Goal: Contribute content: Contribute content

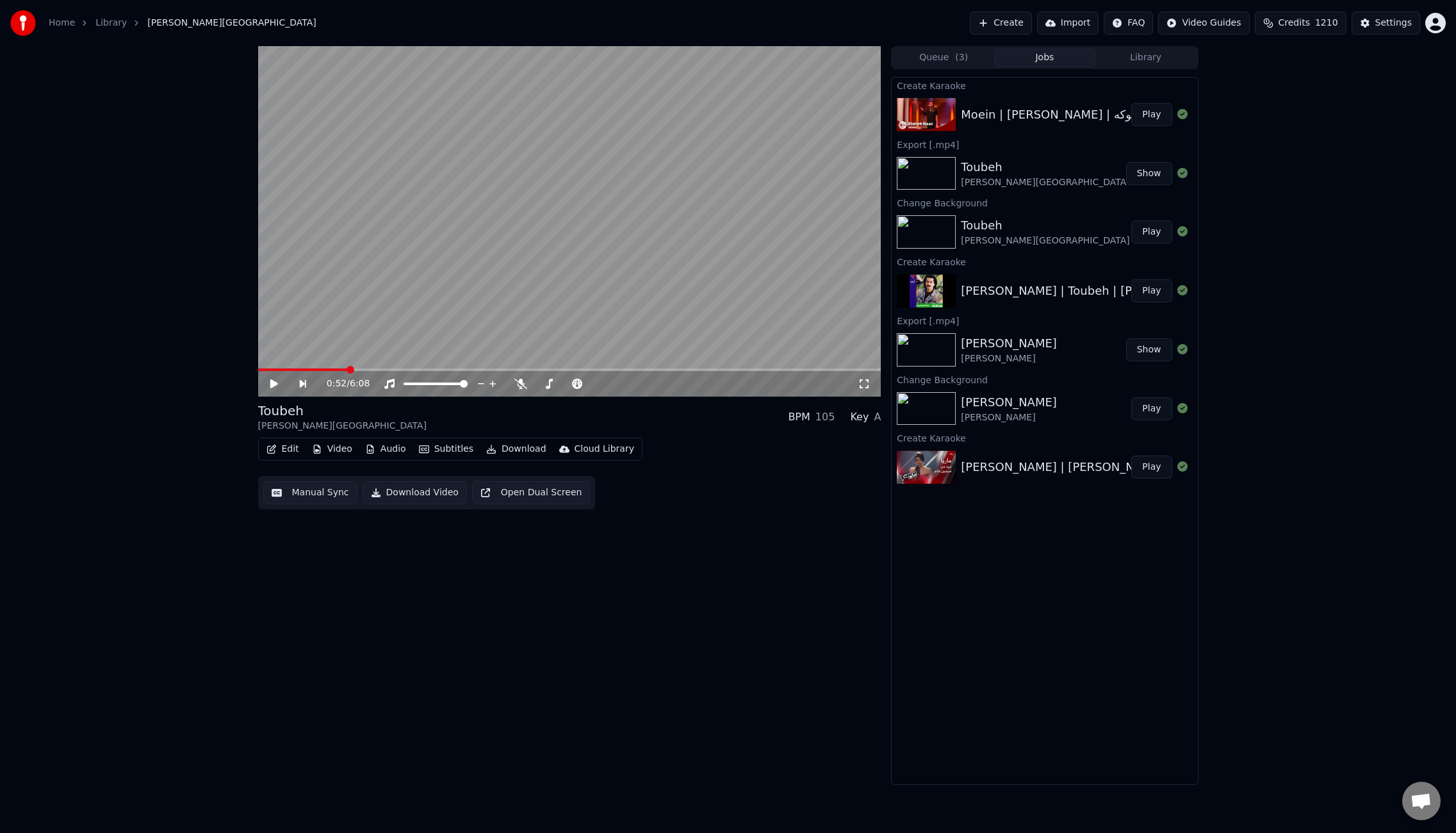
click at [1146, 119] on button "Play" at bounding box center [1151, 115] width 40 height 23
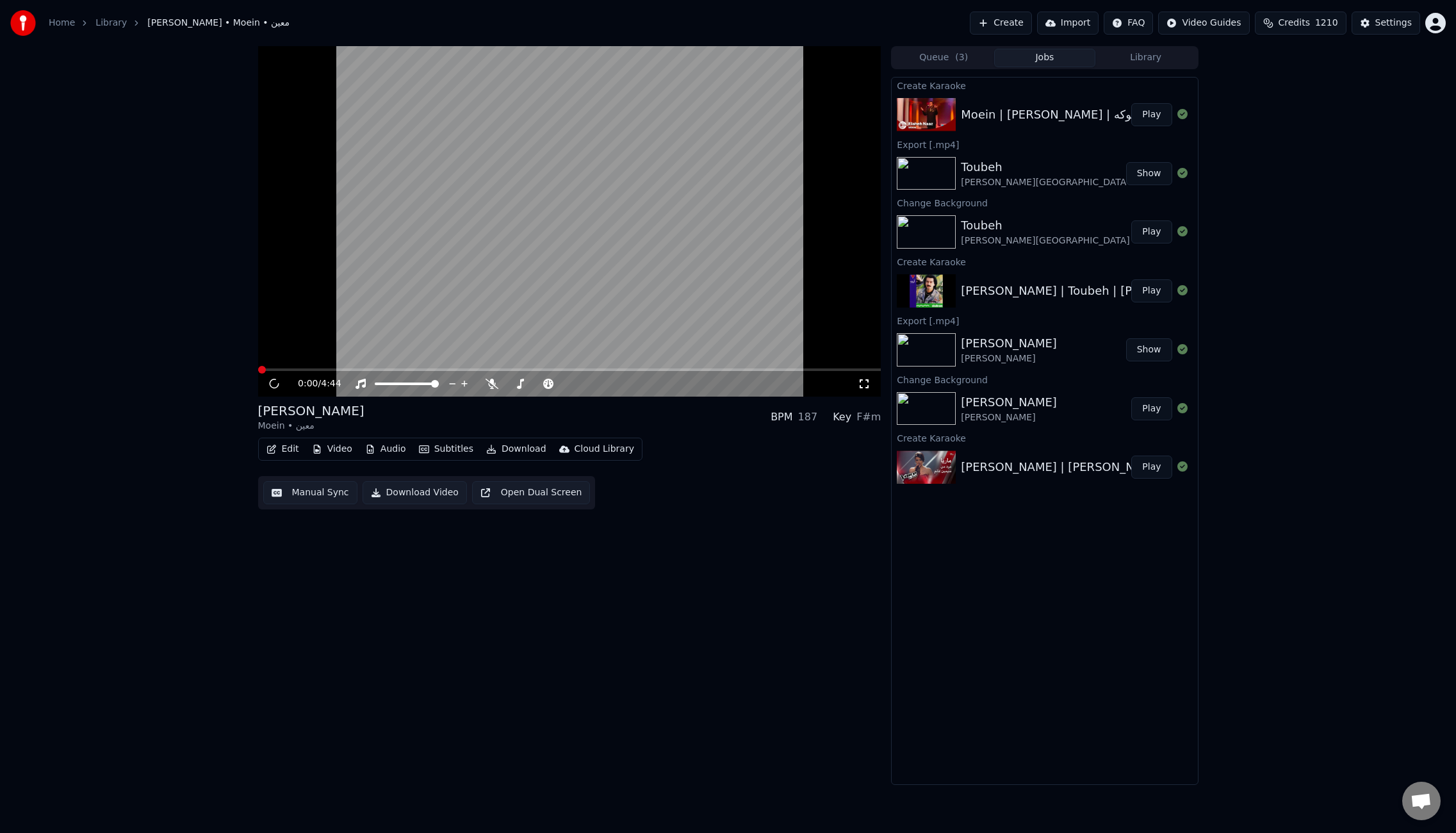
click at [658, 240] on video at bounding box center [570, 221] width 623 height 351
click at [597, 261] on video at bounding box center [570, 221] width 623 height 351
click at [332, 450] on button "Video" at bounding box center [332, 449] width 50 height 18
click at [360, 594] on div "Change Background" at bounding box center [371, 585] width 130 height 21
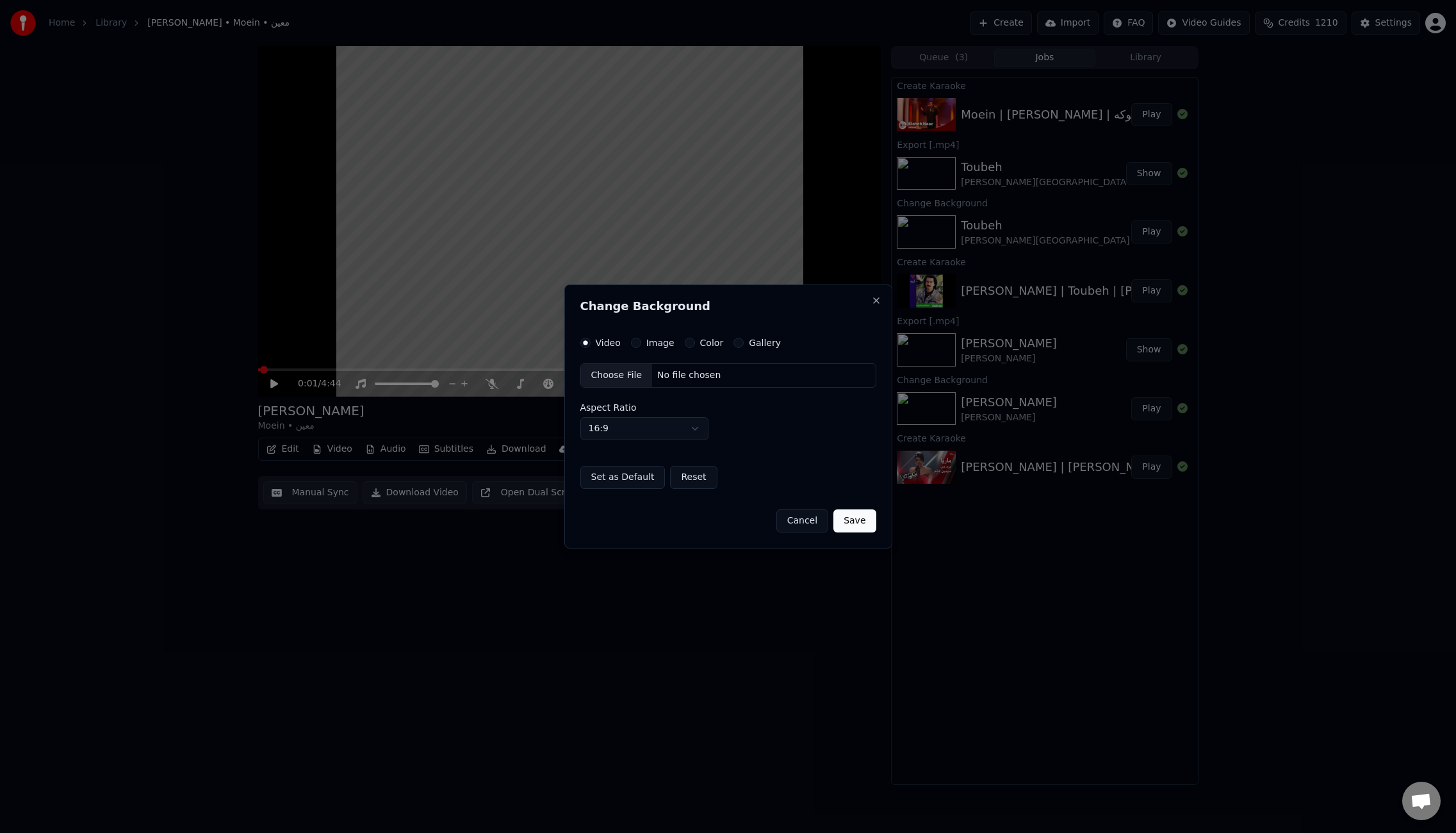
click at [636, 346] on button "Image" at bounding box center [636, 343] width 10 height 10
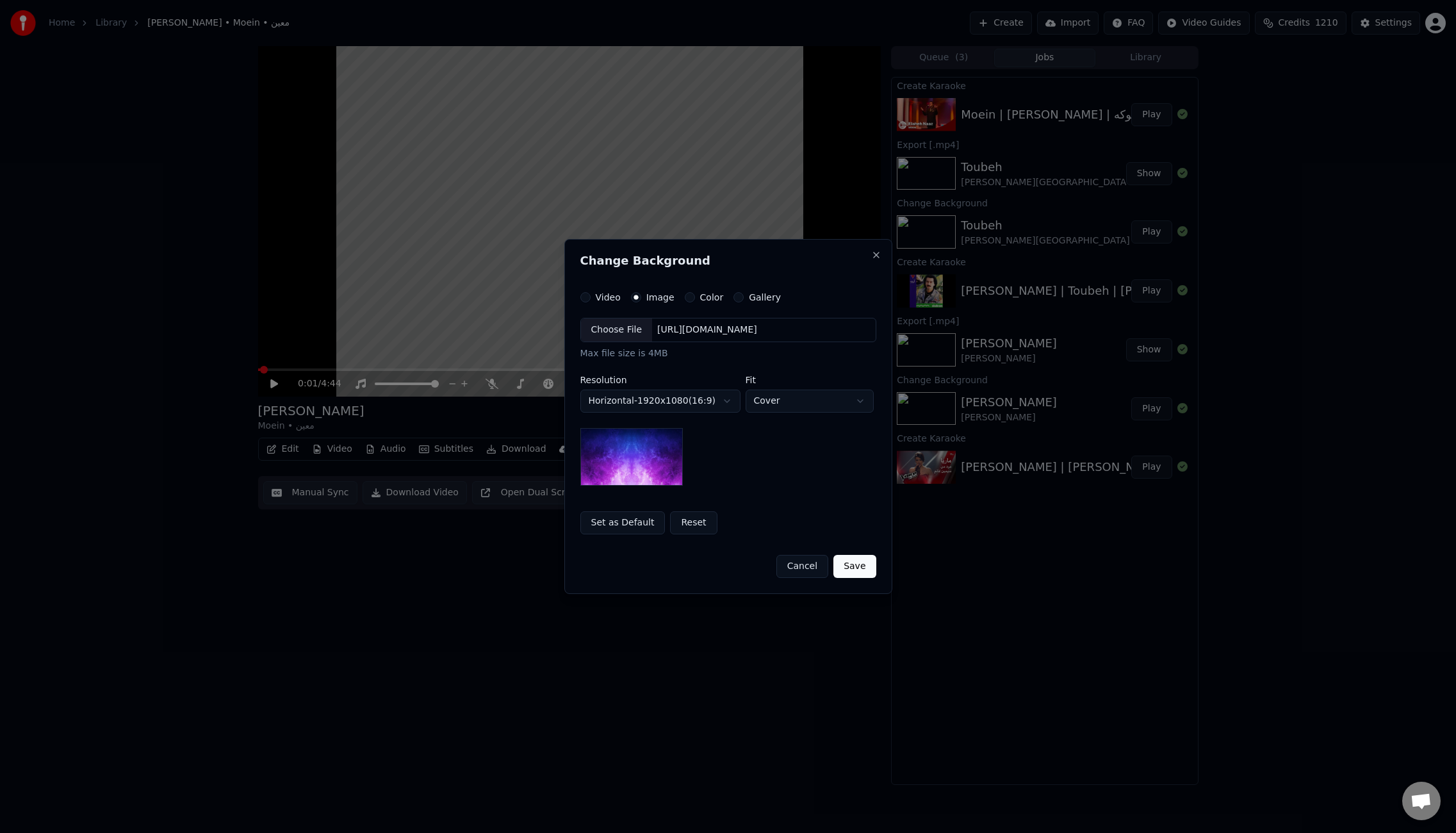
click at [628, 335] on div "Choose File" at bounding box center [617, 331] width 72 height 23
click at [853, 573] on button "Save" at bounding box center [854, 567] width 43 height 23
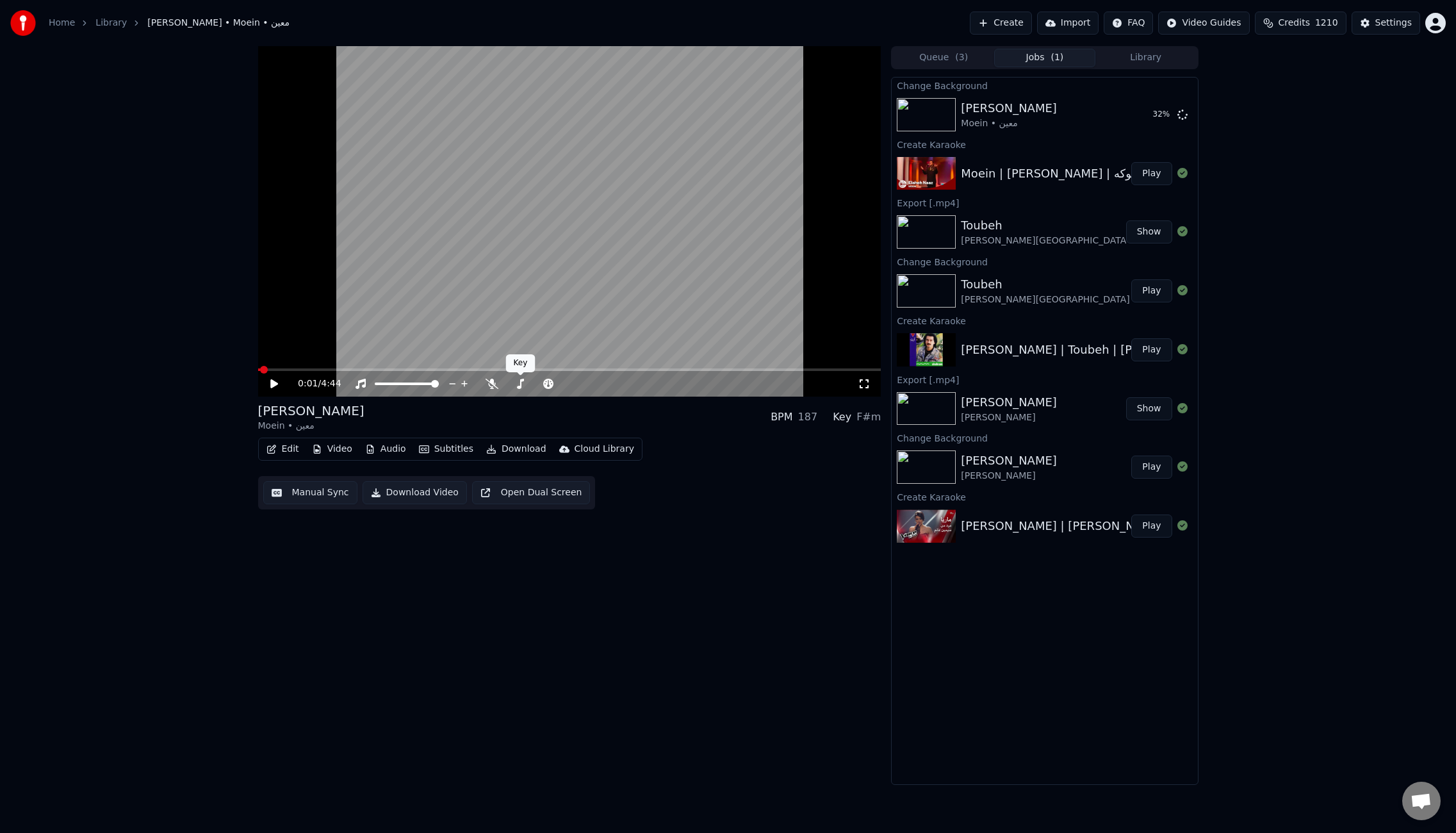
click at [484, 258] on video at bounding box center [570, 221] width 623 height 351
click at [330, 371] on span at bounding box center [570, 369] width 623 height 3
click at [493, 383] on icon at bounding box center [491, 384] width 13 height 10
click at [381, 371] on div "0:35 / 4:44" at bounding box center [570, 383] width 623 height 26
click at [382, 371] on span at bounding box center [570, 369] width 623 height 3
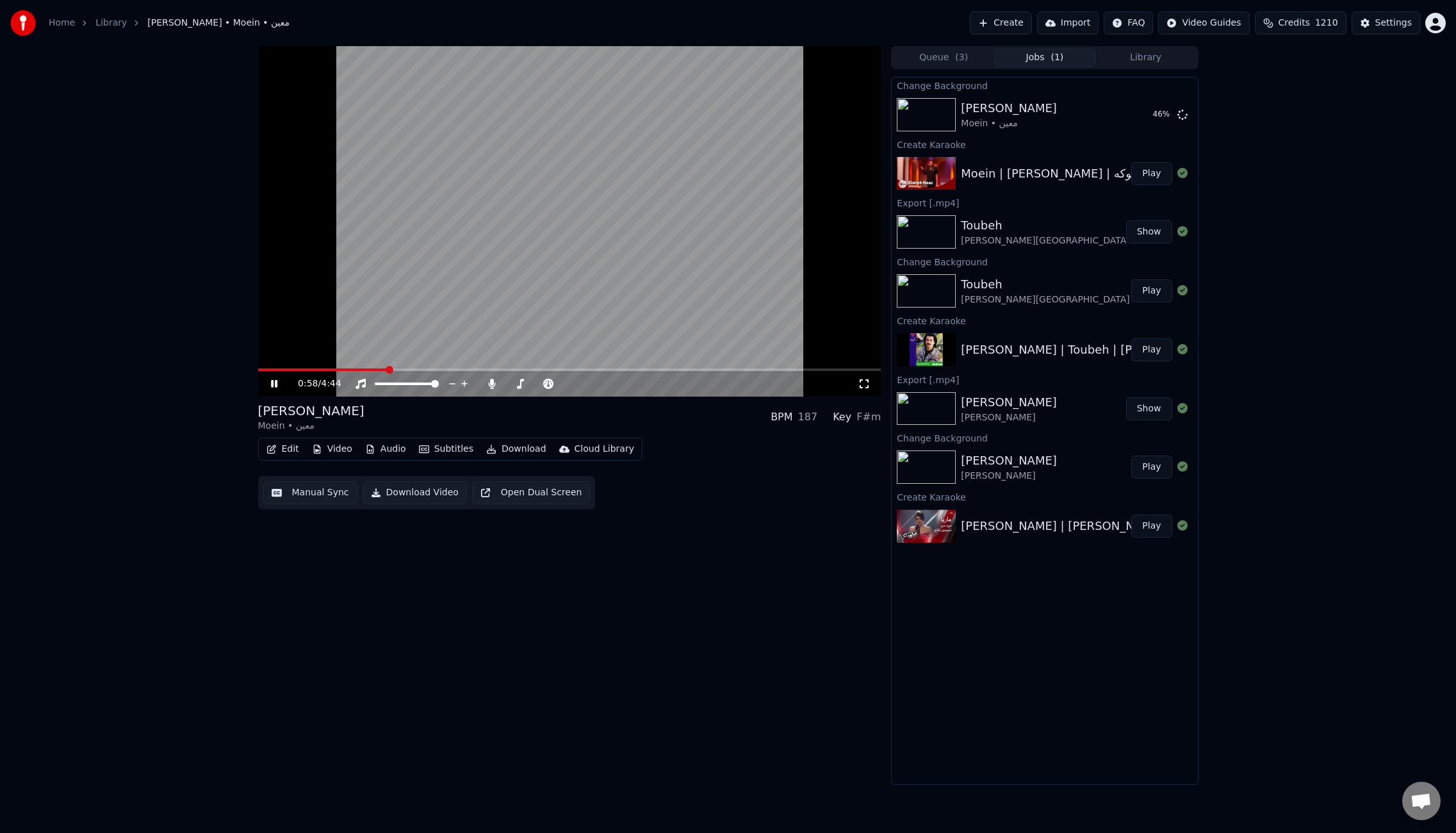
click at [402, 370] on span at bounding box center [570, 369] width 623 height 3
click at [1142, 119] on button "Play" at bounding box center [1151, 115] width 40 height 23
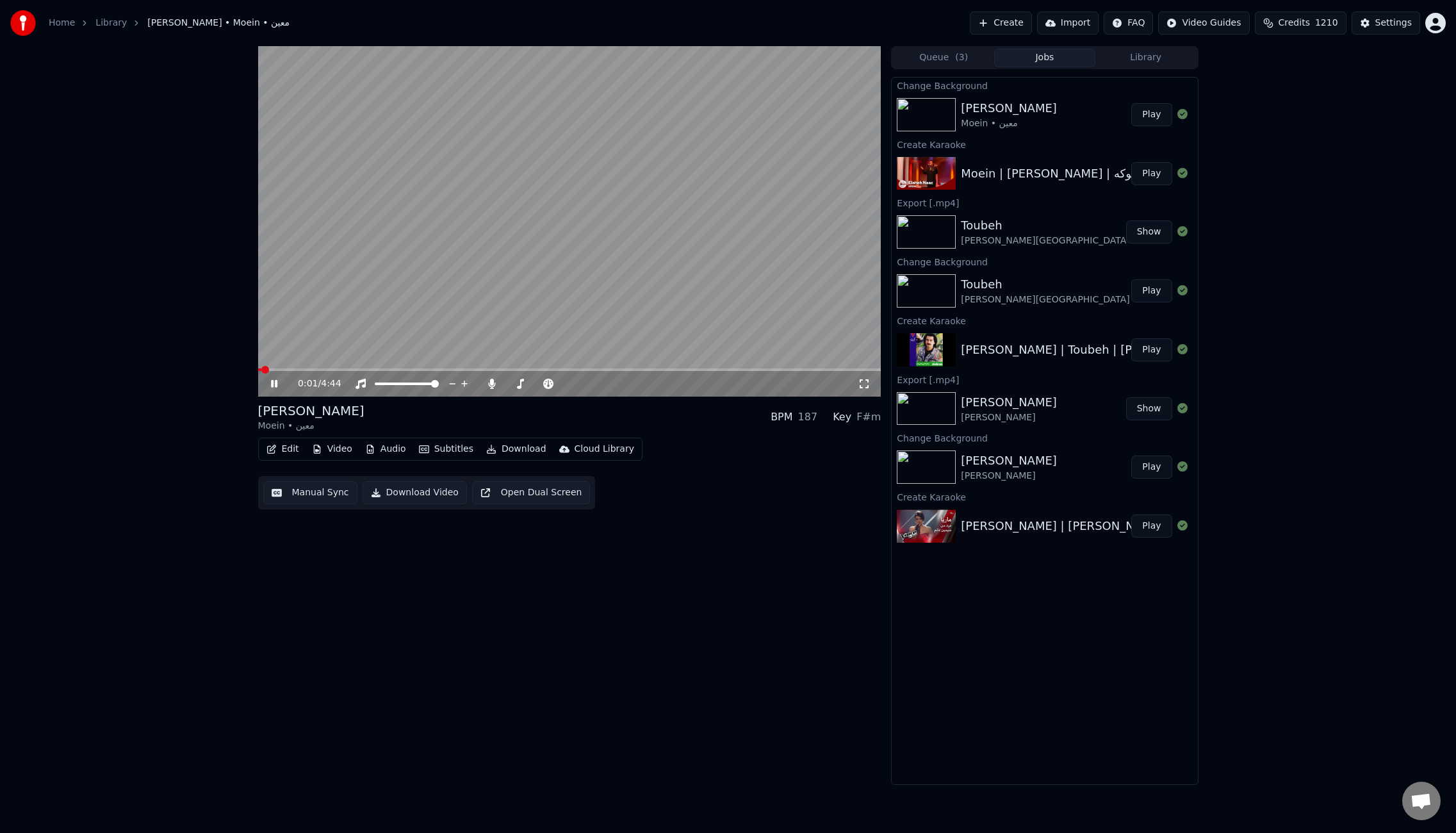
click at [290, 450] on button "Edit" at bounding box center [282, 449] width 43 height 18
click at [330, 578] on div "Manual Sync (Legacy)" at bounding box center [337, 584] width 99 height 13
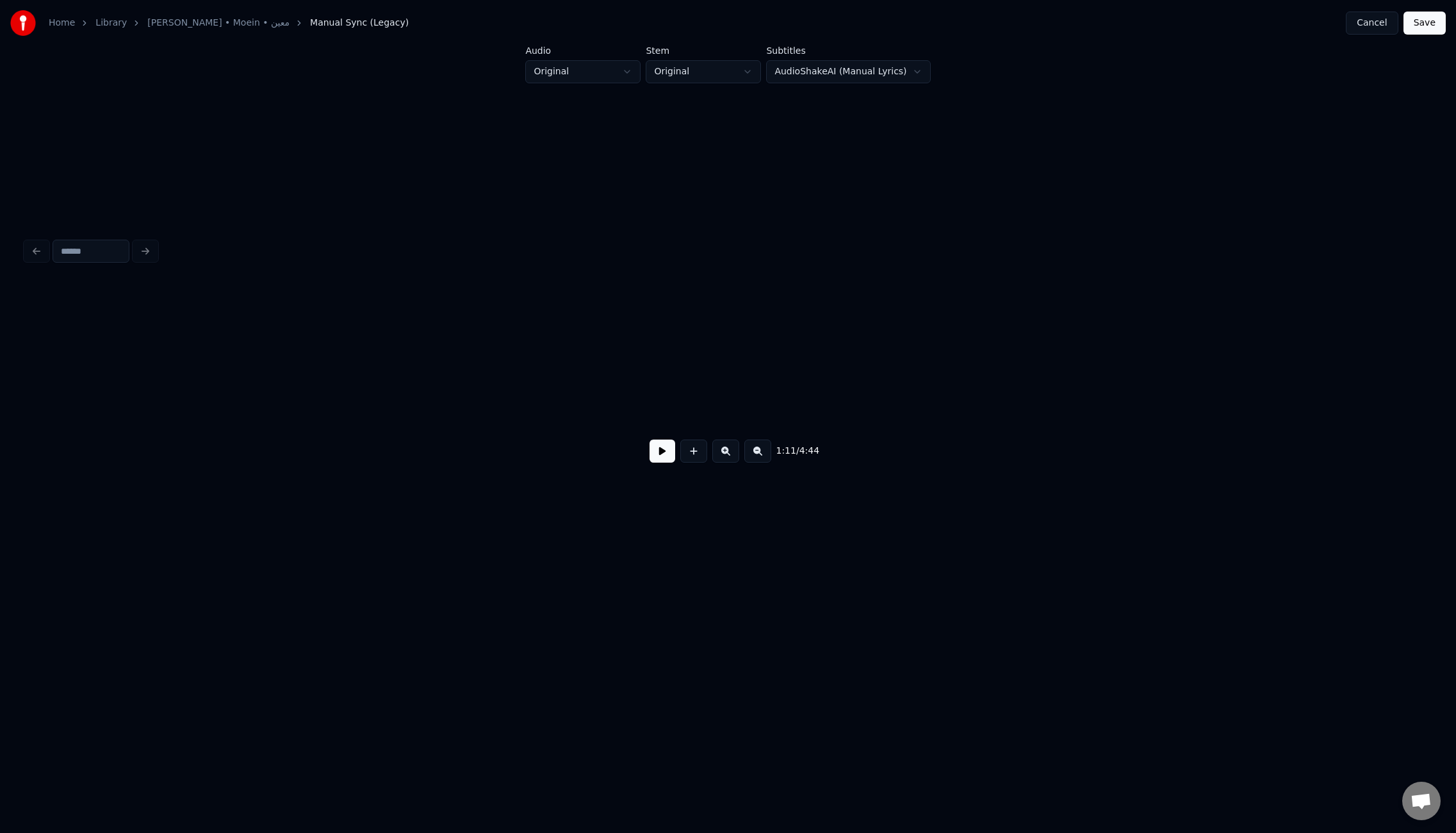
scroll to position [0, 6862]
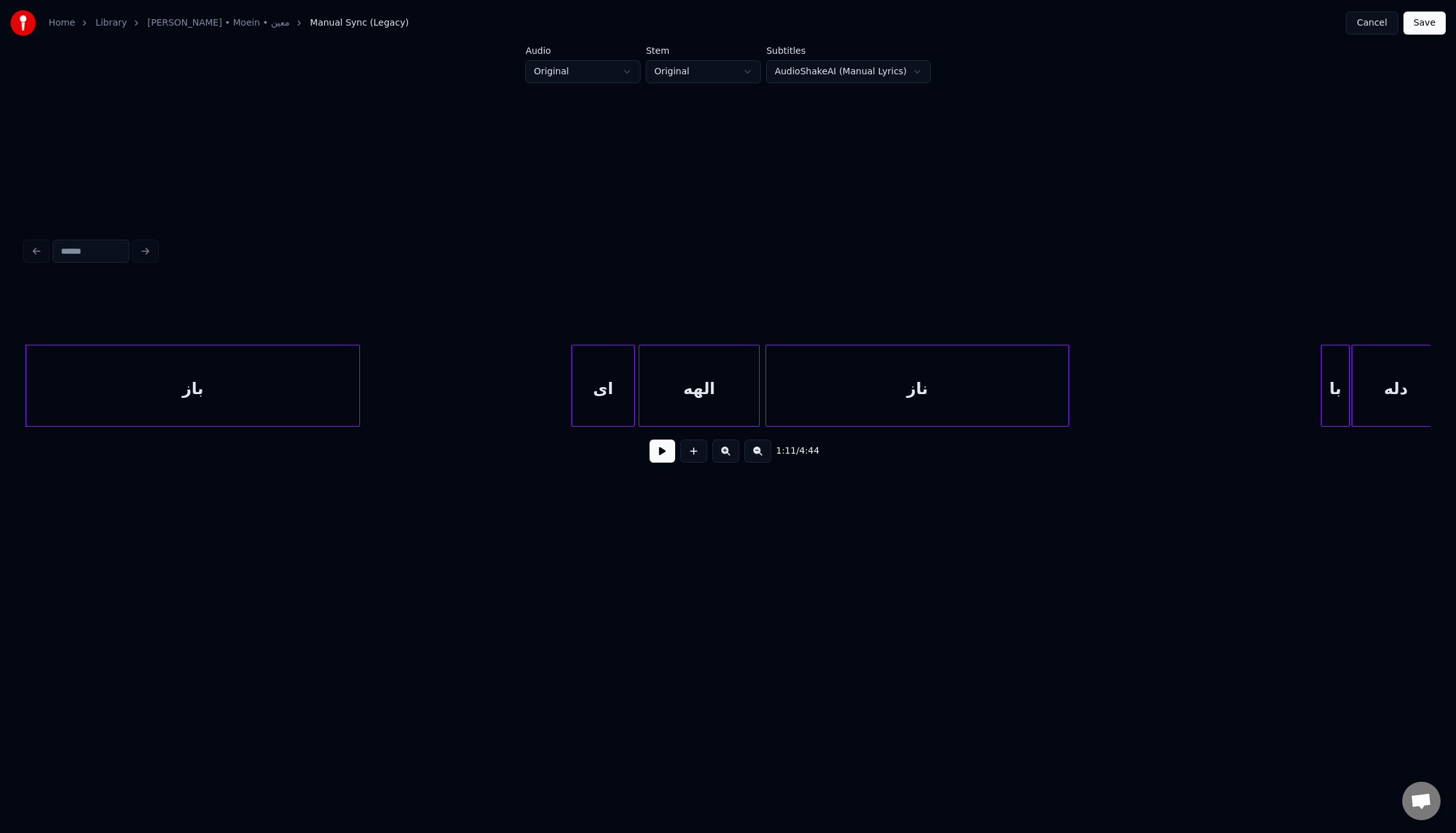
click at [572, 381] on div at bounding box center [574, 386] width 4 height 80
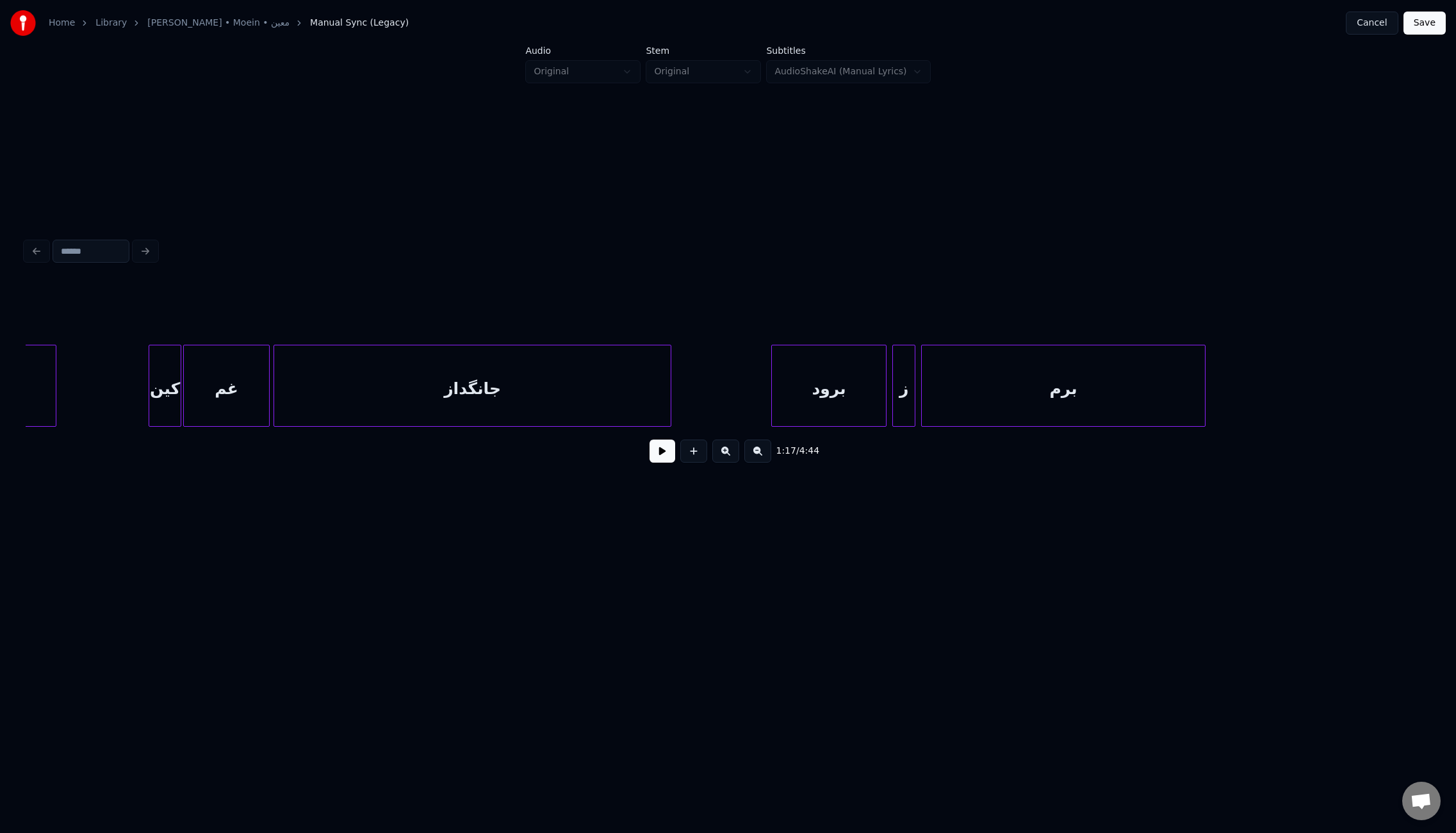
scroll to position [0, 8764]
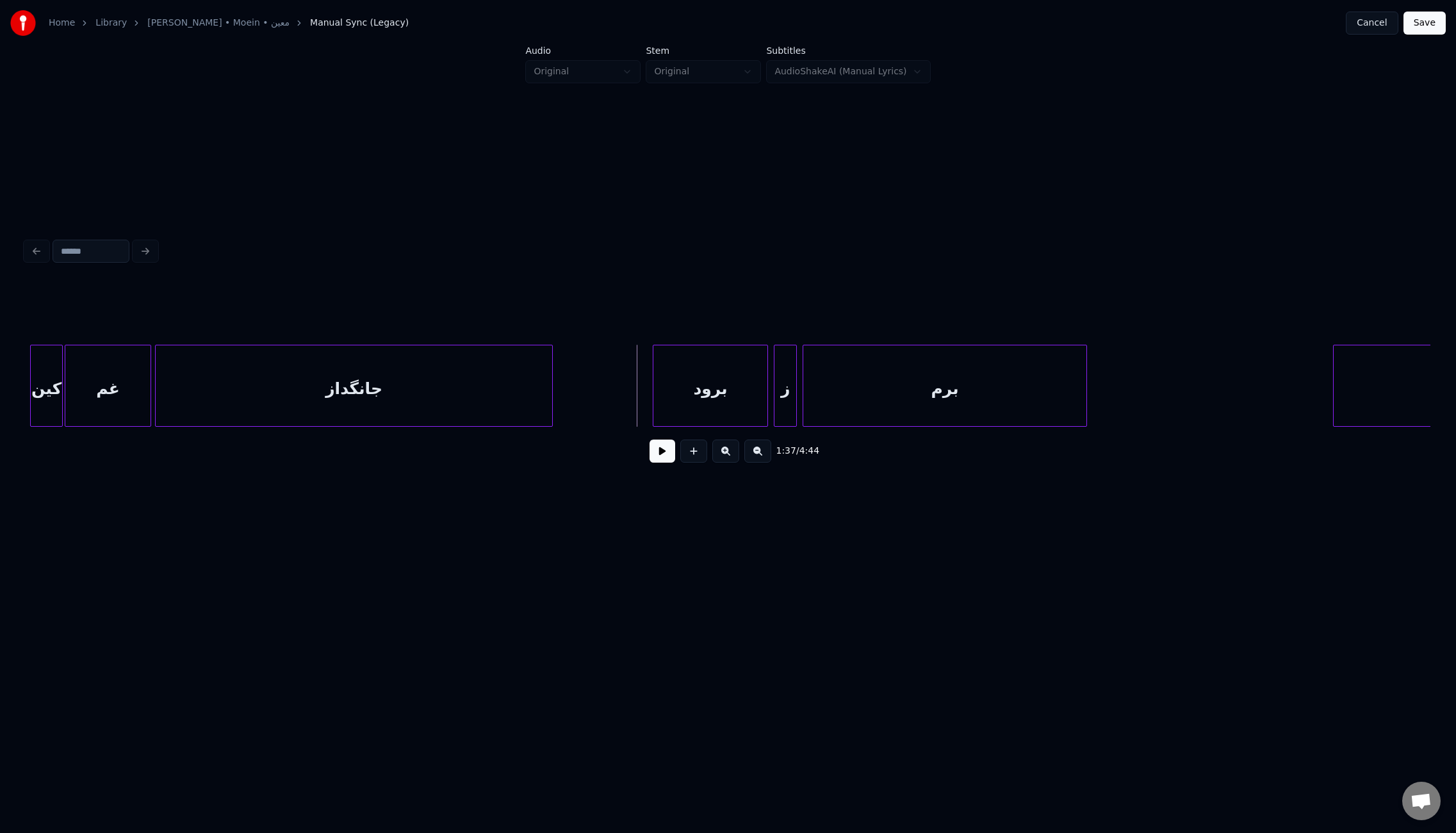
click at [663, 456] on button at bounding box center [662, 451] width 26 height 23
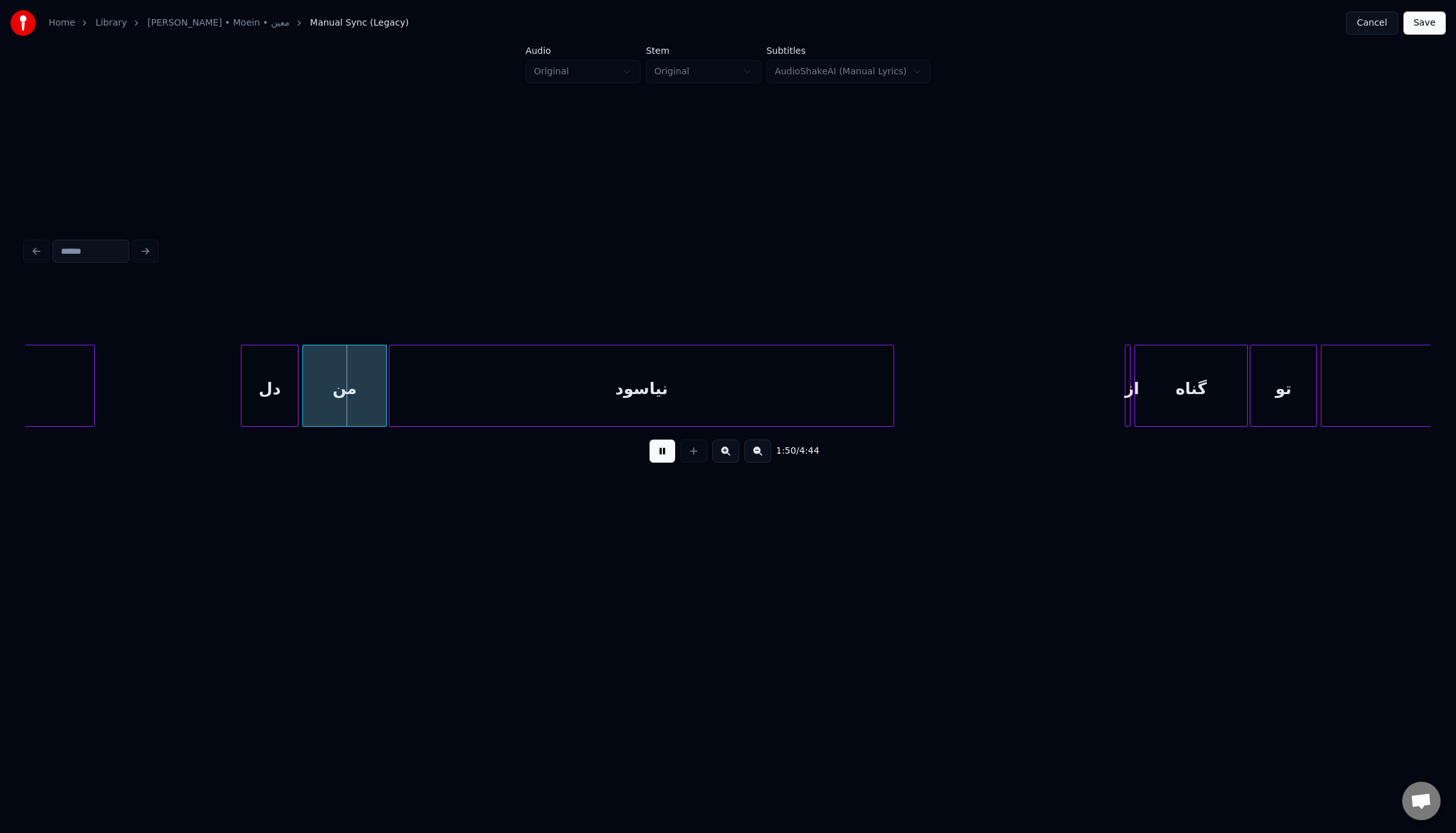
scroll to position [0, 10358]
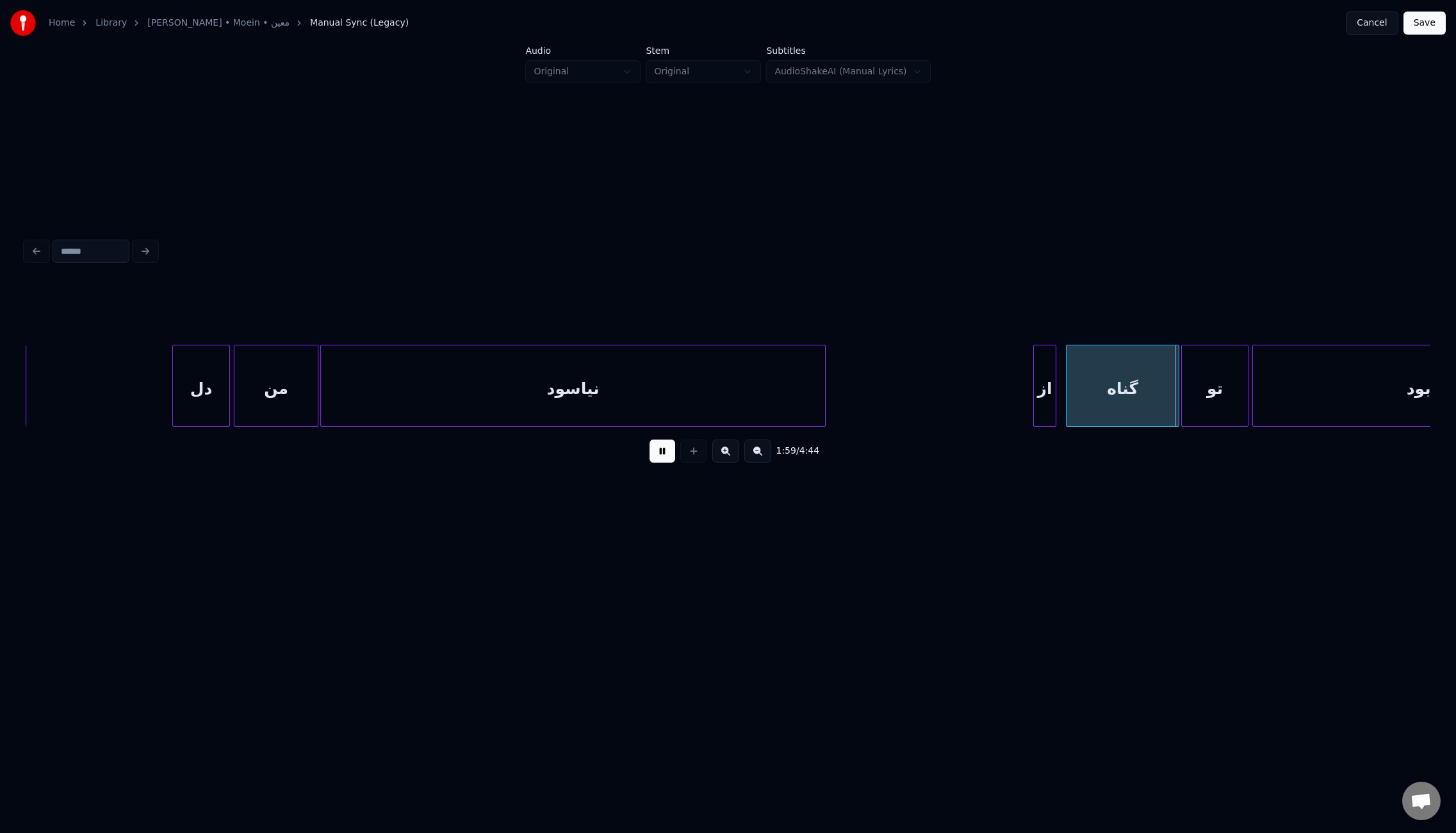
click at [1038, 407] on div "از" at bounding box center [1045, 389] width 22 height 87
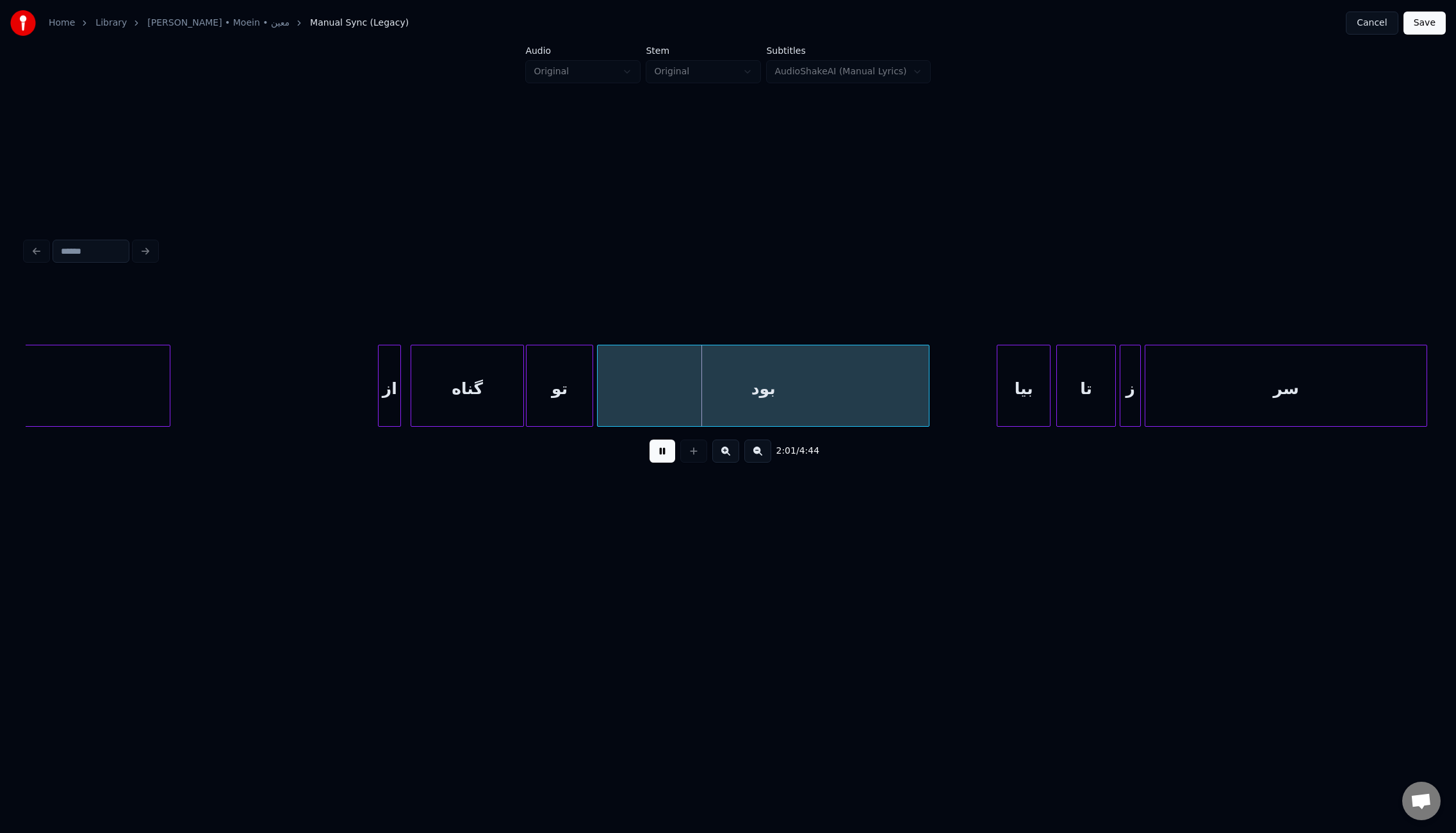
scroll to position [0, 11063]
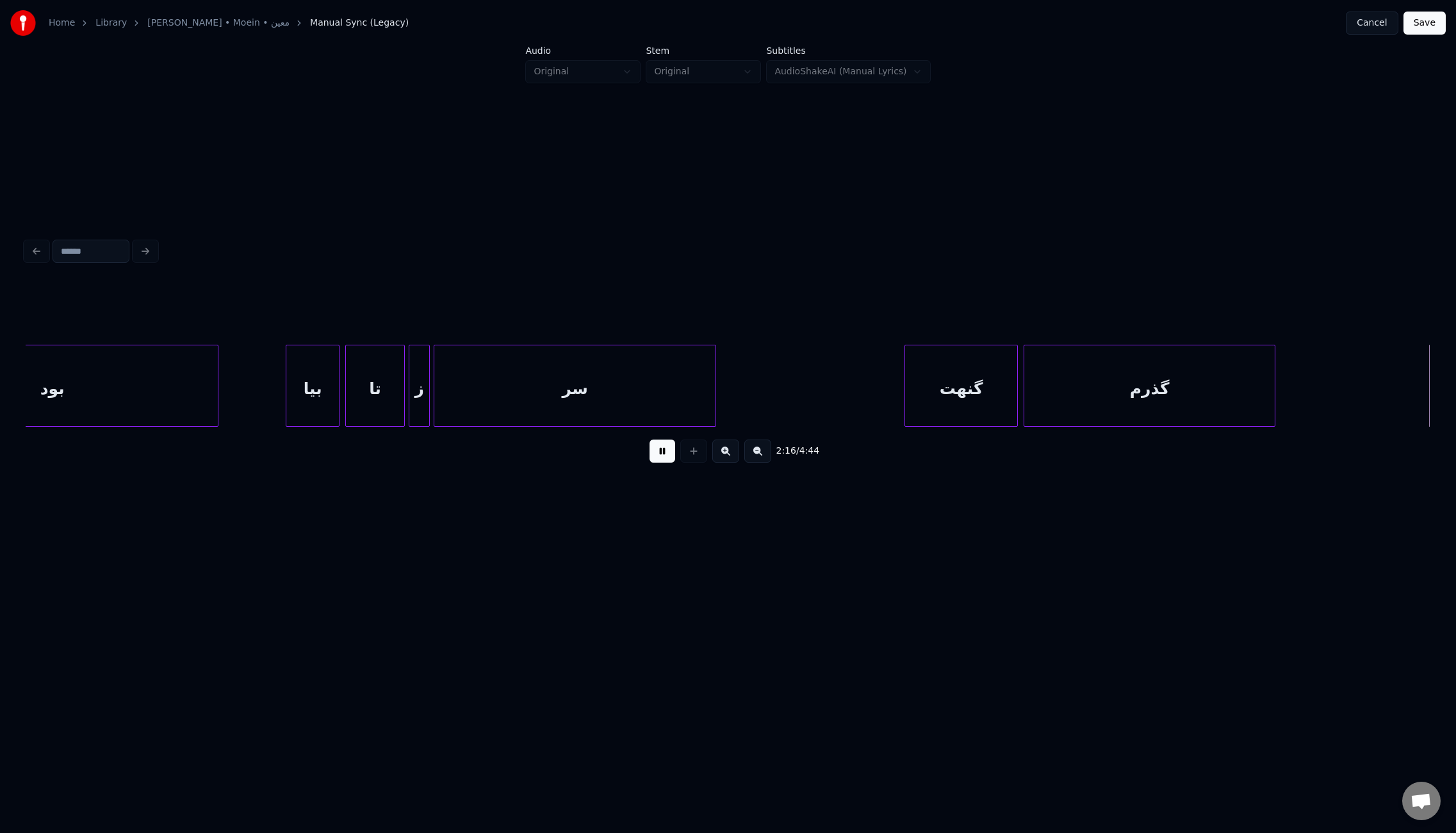
scroll to position [0, 13129]
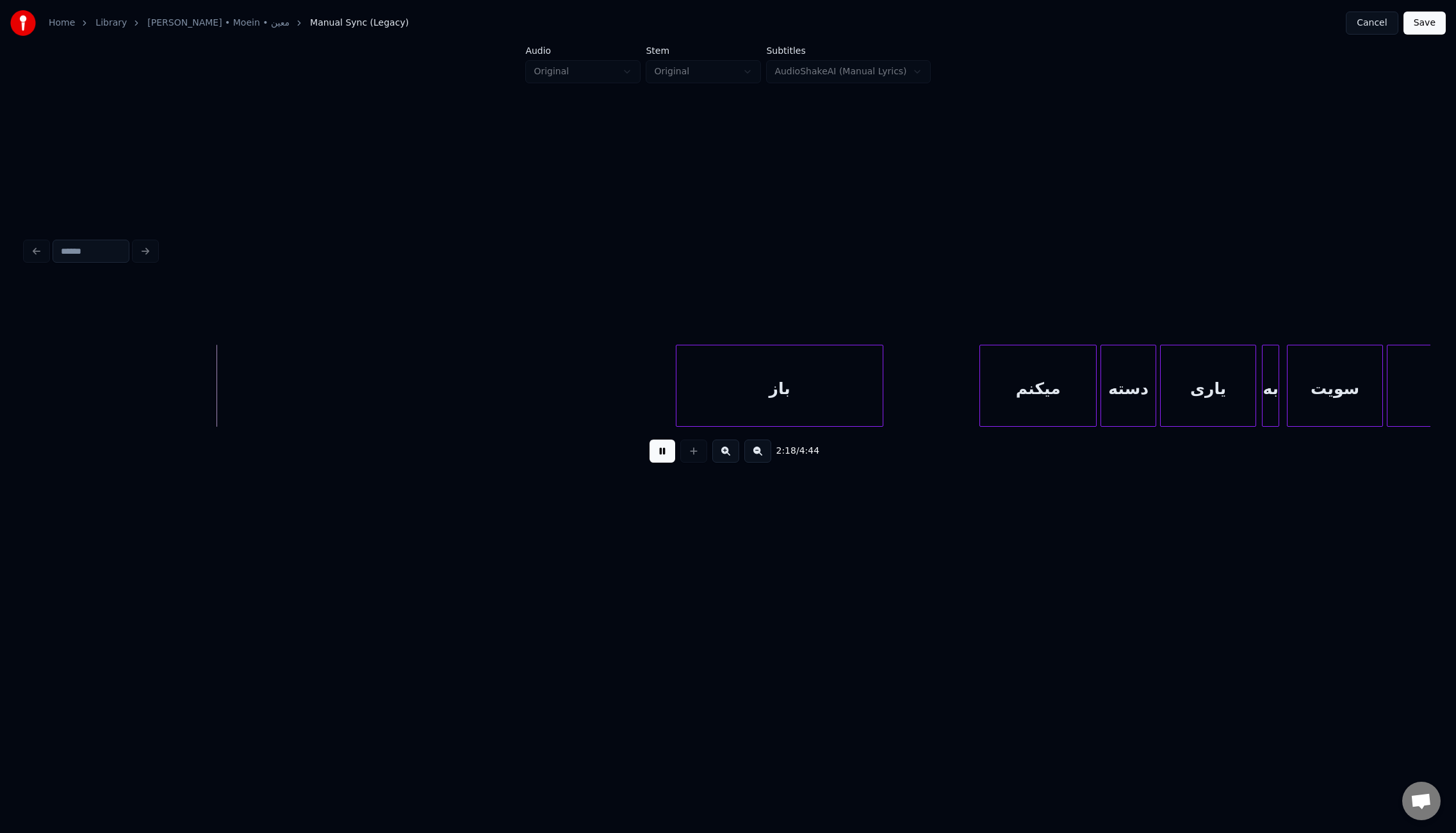
click at [664, 455] on button at bounding box center [662, 451] width 26 height 23
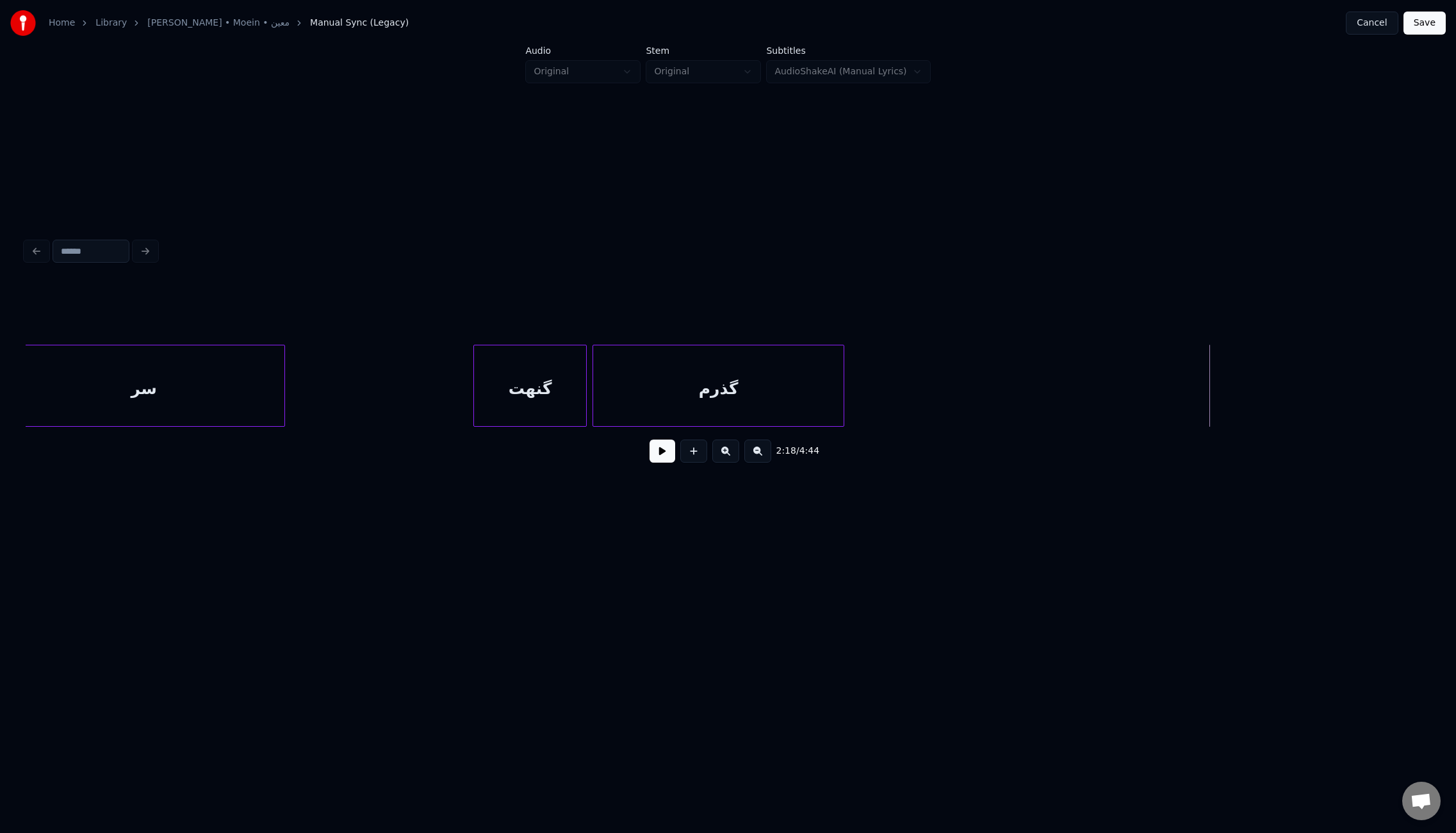
scroll to position [0, 12050]
click at [658, 380] on div "گنهت" at bounding box center [636, 389] width 112 height 87
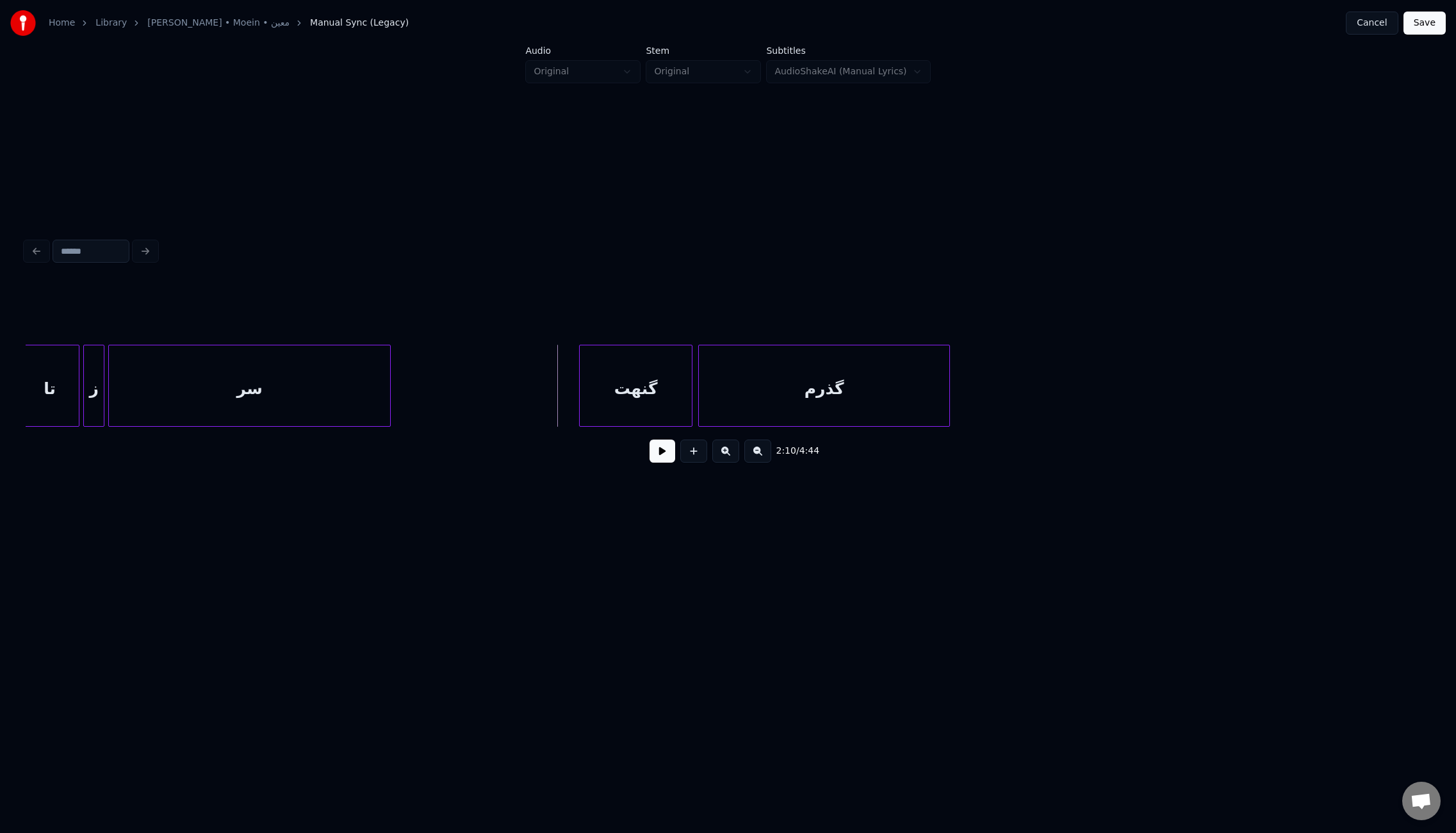
click at [672, 463] on button at bounding box center [662, 451] width 26 height 23
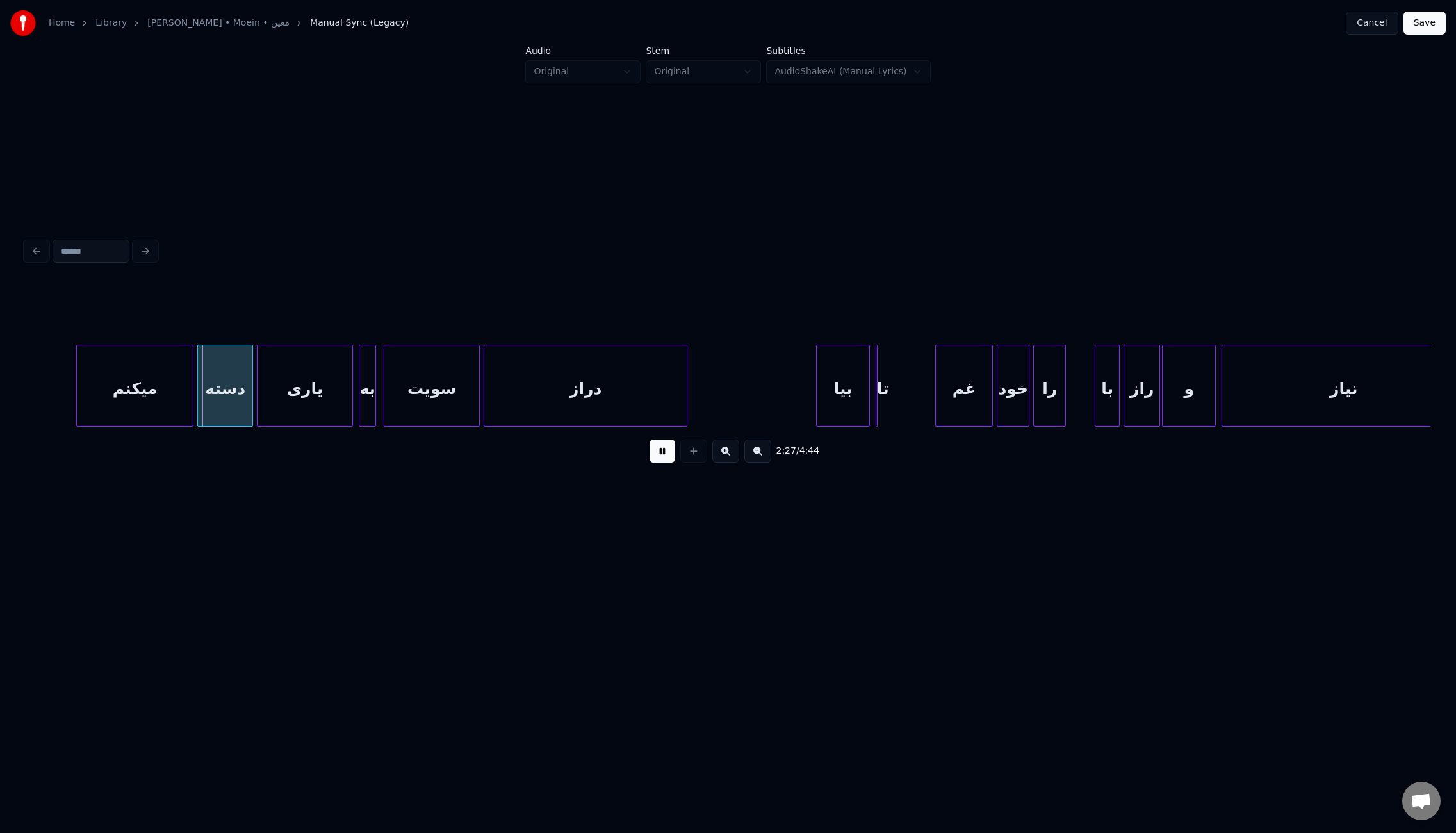
scroll to position [0, 14121]
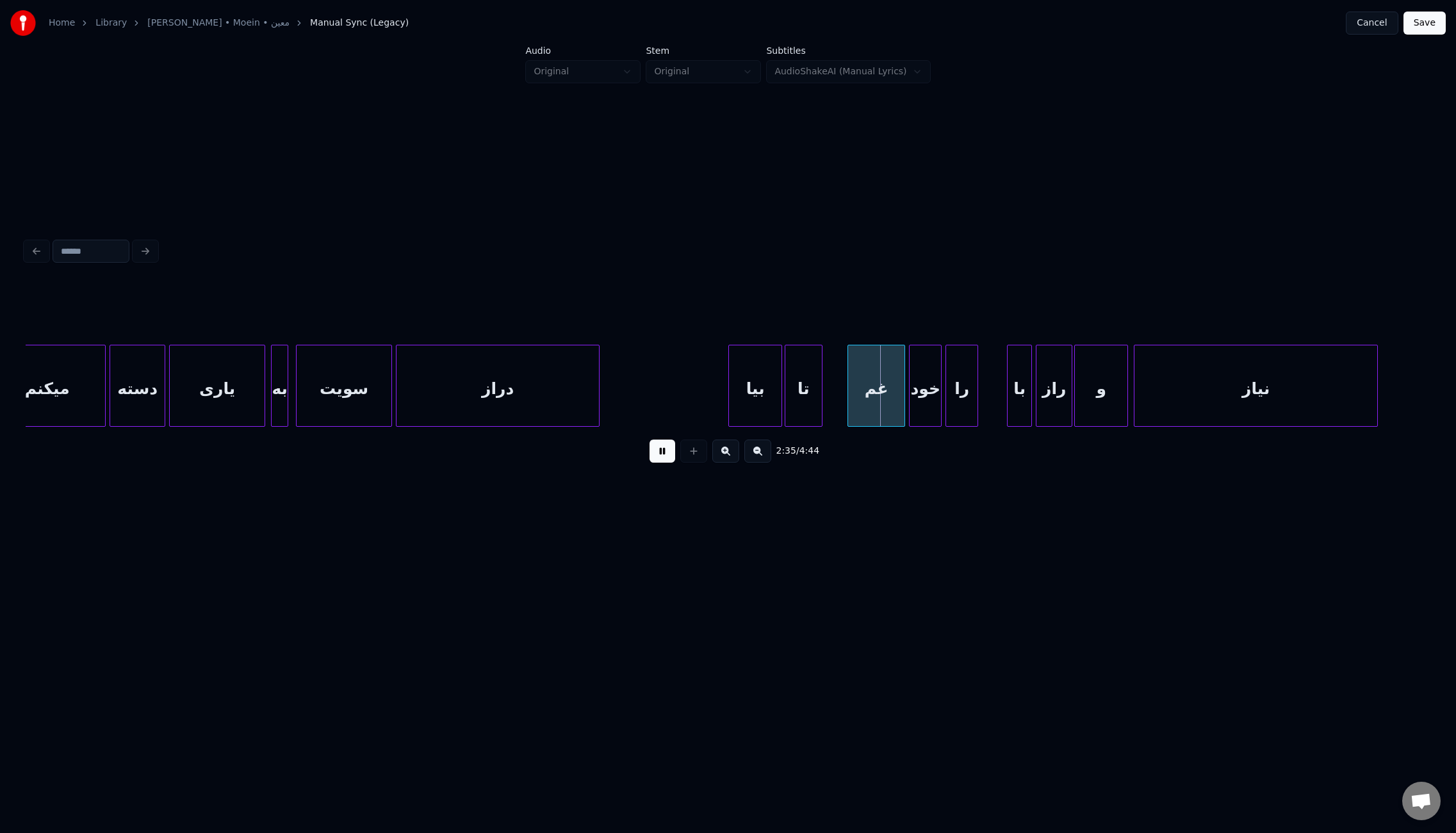
click at [814, 404] on div "تا" at bounding box center [804, 389] width 37 height 87
click at [840, 401] on div at bounding box center [840, 386] width 4 height 80
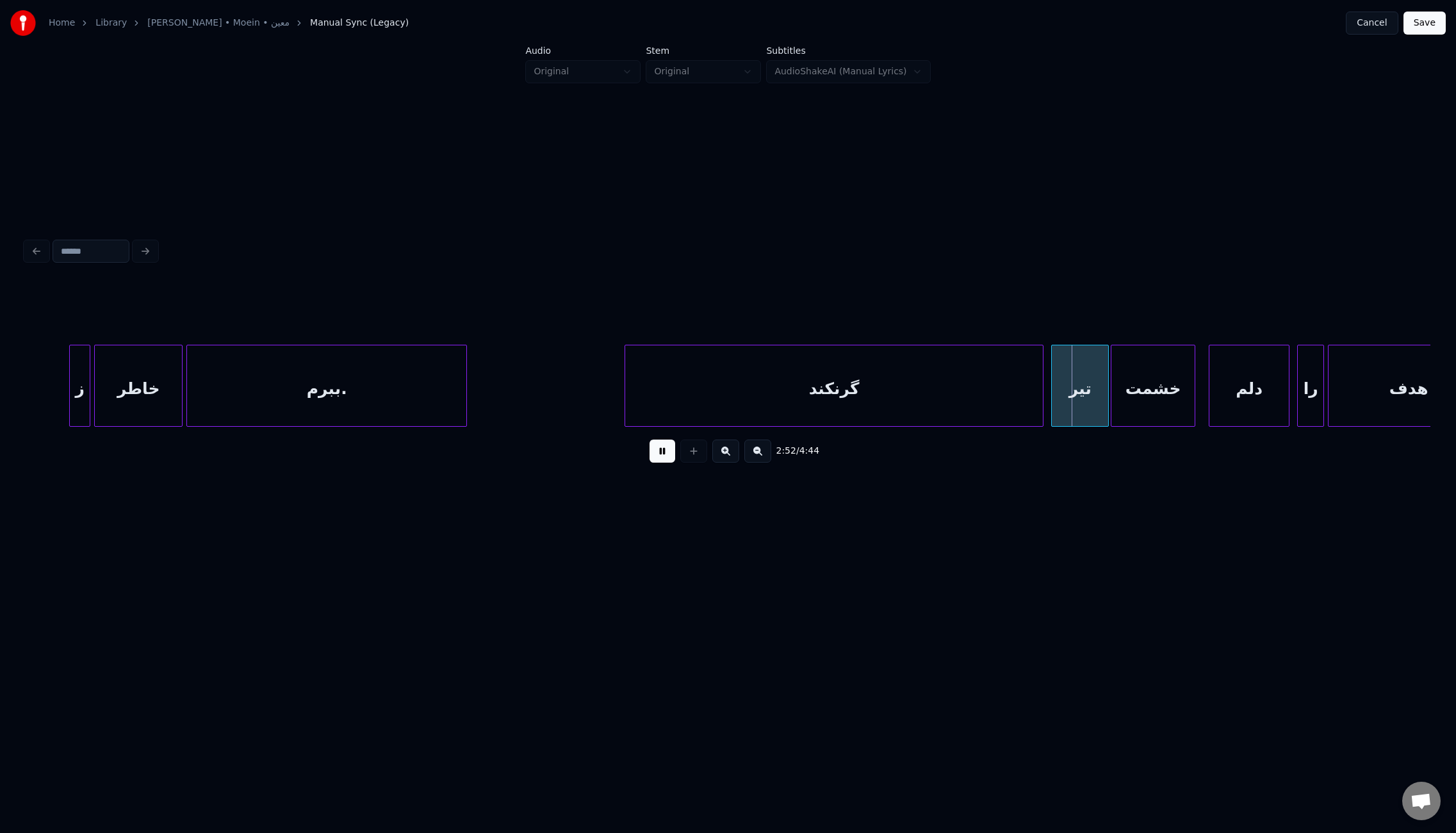
click at [879, 386] on div "گرنکند" at bounding box center [833, 389] width 418 height 87
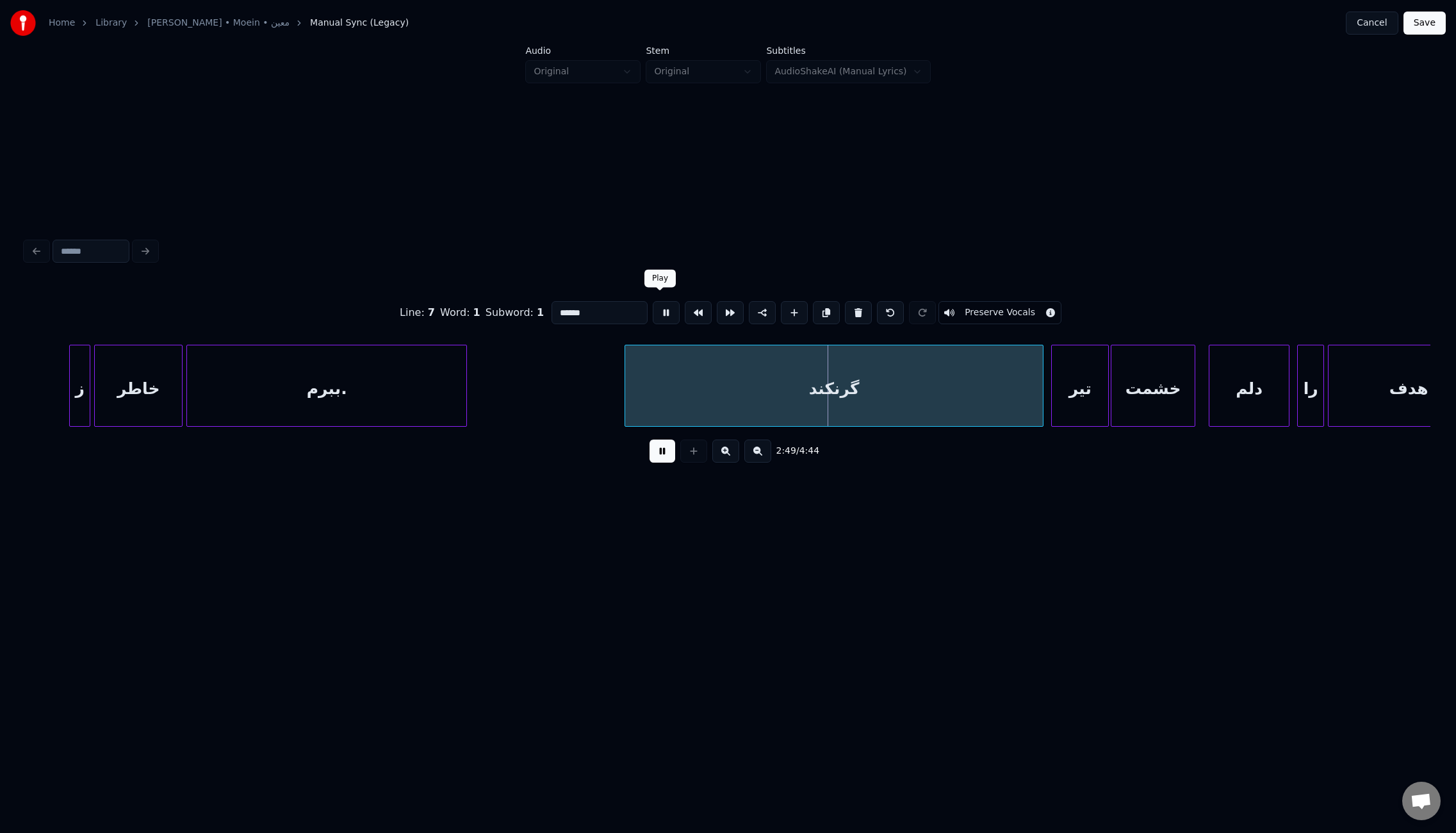
click at [659, 308] on button at bounding box center [666, 313] width 27 height 23
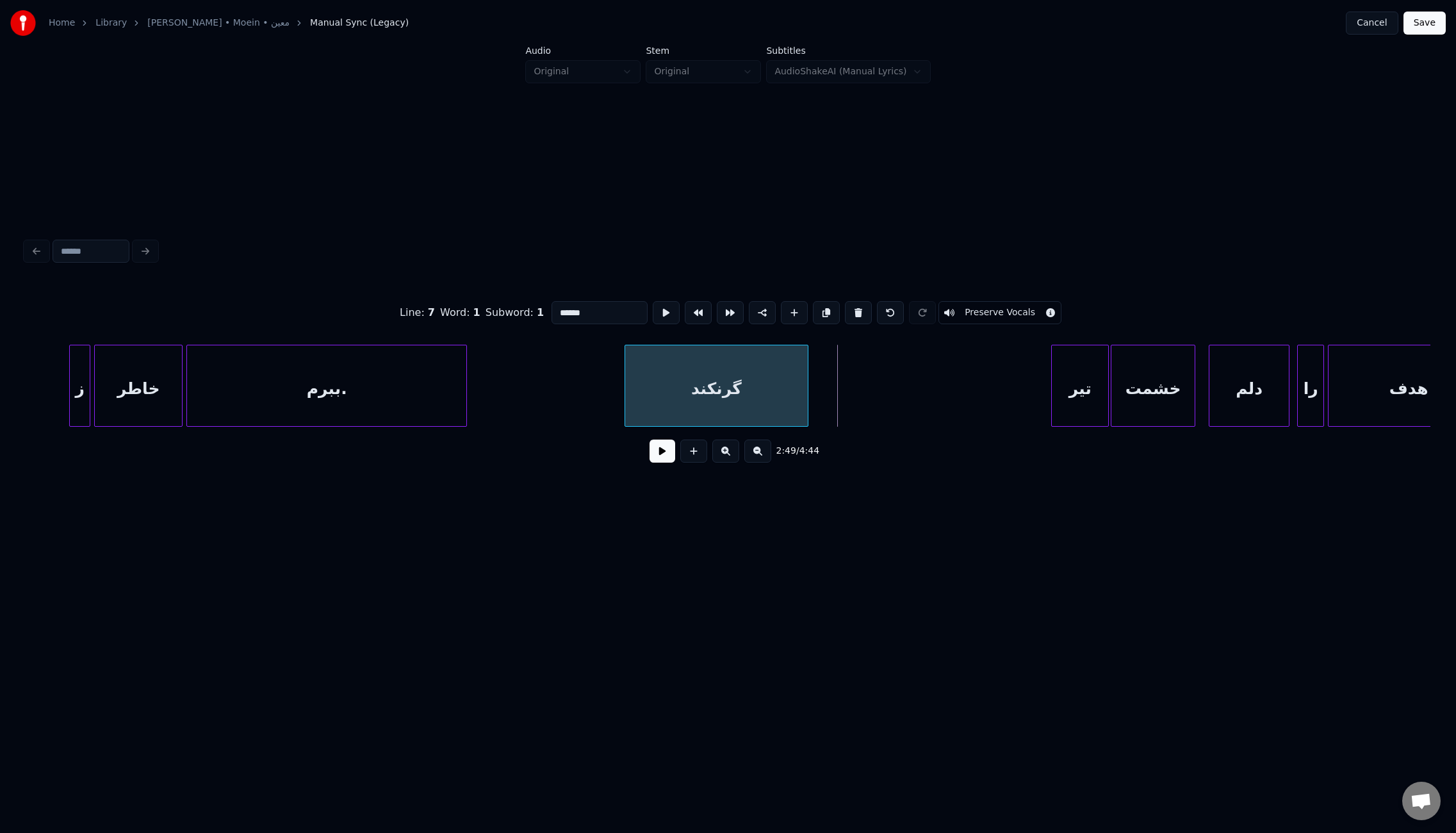
click at [806, 393] on div at bounding box center [806, 386] width 4 height 80
click at [823, 311] on button at bounding box center [827, 313] width 27 height 23
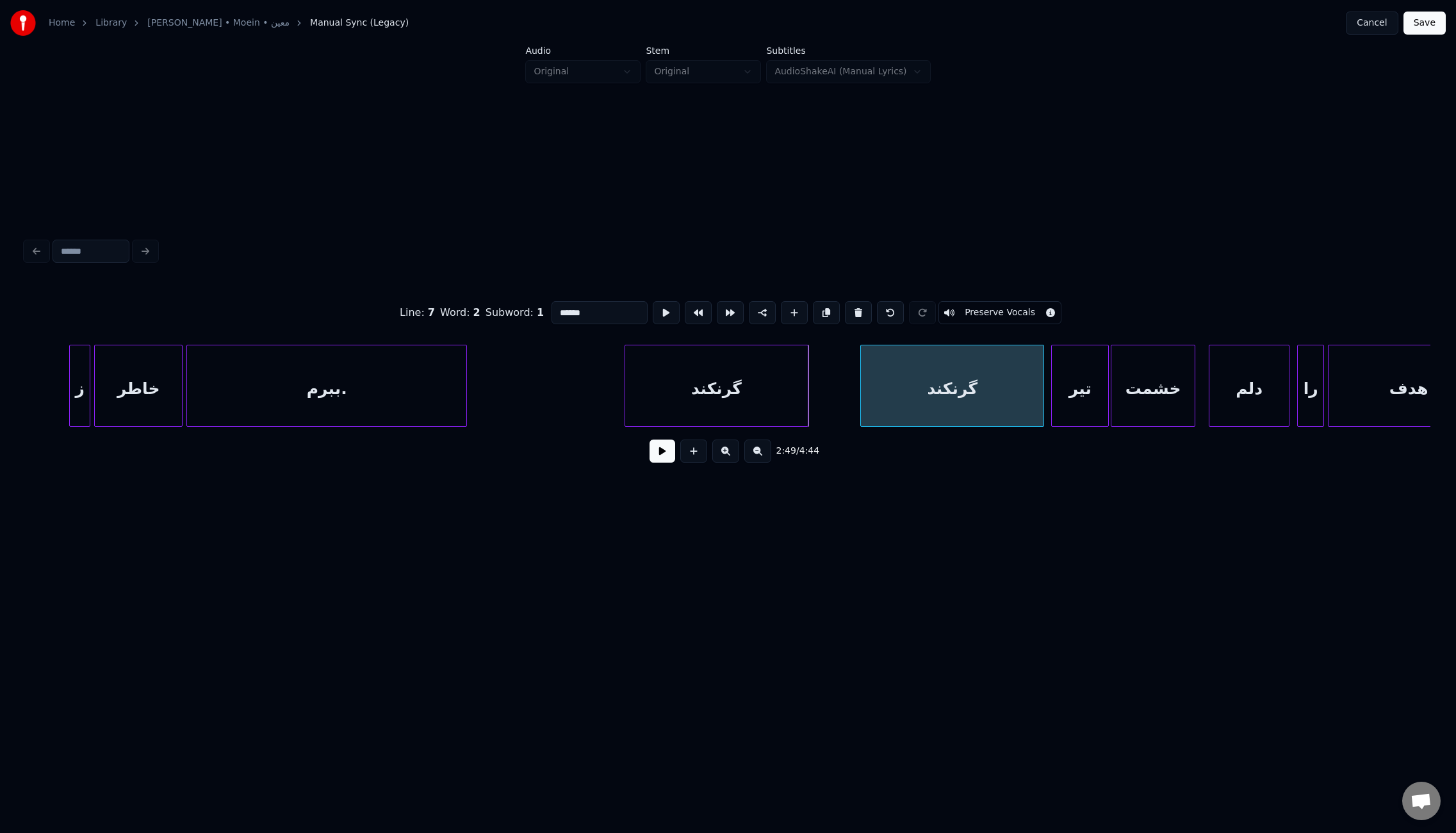
click at [962, 397] on div "گرنکند" at bounding box center [952, 389] width 182 height 87
click at [928, 389] on div at bounding box center [929, 386] width 4 height 80
drag, startPoint x: 567, startPoint y: 308, endPoint x: 581, endPoint y: 308, distance: 14.0
click at [589, 308] on input "******" at bounding box center [599, 313] width 96 height 23
click at [578, 306] on input "******" at bounding box center [599, 313] width 96 height 23
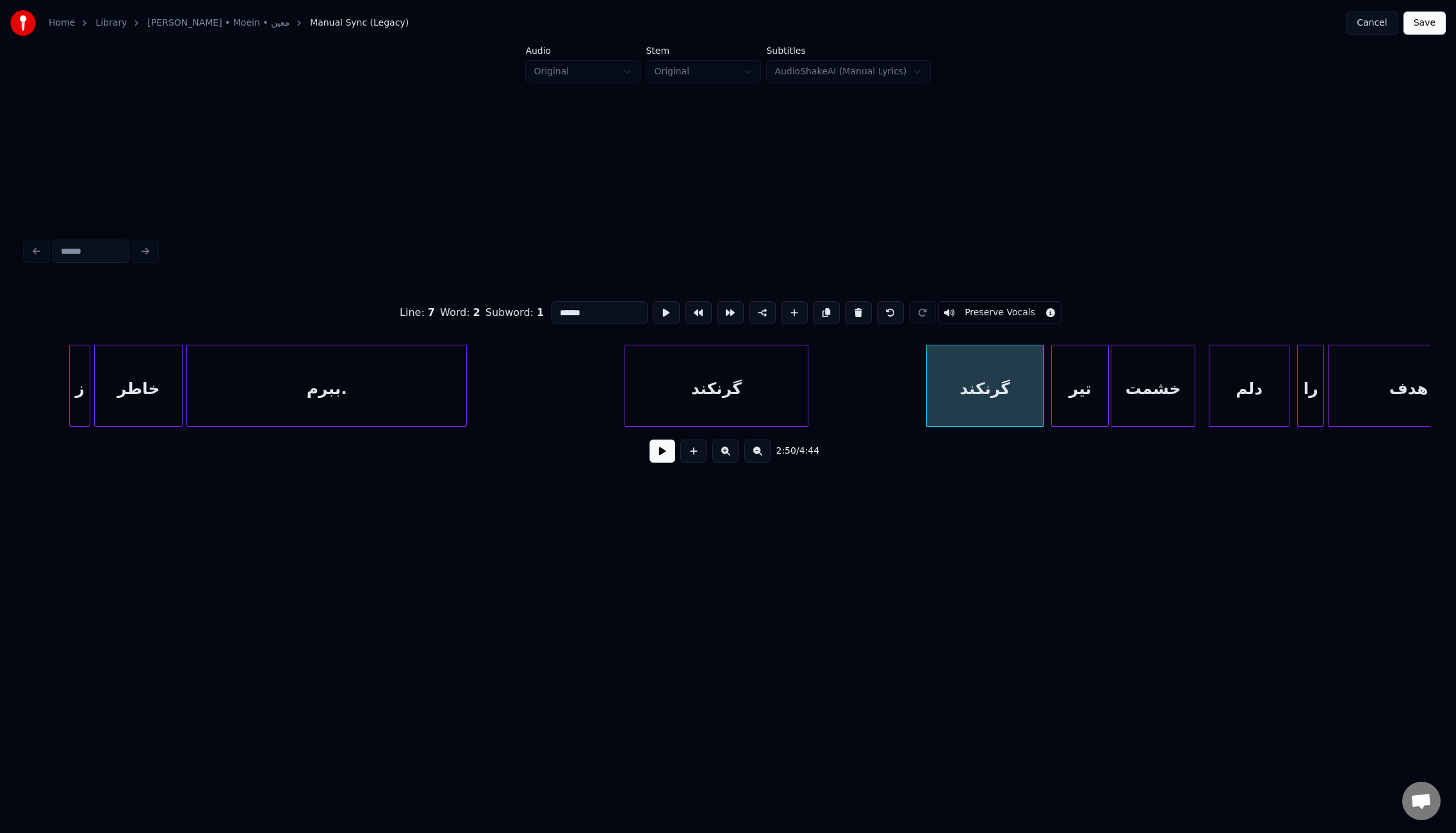
drag, startPoint x: 578, startPoint y: 308, endPoint x: 570, endPoint y: 308, distance: 8.0
click at [570, 308] on input "******" at bounding box center [599, 313] width 96 height 23
click at [754, 391] on div "گرنکند" at bounding box center [716, 389] width 182 height 87
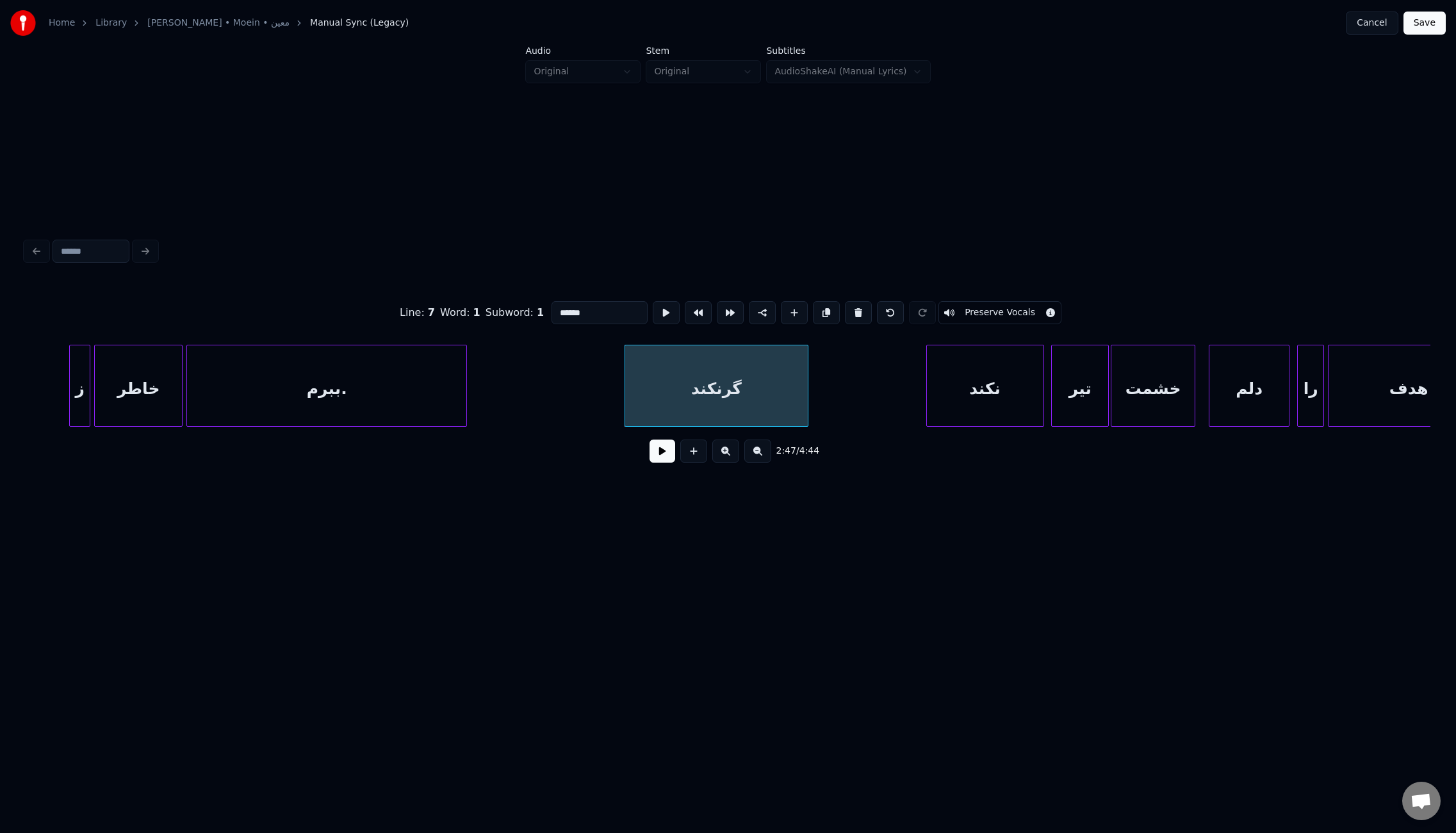
drag, startPoint x: 568, startPoint y: 310, endPoint x: 544, endPoint y: 312, distance: 24.1
click at [544, 312] on div "Line : 7 Word : 1 Subword : 1 ****** Preserve Vocals" at bounding box center [728, 312] width 1405 height 64
type input "**"
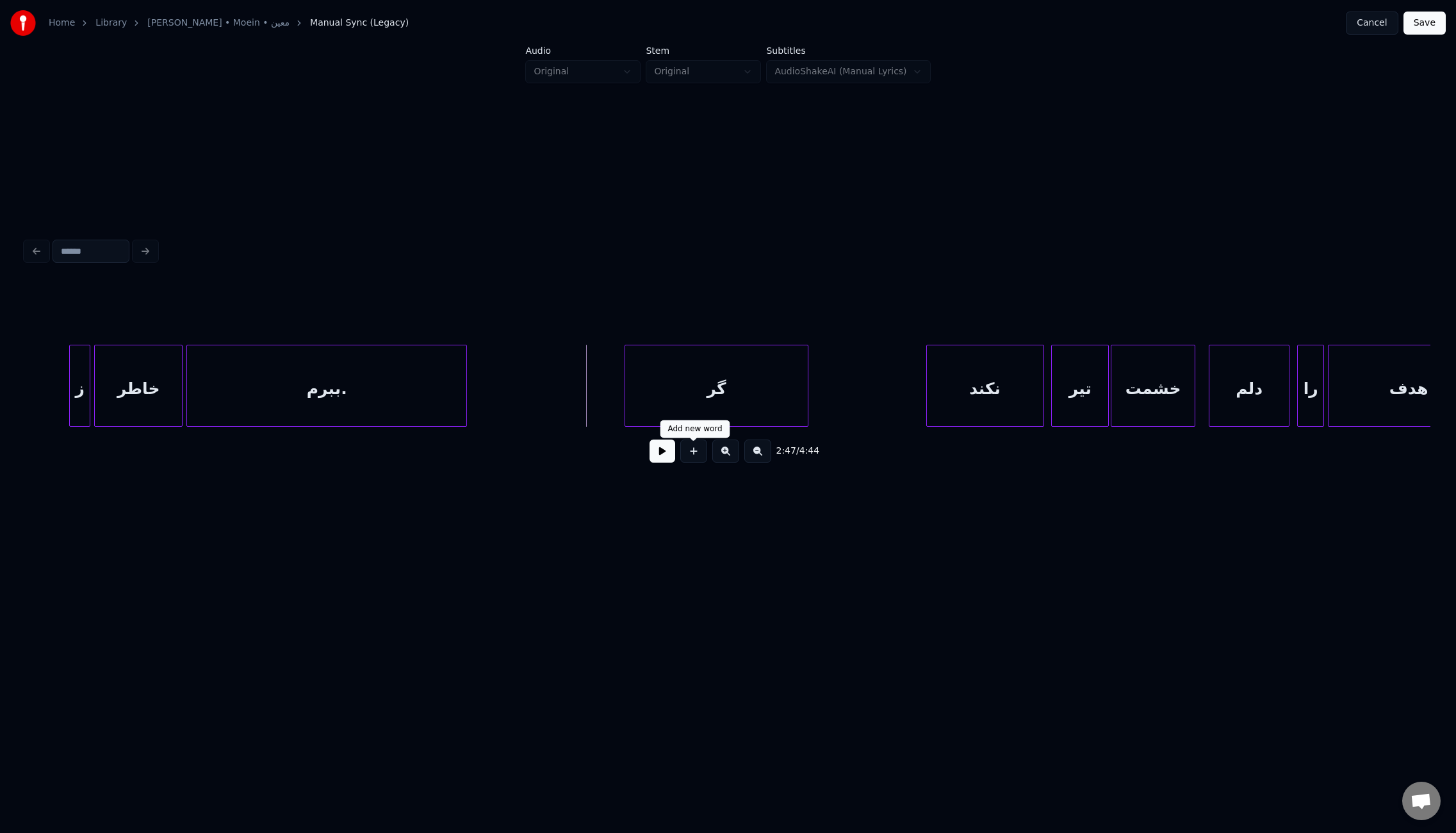
click at [670, 461] on button at bounding box center [662, 451] width 26 height 23
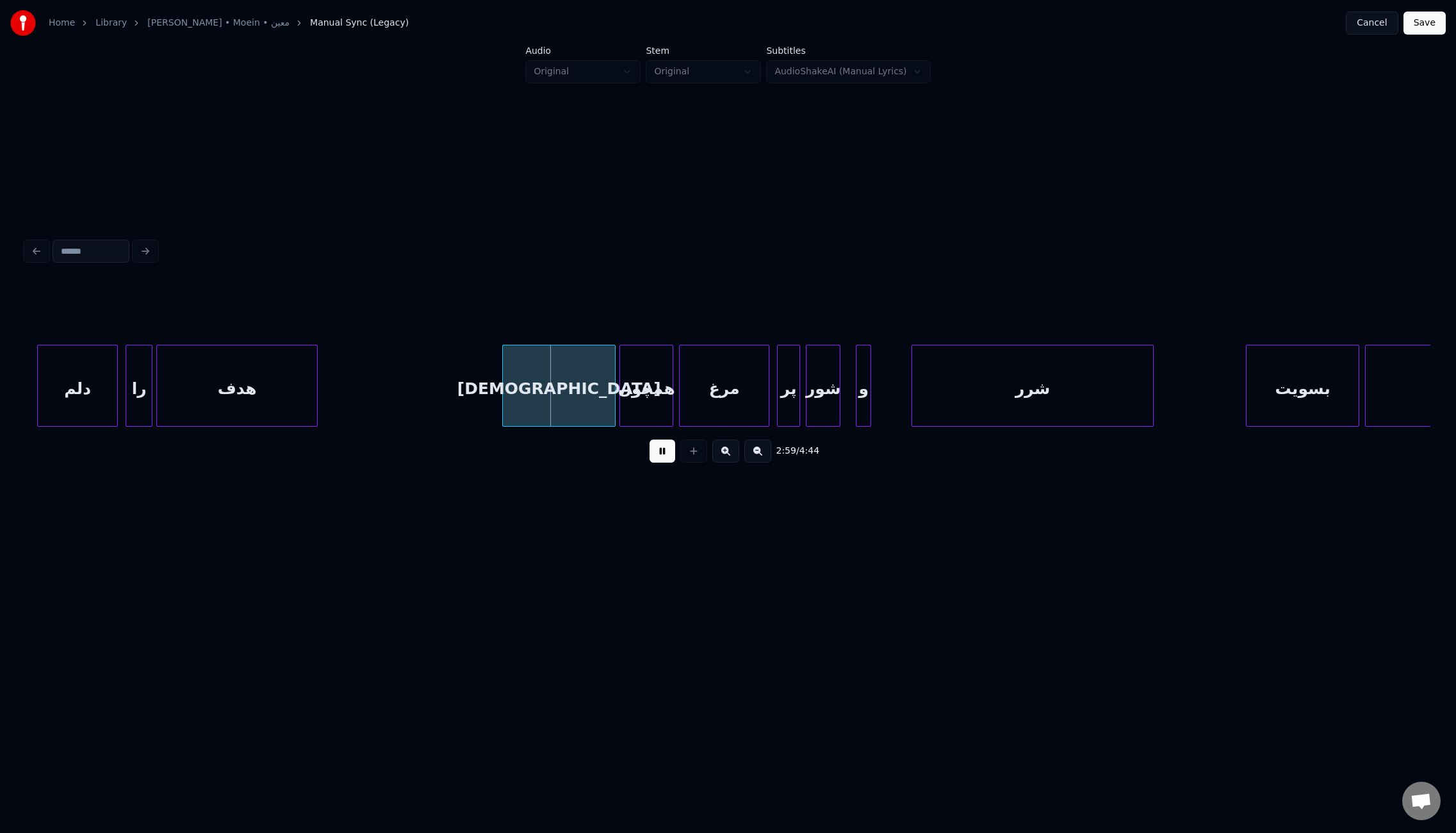
scroll to position [0, 16766]
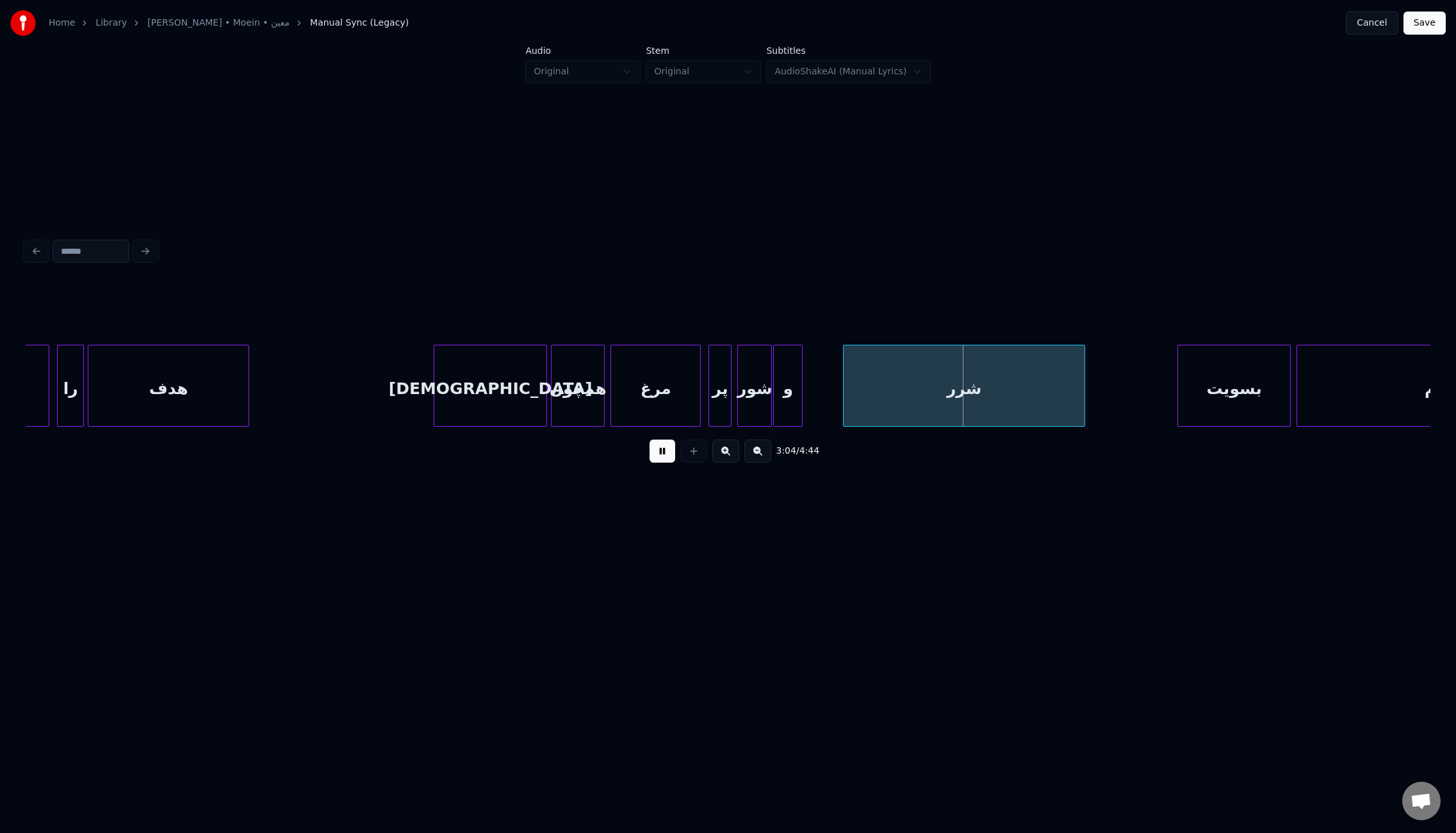
click at [774, 395] on div at bounding box center [776, 386] width 4 height 80
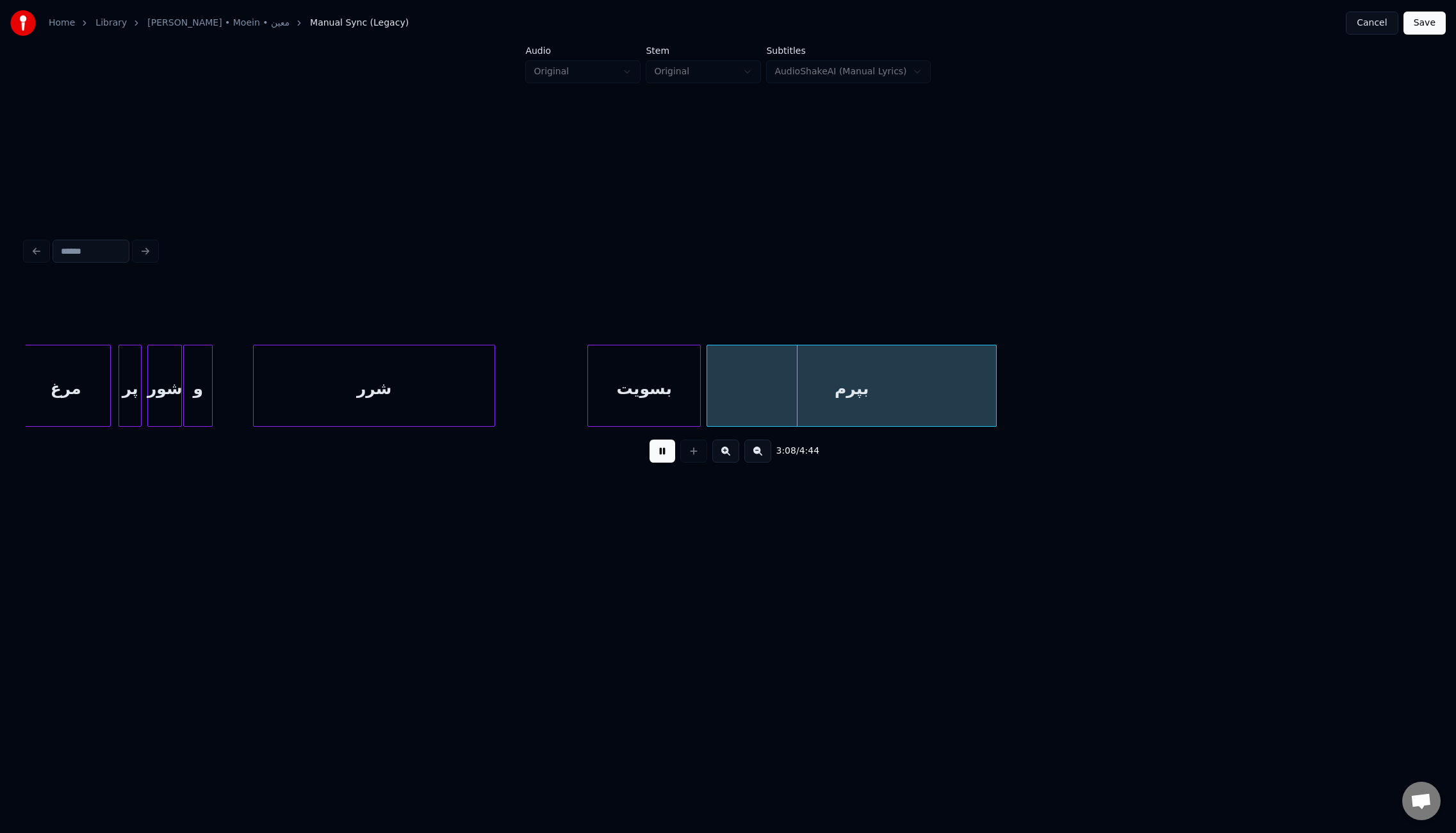
scroll to position [0, 17450]
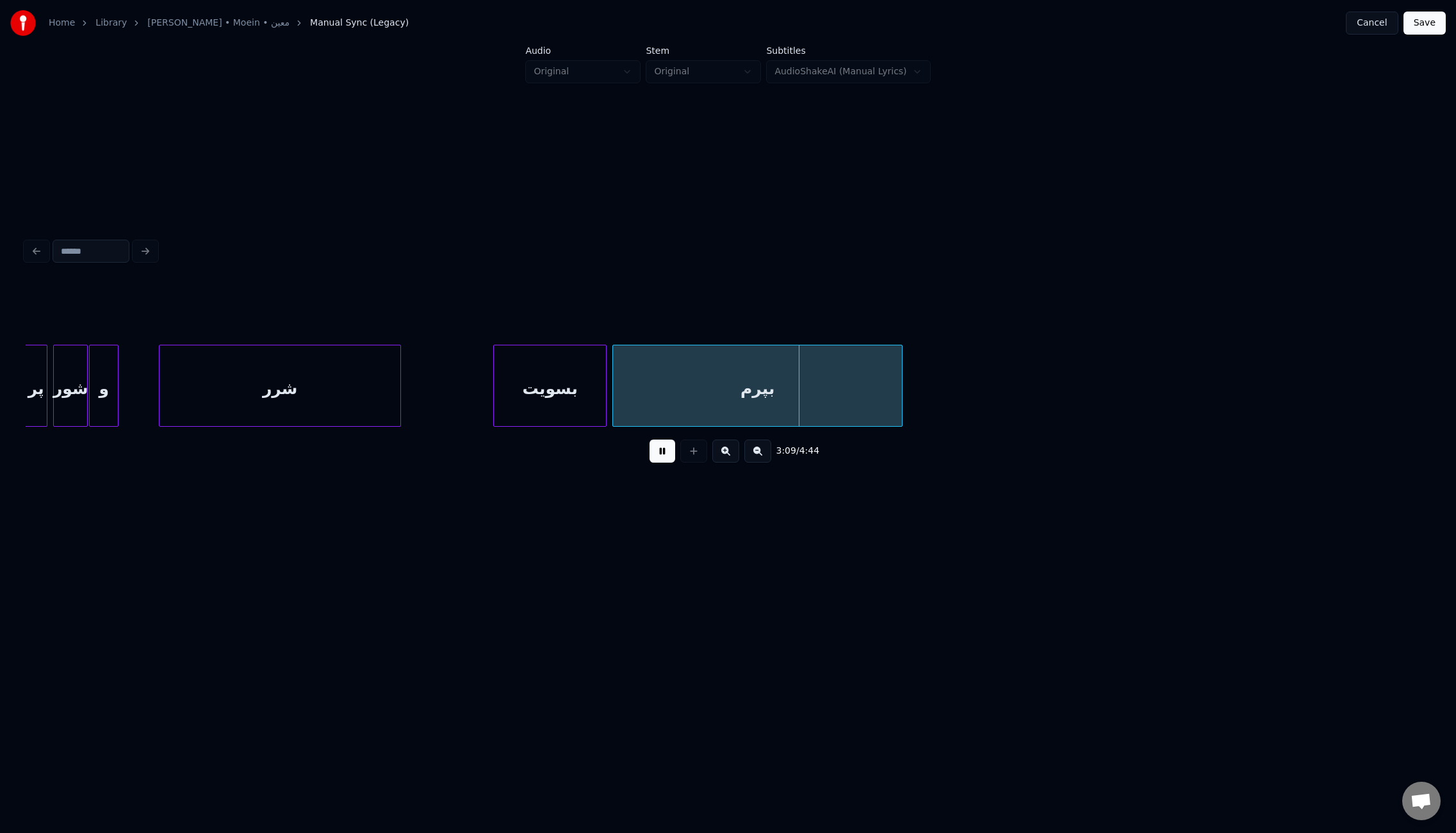
click at [669, 454] on button at bounding box center [662, 451] width 26 height 23
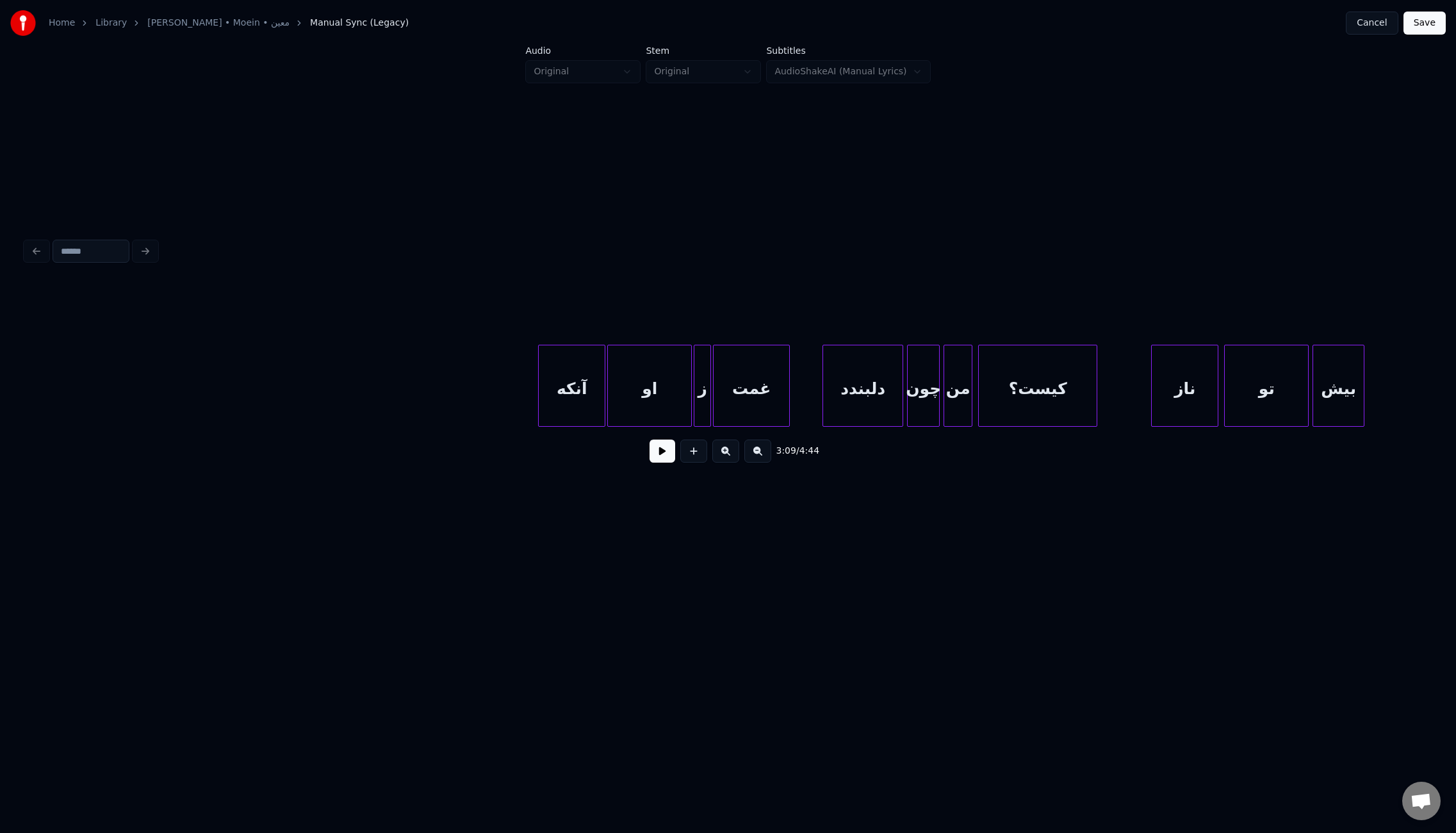
scroll to position [0, 19868]
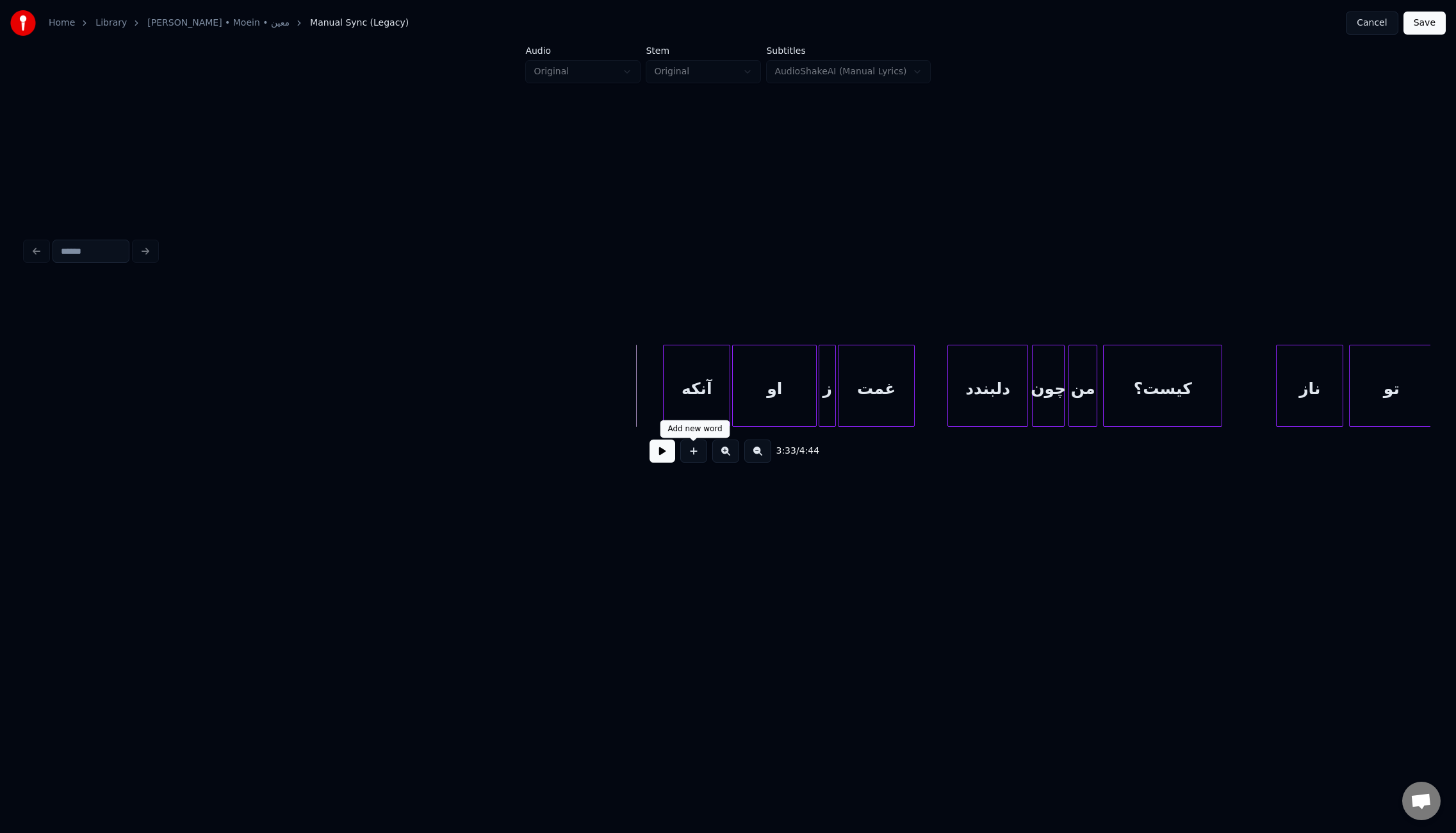
click at [661, 451] on button at bounding box center [662, 451] width 26 height 23
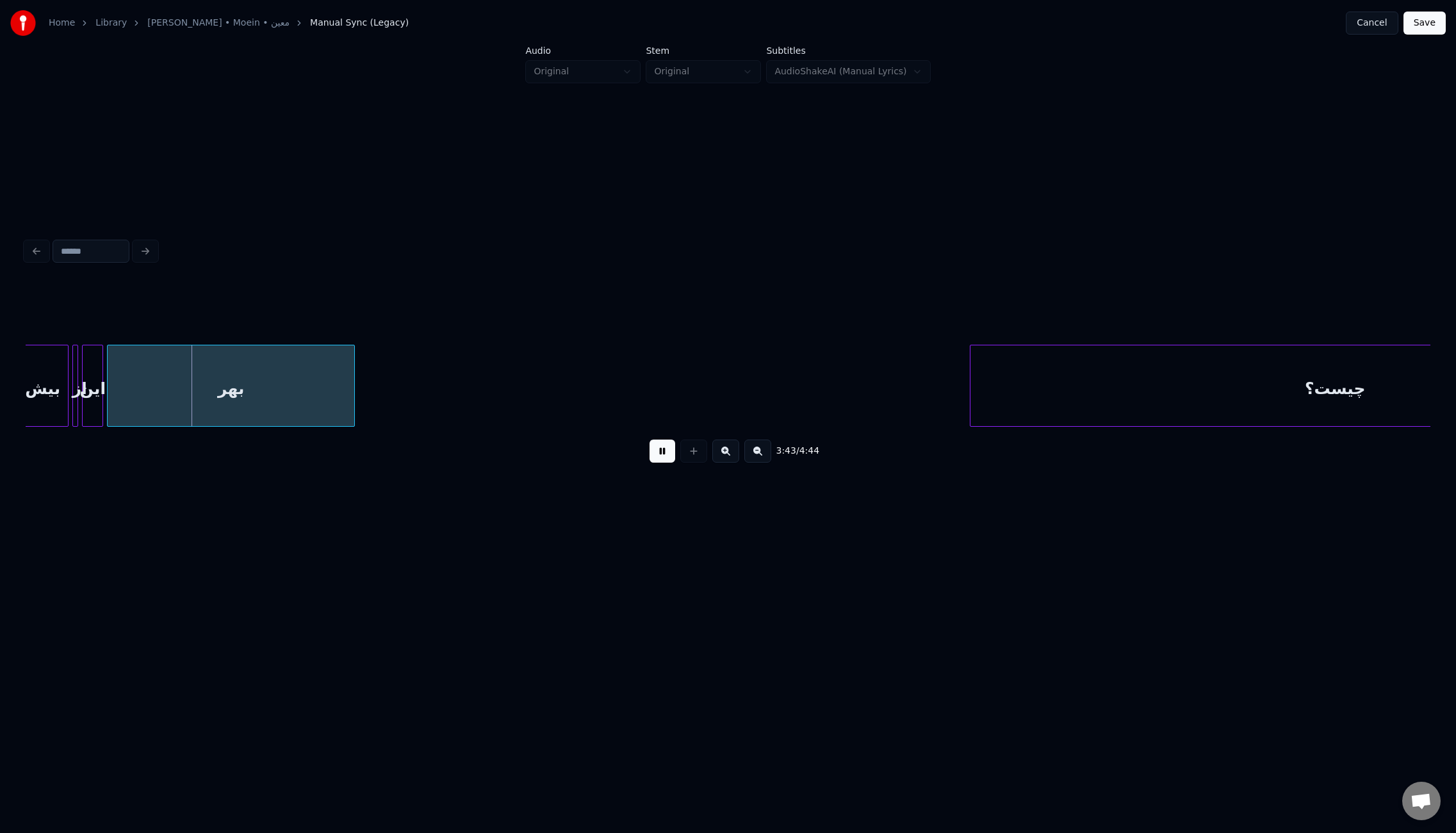
scroll to position [0, 21052]
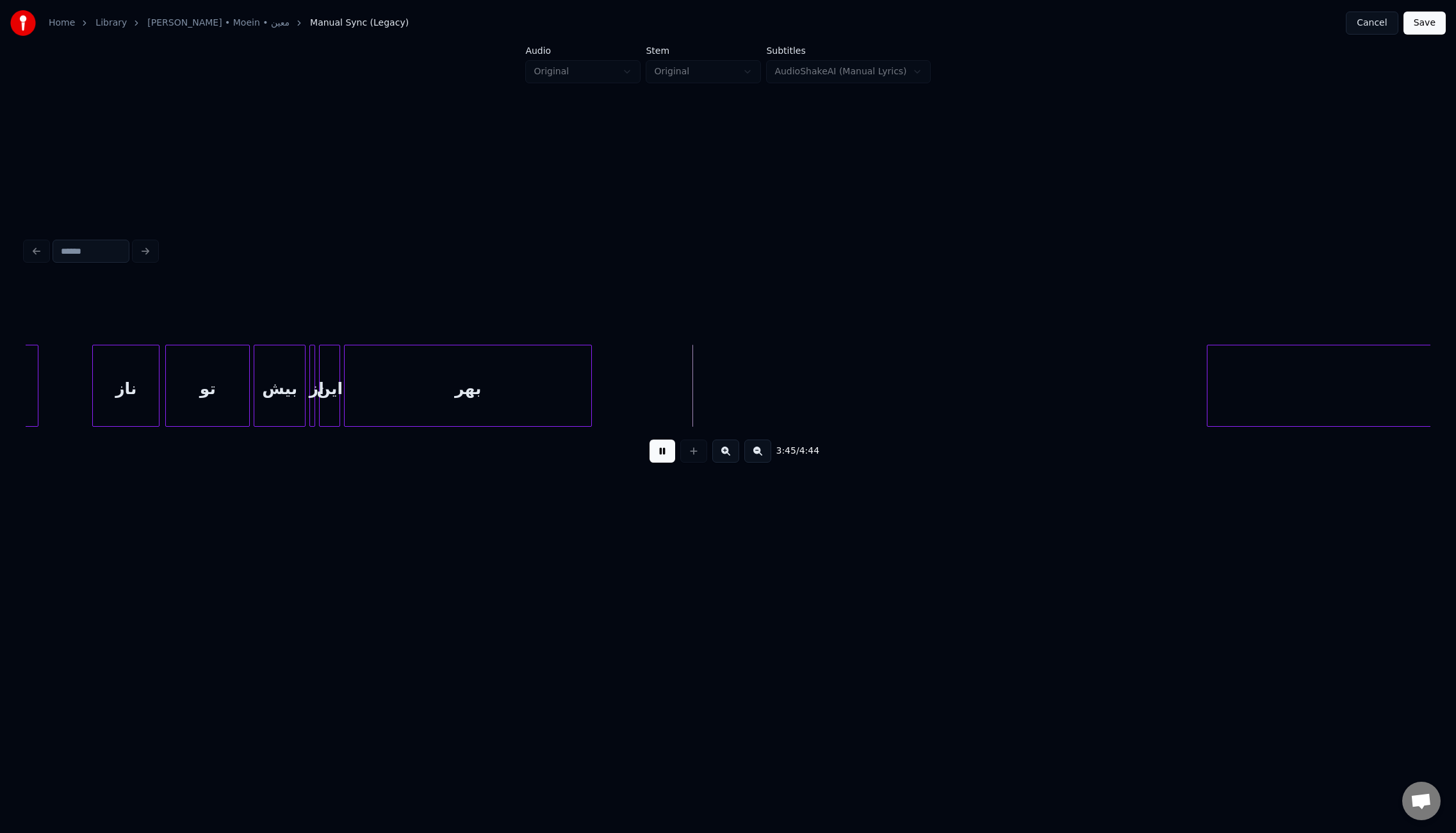
click at [654, 459] on button at bounding box center [662, 451] width 26 height 23
click at [408, 392] on div at bounding box center [408, 386] width 4 height 80
click at [663, 450] on button at bounding box center [662, 451] width 26 height 23
click at [450, 384] on div at bounding box center [449, 386] width 4 height 80
click at [664, 454] on button at bounding box center [662, 451] width 26 height 23
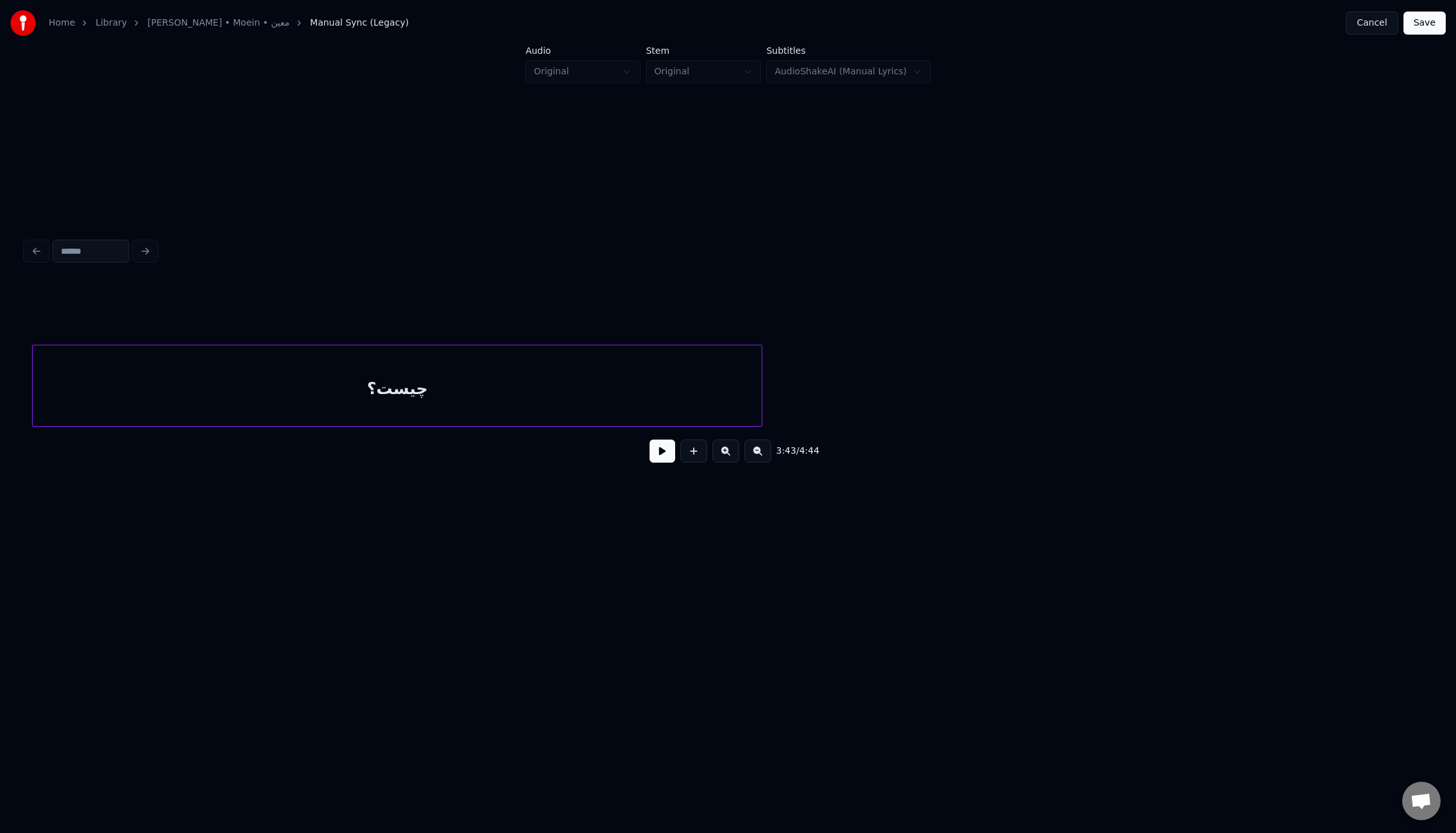
scroll to position [0, 21544]
click at [638, 416] on div "چیست؟" at bounding box center [407, 389] width 729 height 87
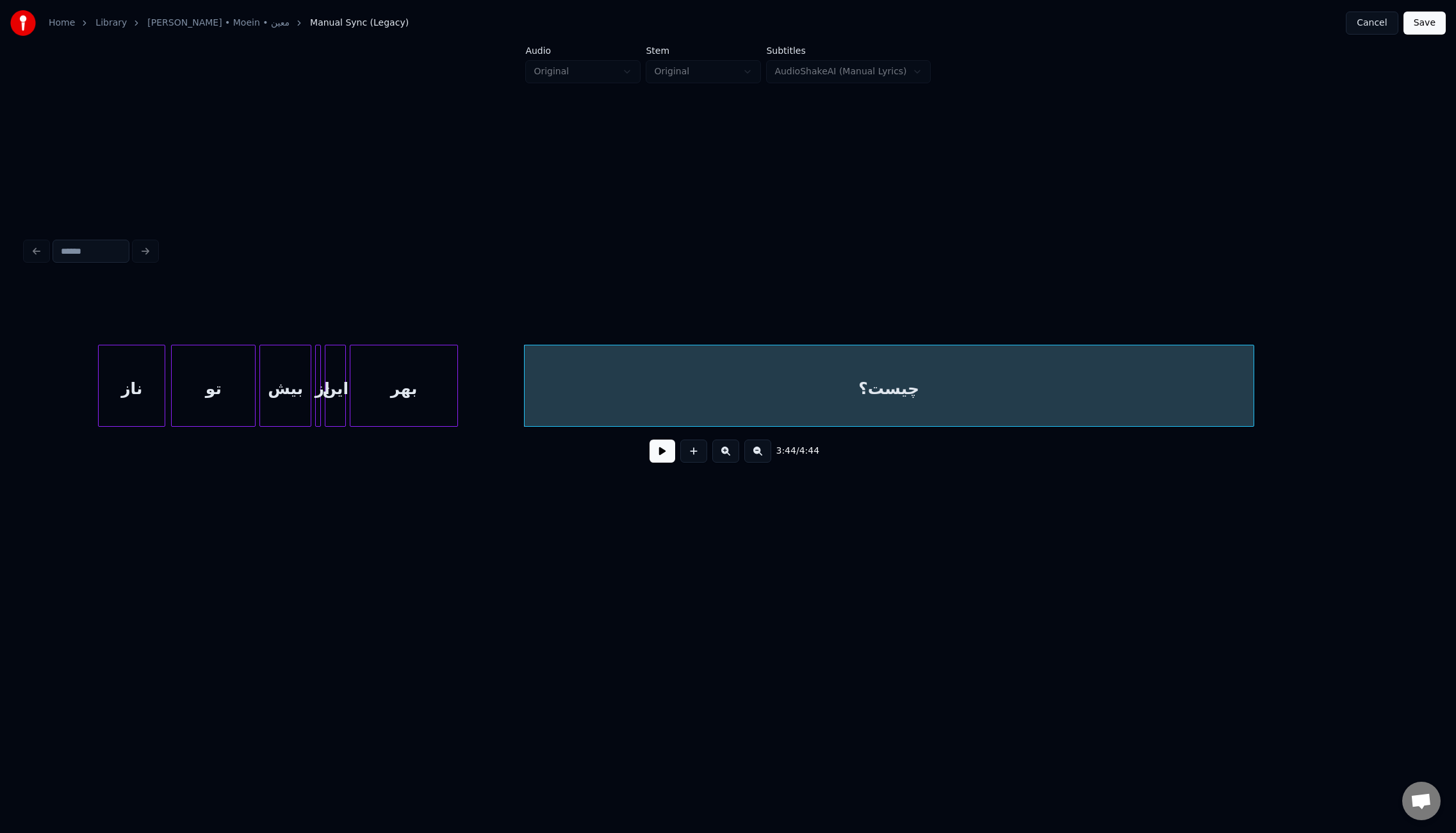
scroll to position [0, 20909]
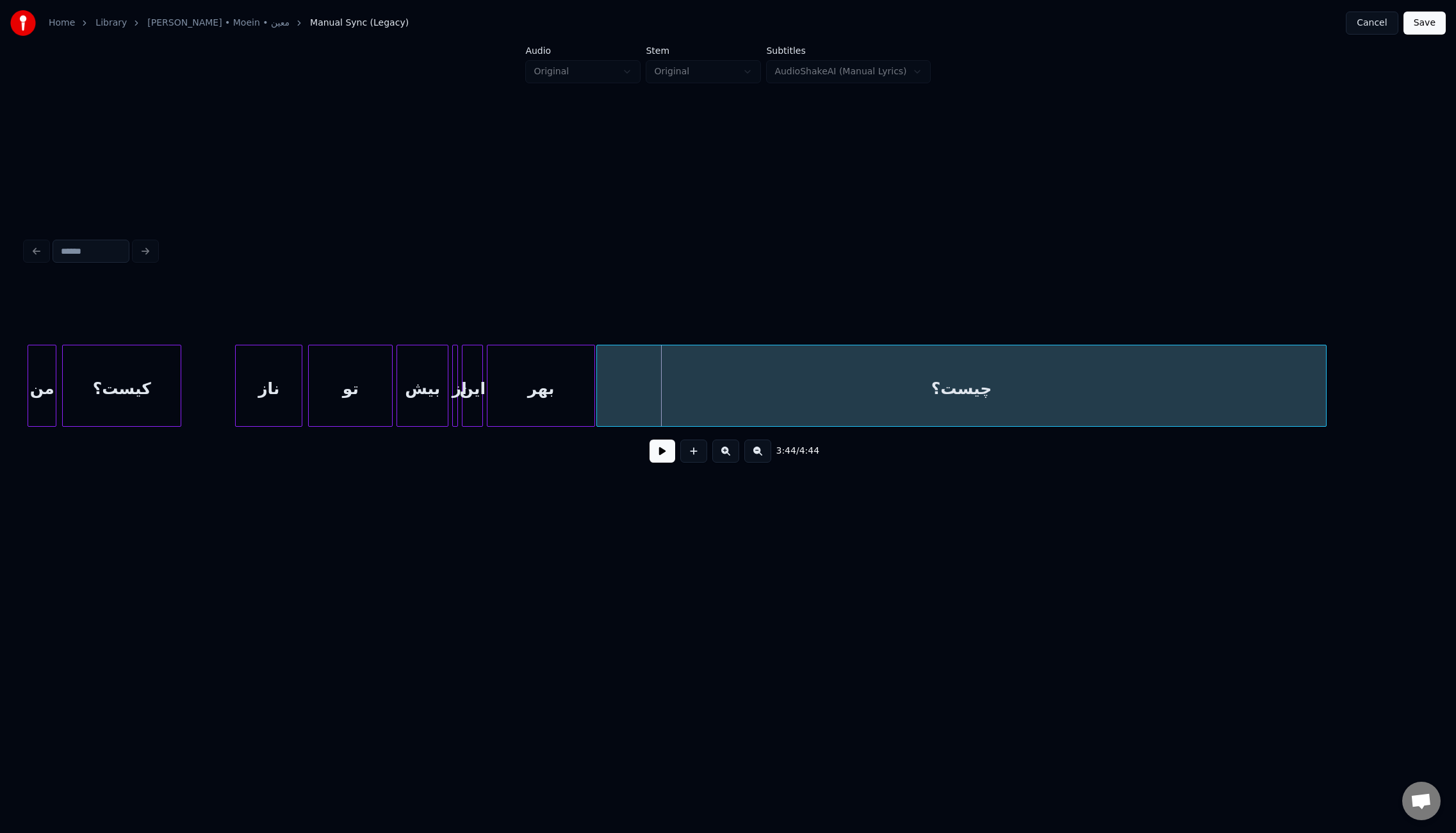
click at [856, 396] on div "چیست؟" at bounding box center [961, 389] width 729 height 87
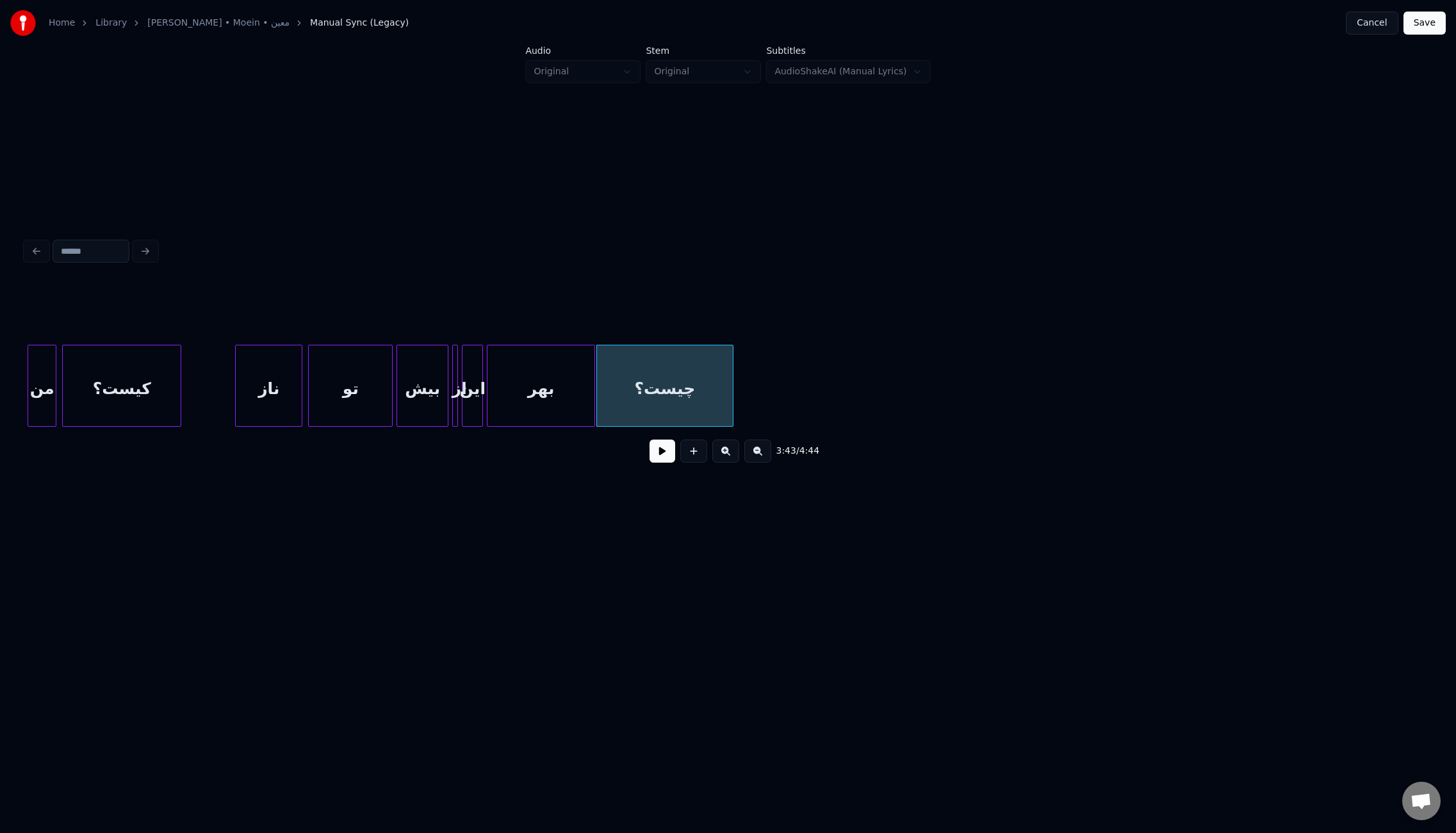
click at [731, 383] on div at bounding box center [731, 386] width 4 height 80
click at [658, 455] on button at bounding box center [662, 451] width 26 height 23
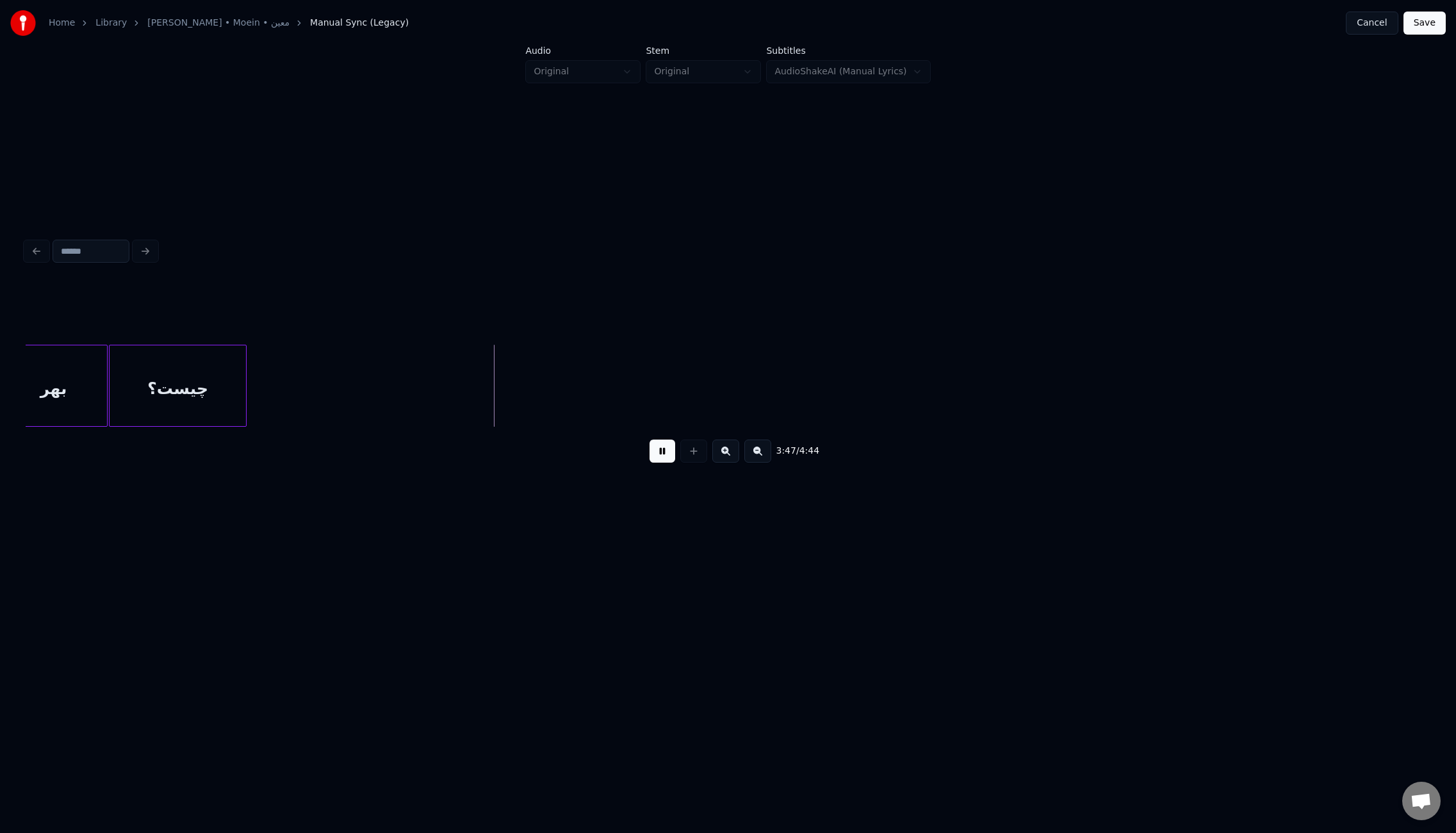
scroll to position [0, 21390]
click at [659, 455] on button at bounding box center [662, 451] width 26 height 23
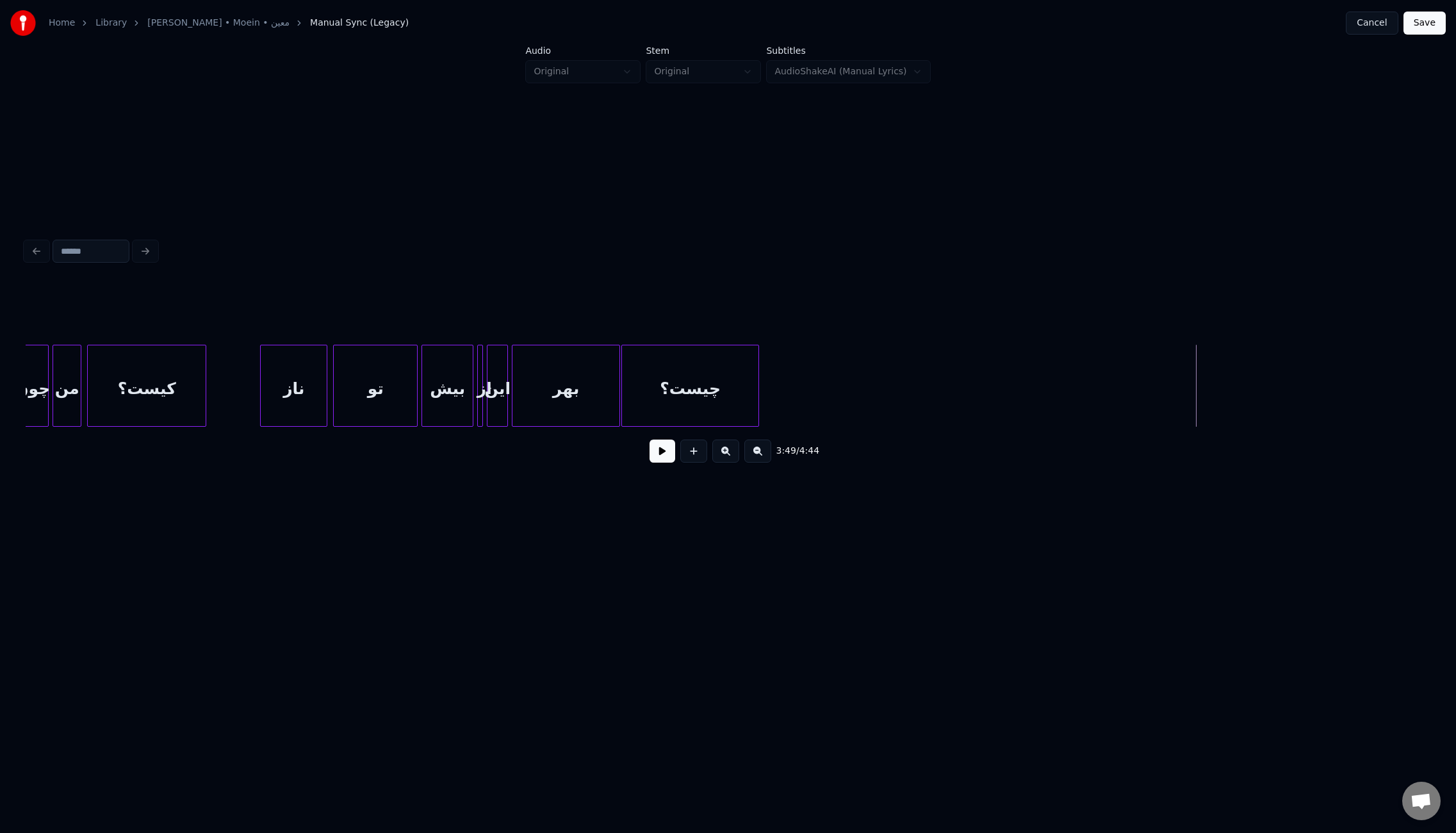
scroll to position [0, 20922]
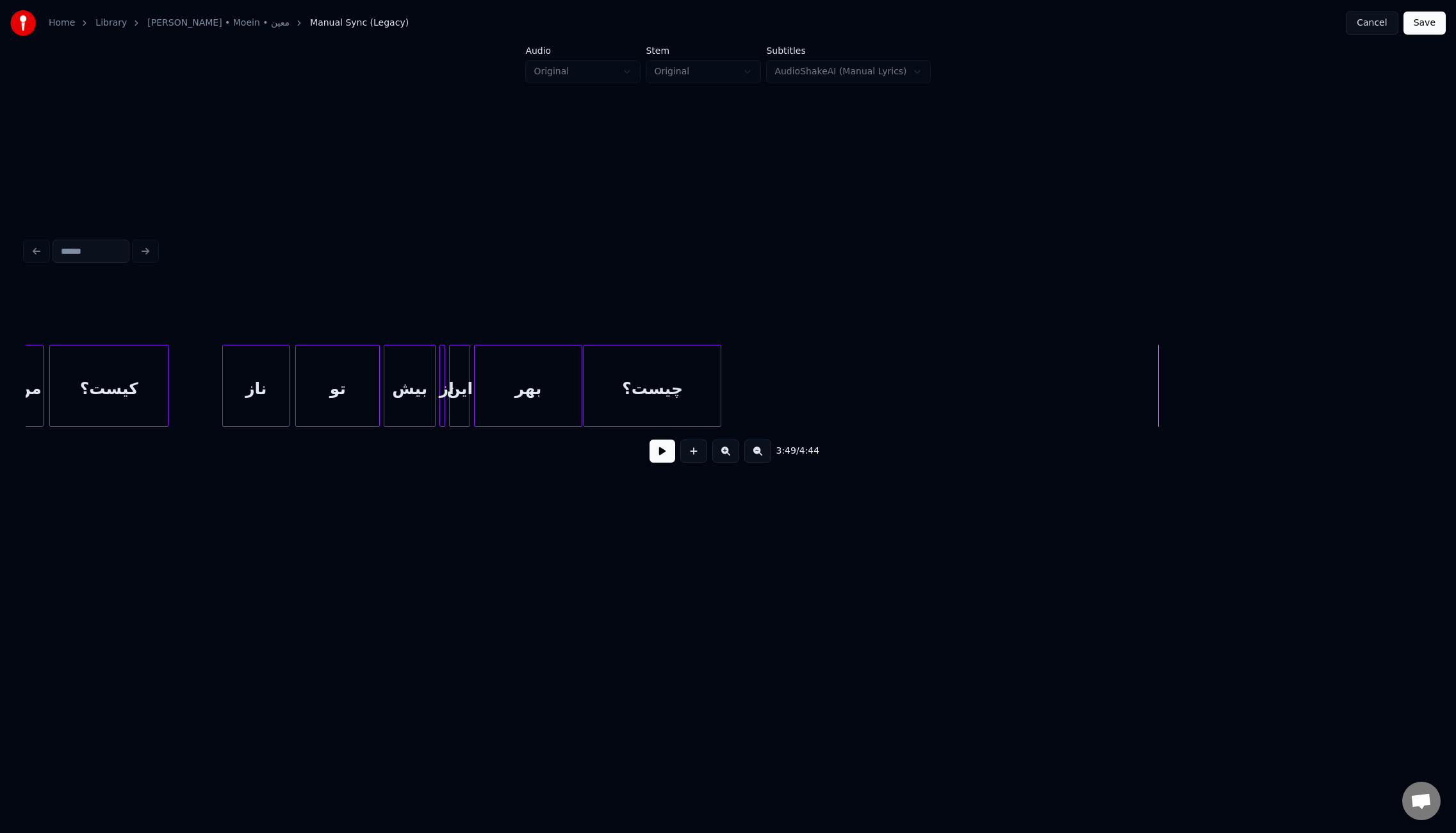
click at [1428, 23] on button "Save" at bounding box center [1425, 23] width 43 height 23
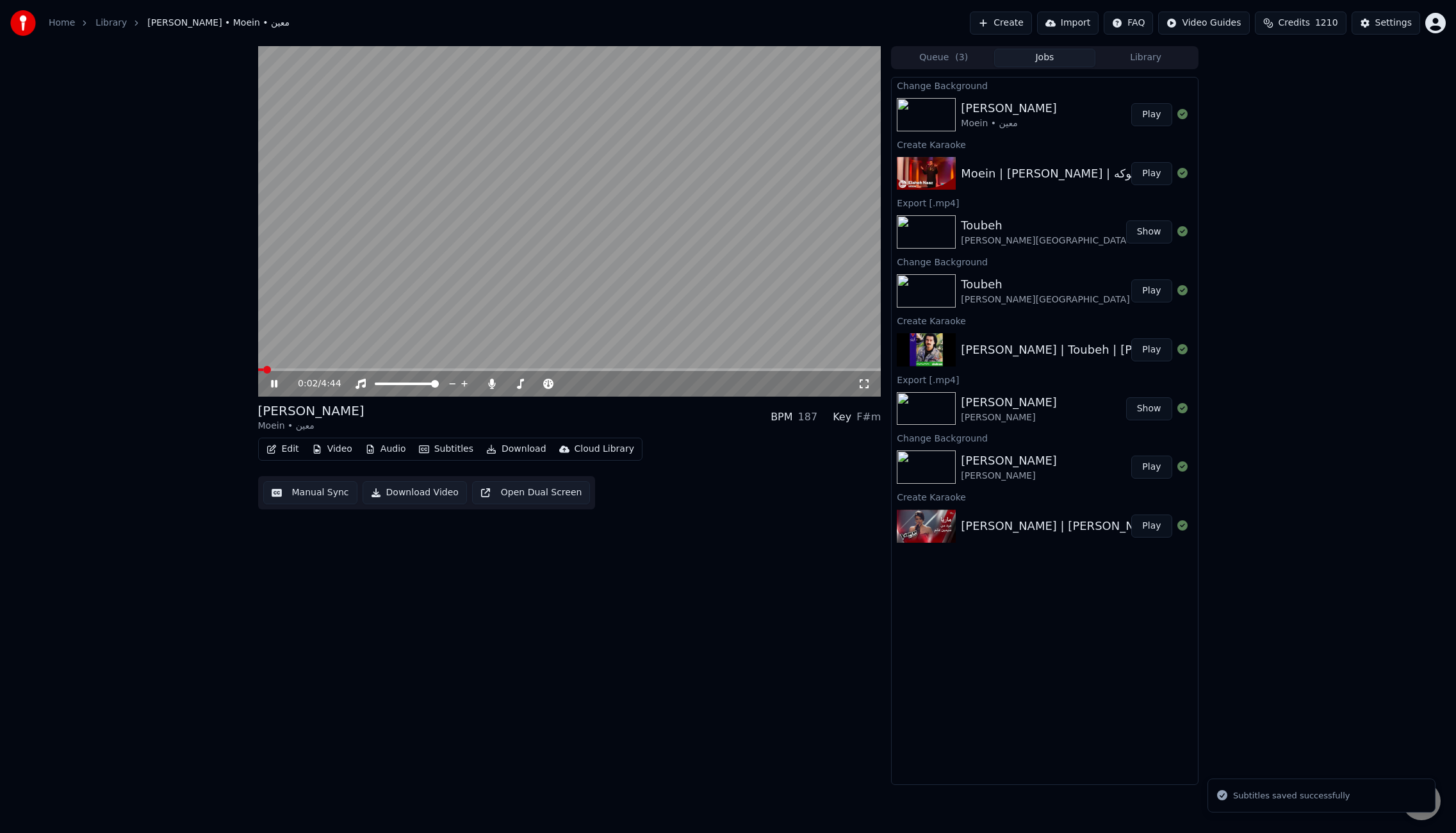
click at [306, 494] on button "Manual Sync" at bounding box center [310, 493] width 95 height 23
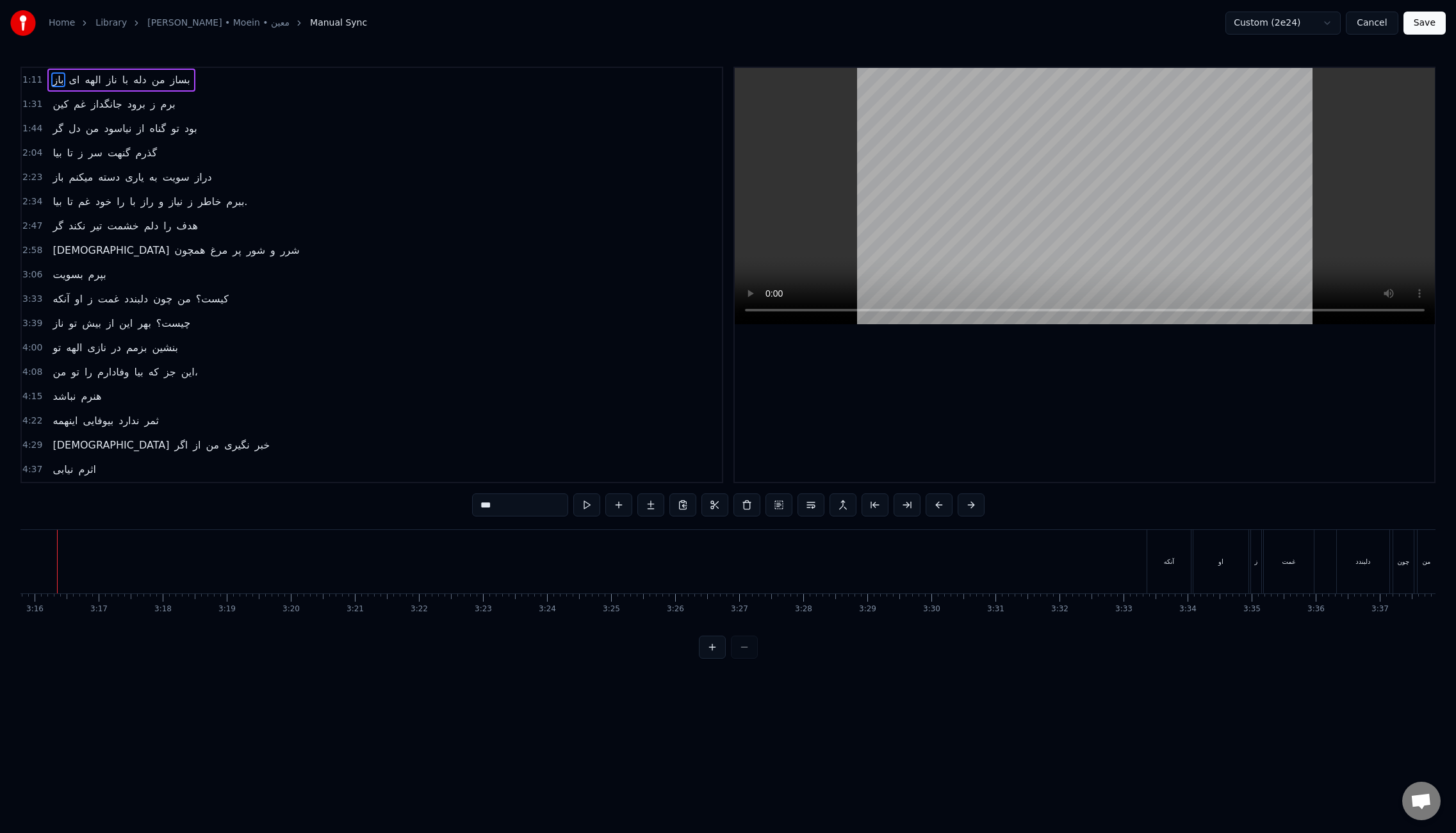
scroll to position [0, 12517]
click at [1182, 550] on div "آنکه" at bounding box center [1197, 562] width 44 height 64
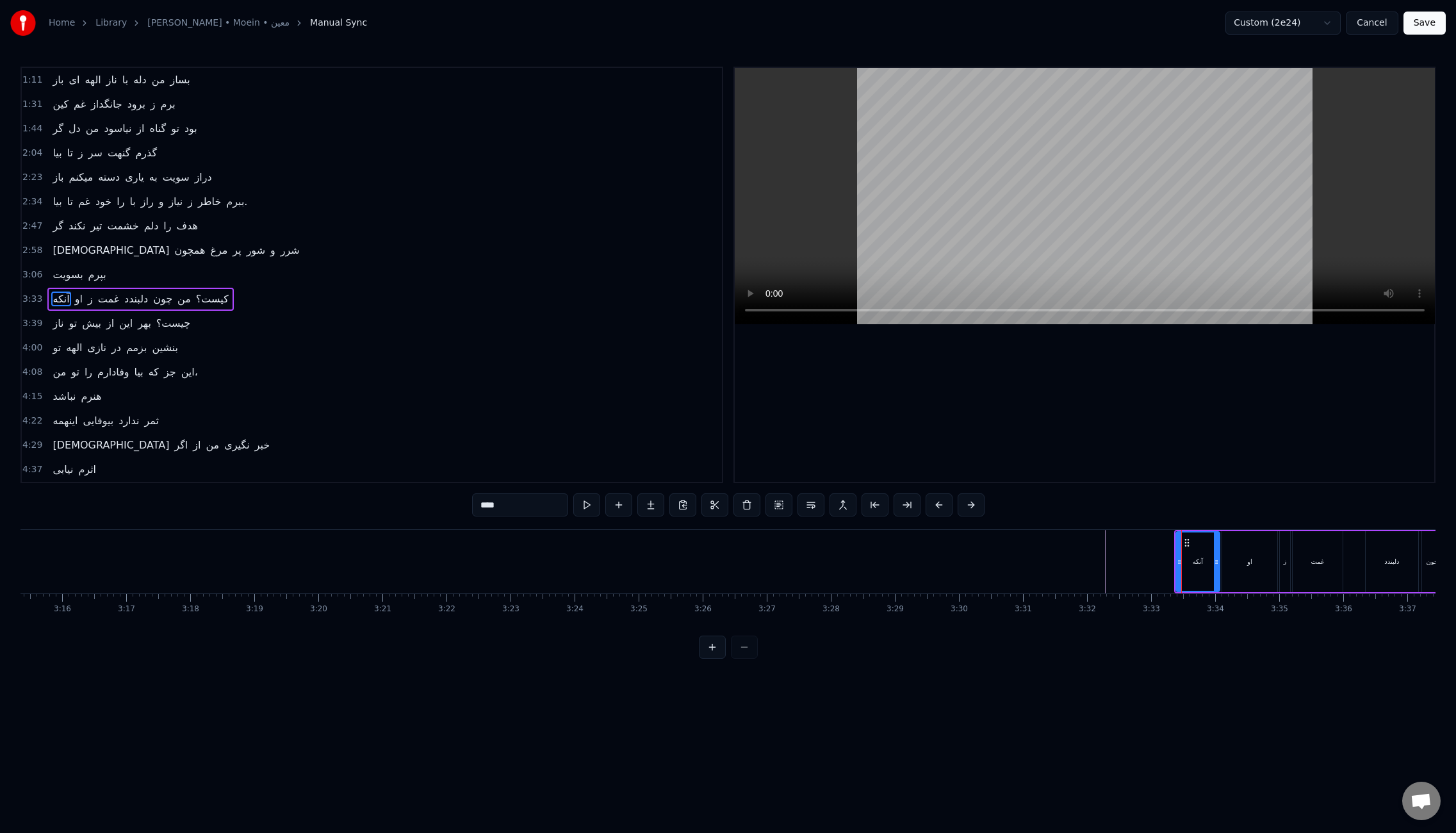
click at [48, 291] on div "آنکه او ز غمت دلبندد چون من کیست؟" at bounding box center [141, 300] width 186 height 23
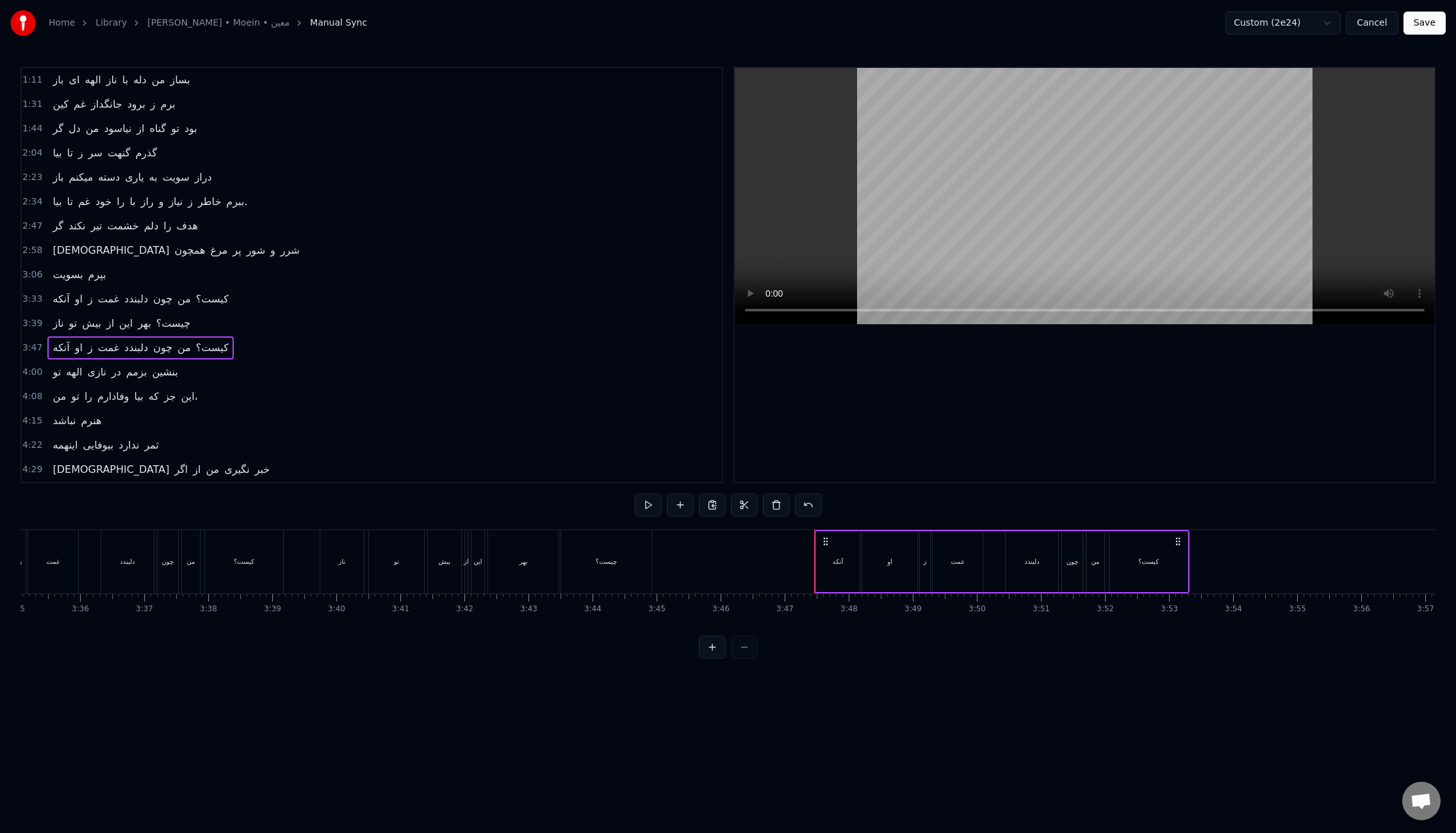
scroll to position [0, 13829]
click at [48, 313] on div "ناز تو بیش از این بهر چیست؟" at bounding box center [121, 324] width 148 height 23
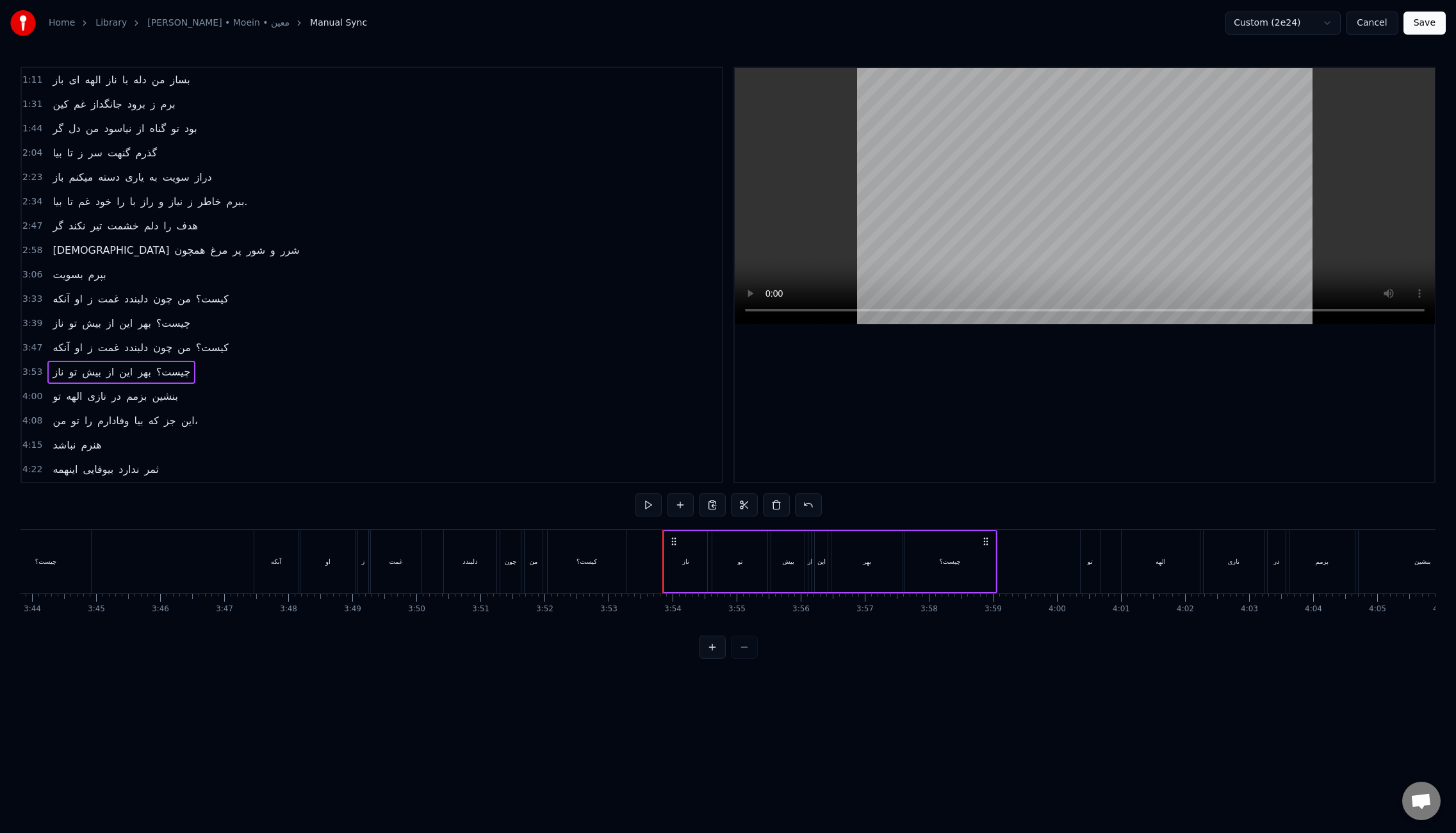
scroll to position [0, 14365]
click at [1429, 26] on button "Save" at bounding box center [1425, 23] width 43 height 23
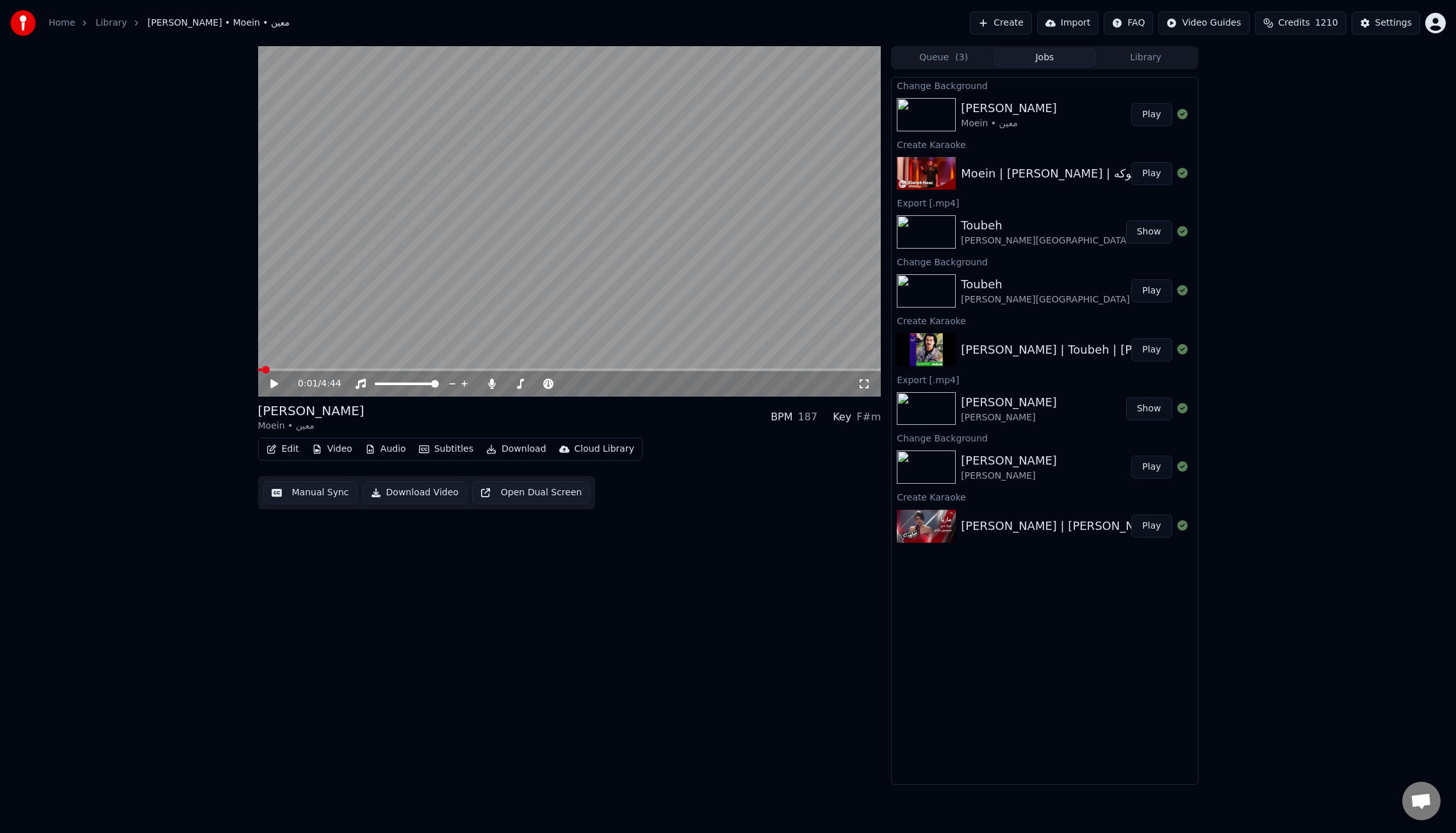
click at [279, 448] on button "Edit" at bounding box center [282, 449] width 43 height 18
click at [343, 578] on div "Manual Sync (Legacy)" at bounding box center [337, 584] width 99 height 13
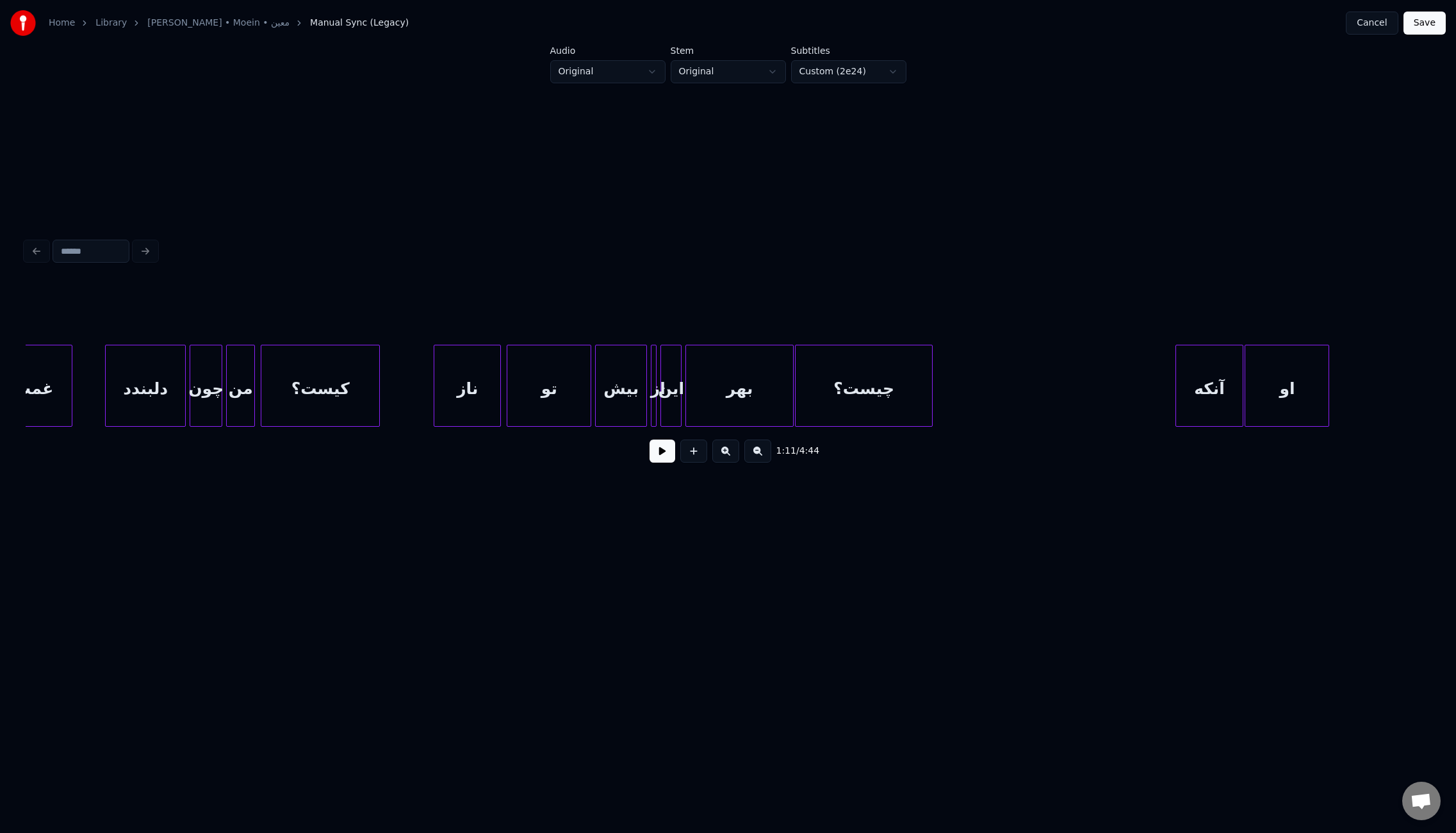
scroll to position [0, 20929]
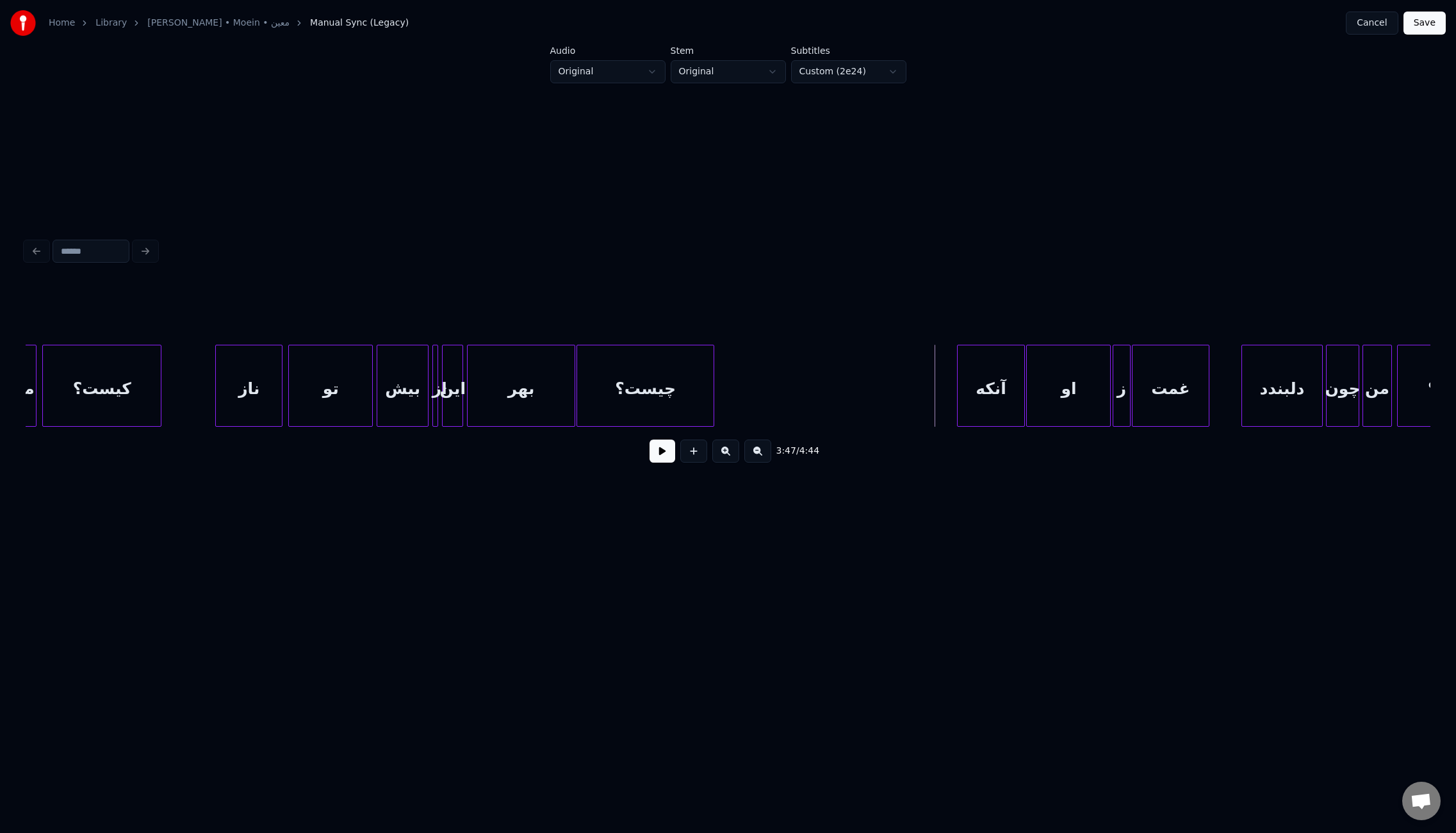
click at [670, 455] on button at bounding box center [662, 451] width 26 height 23
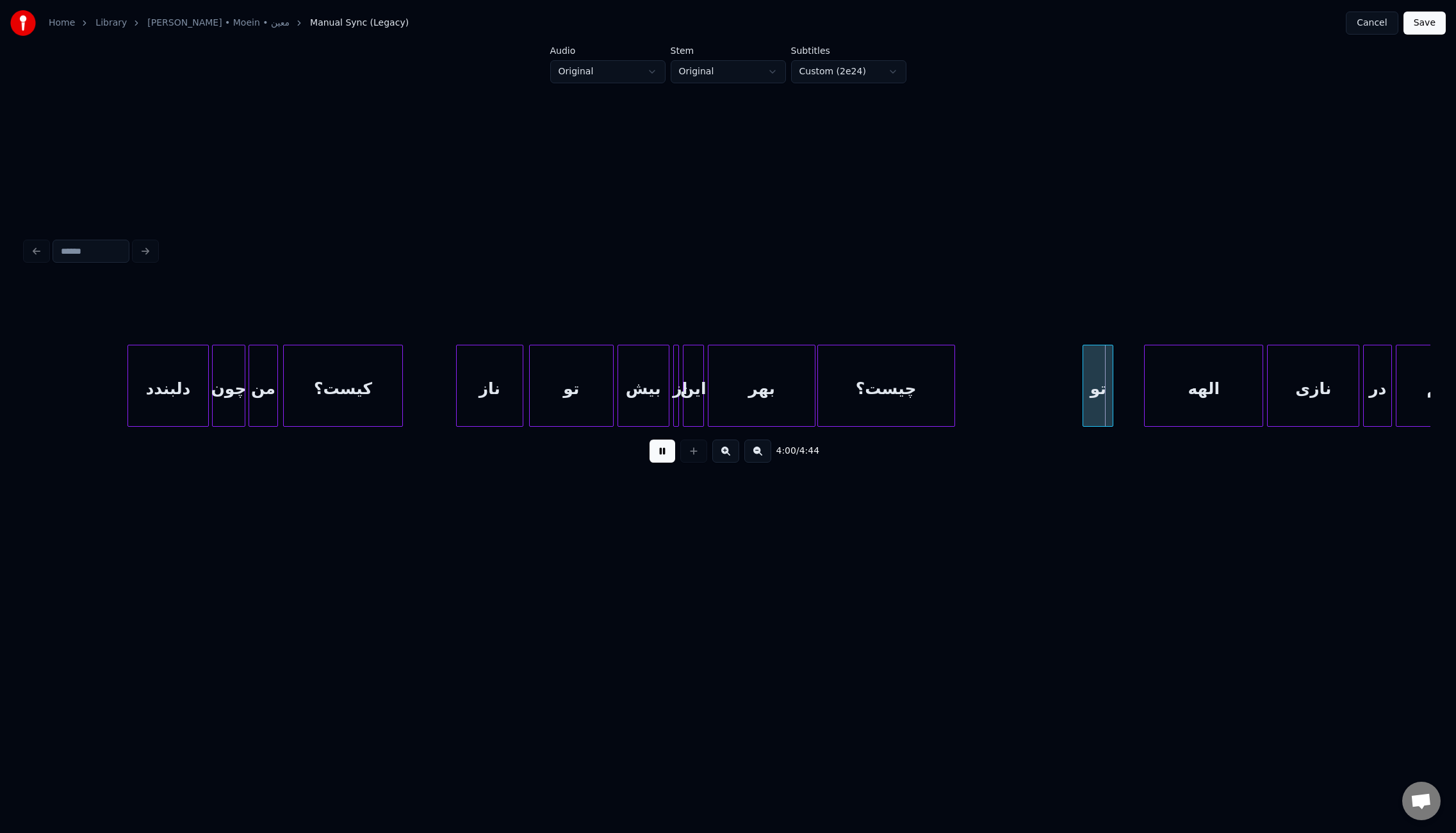
scroll to position [0, 22212]
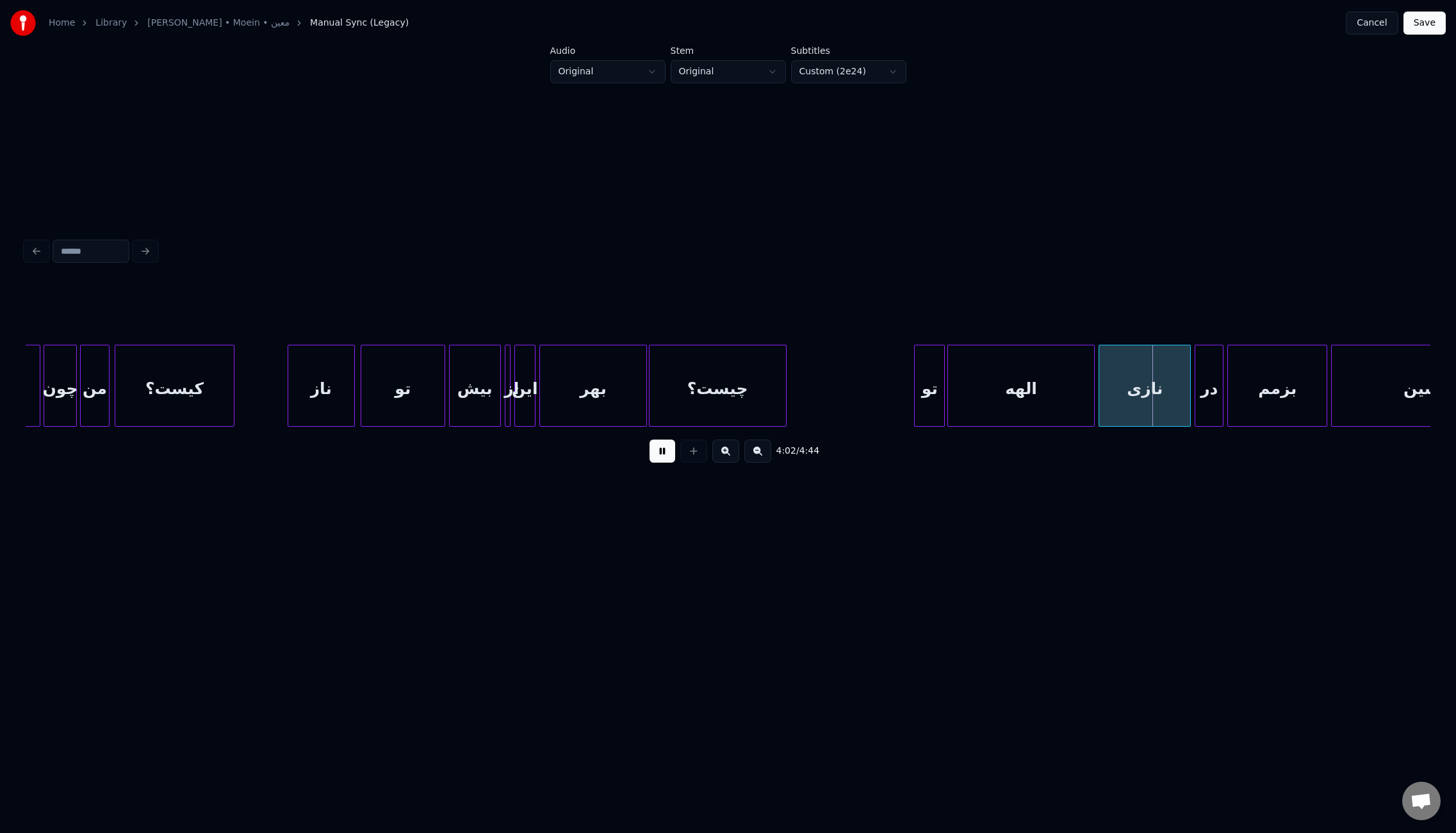
click at [951, 385] on div at bounding box center [950, 386] width 4 height 80
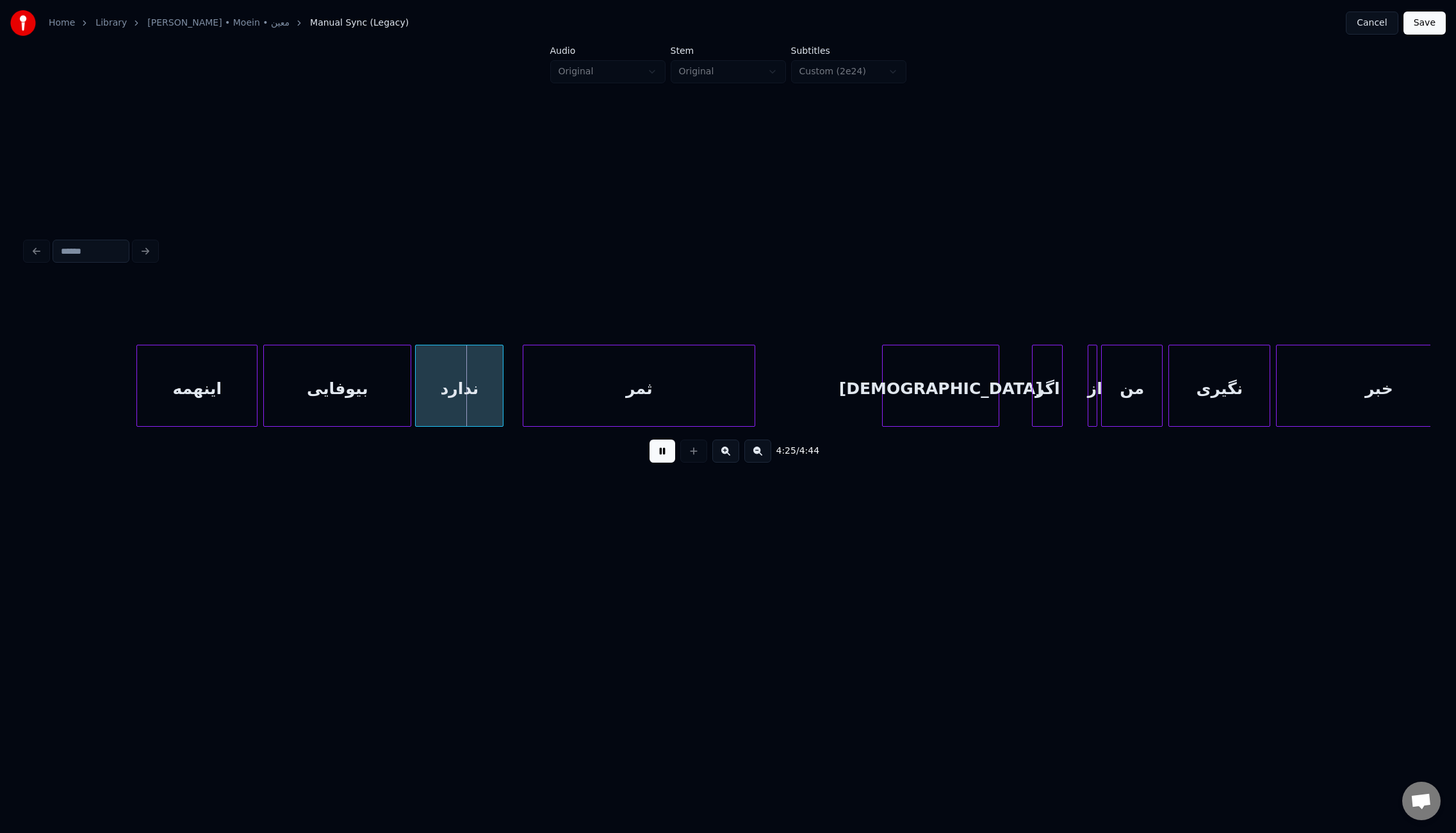
scroll to position [0, 25108]
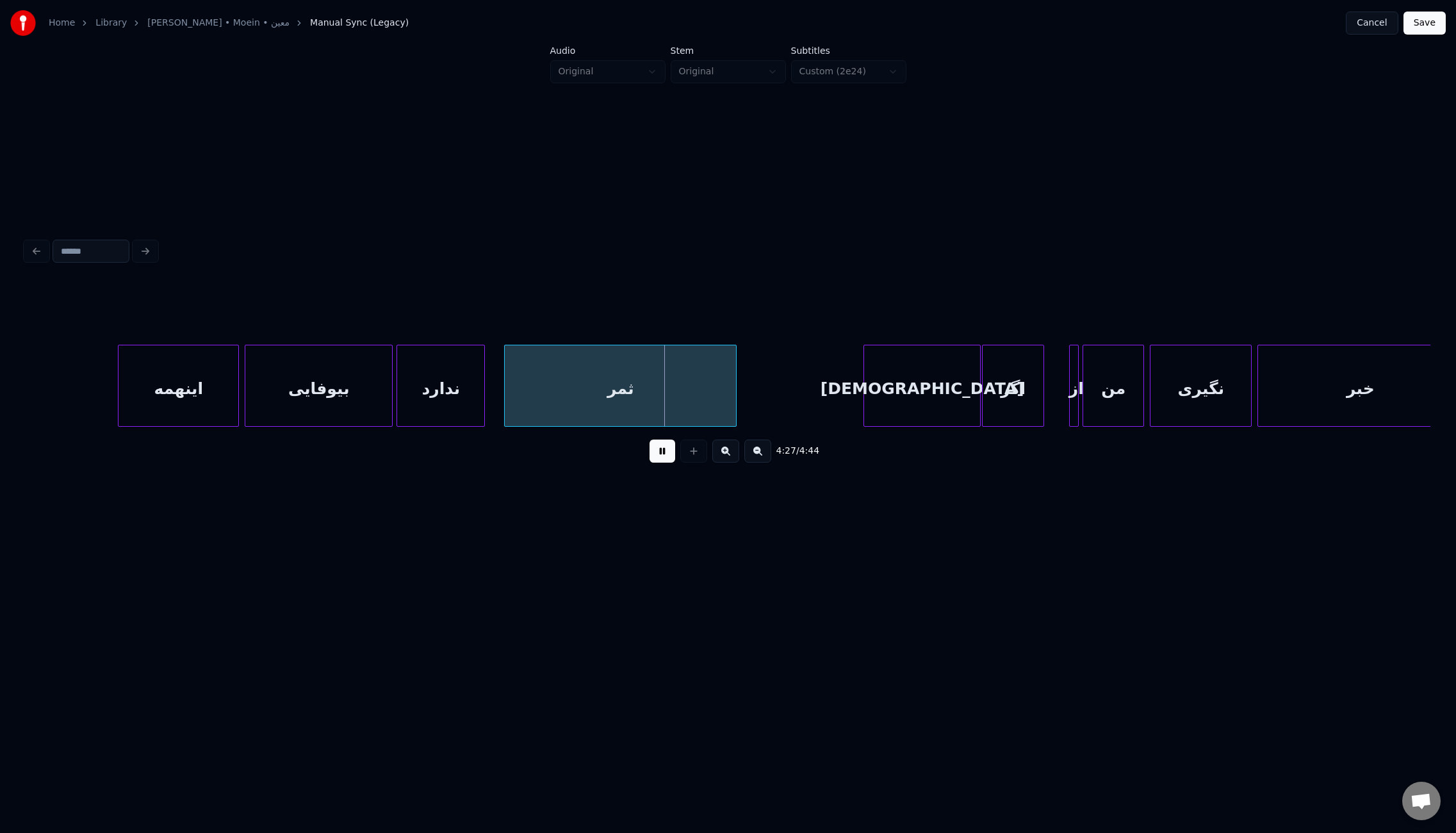
click at [983, 383] on div at bounding box center [985, 386] width 4 height 80
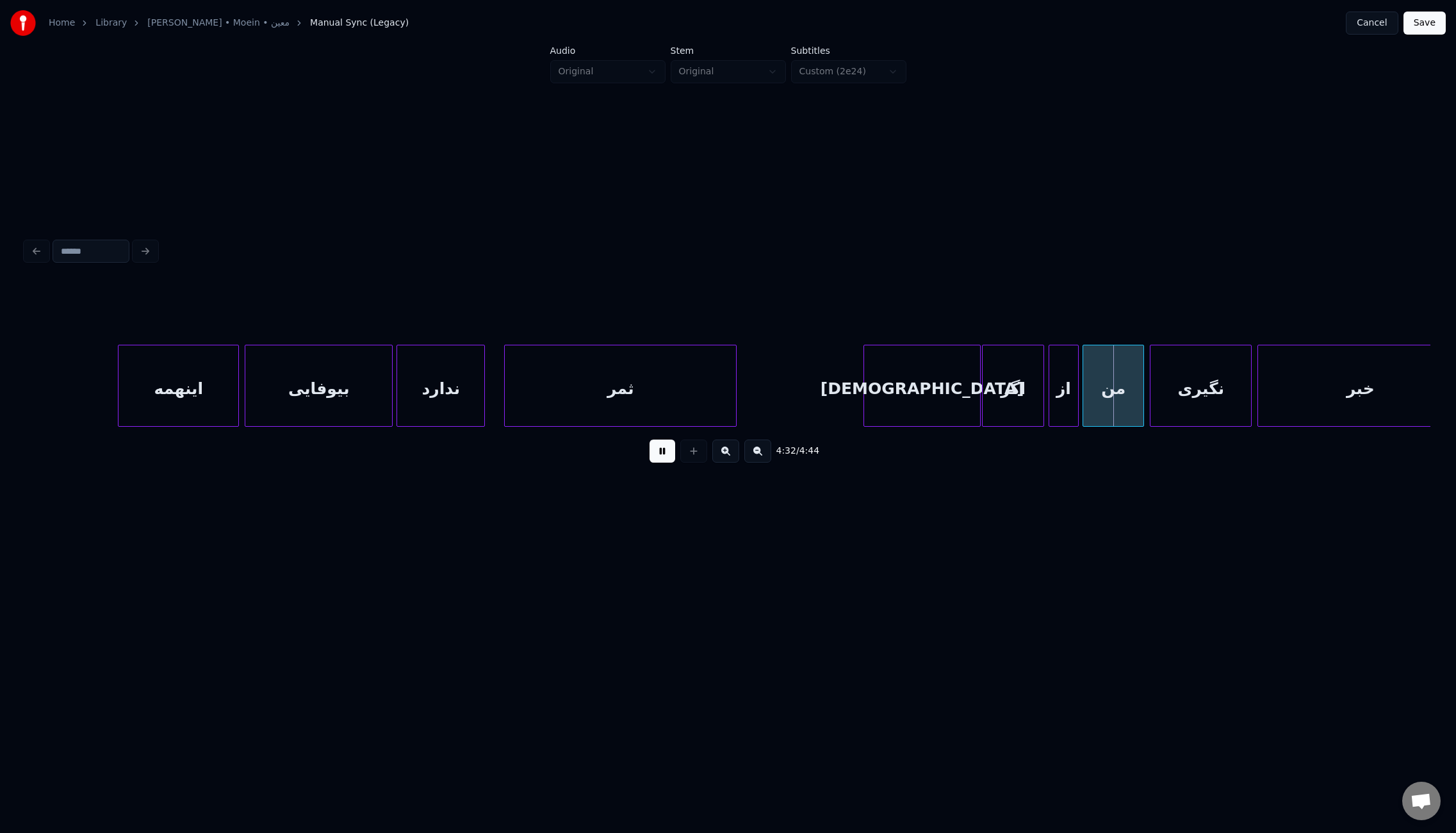
click at [1049, 404] on div at bounding box center [1051, 386] width 4 height 80
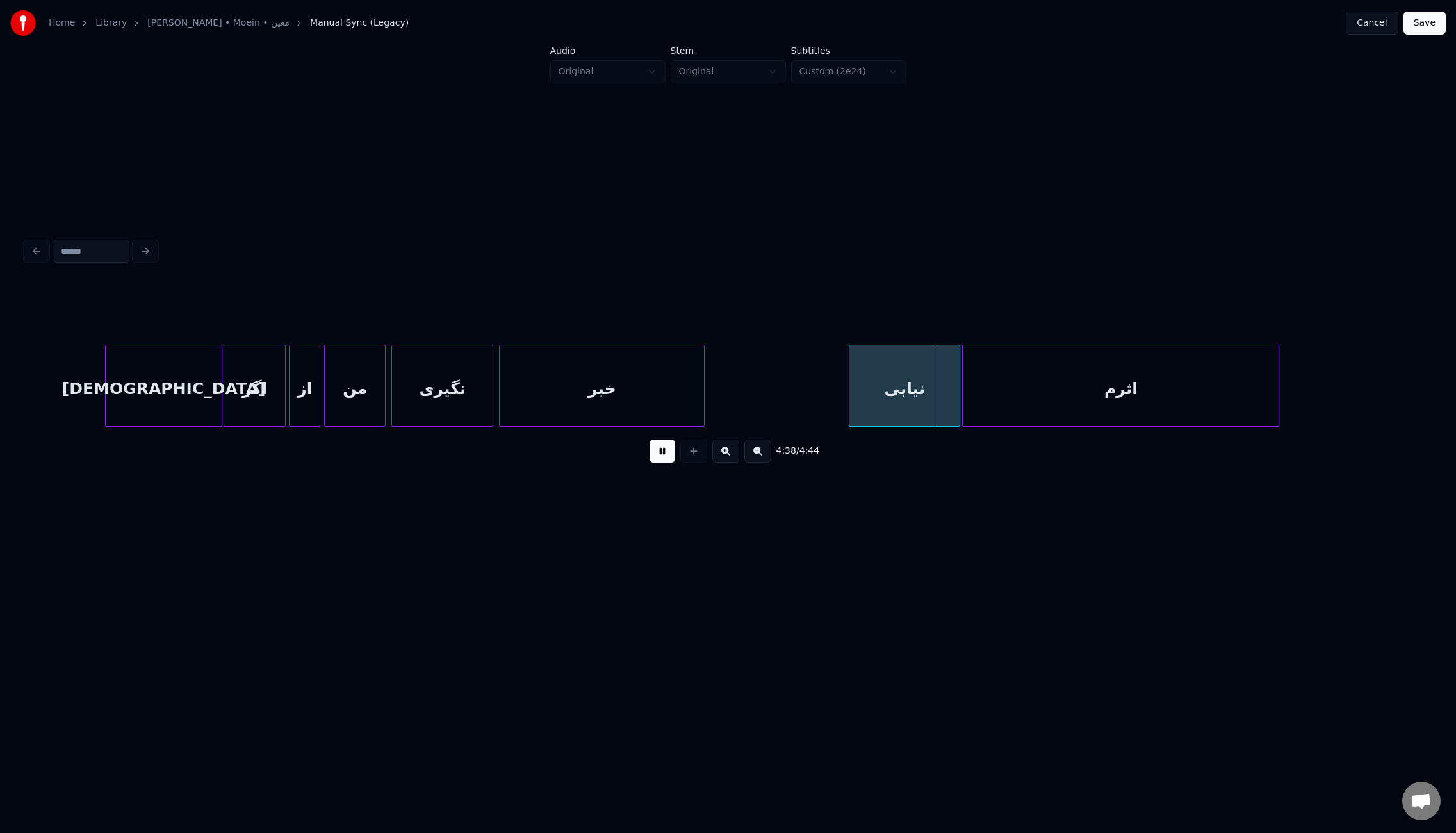
scroll to position [0, 25968]
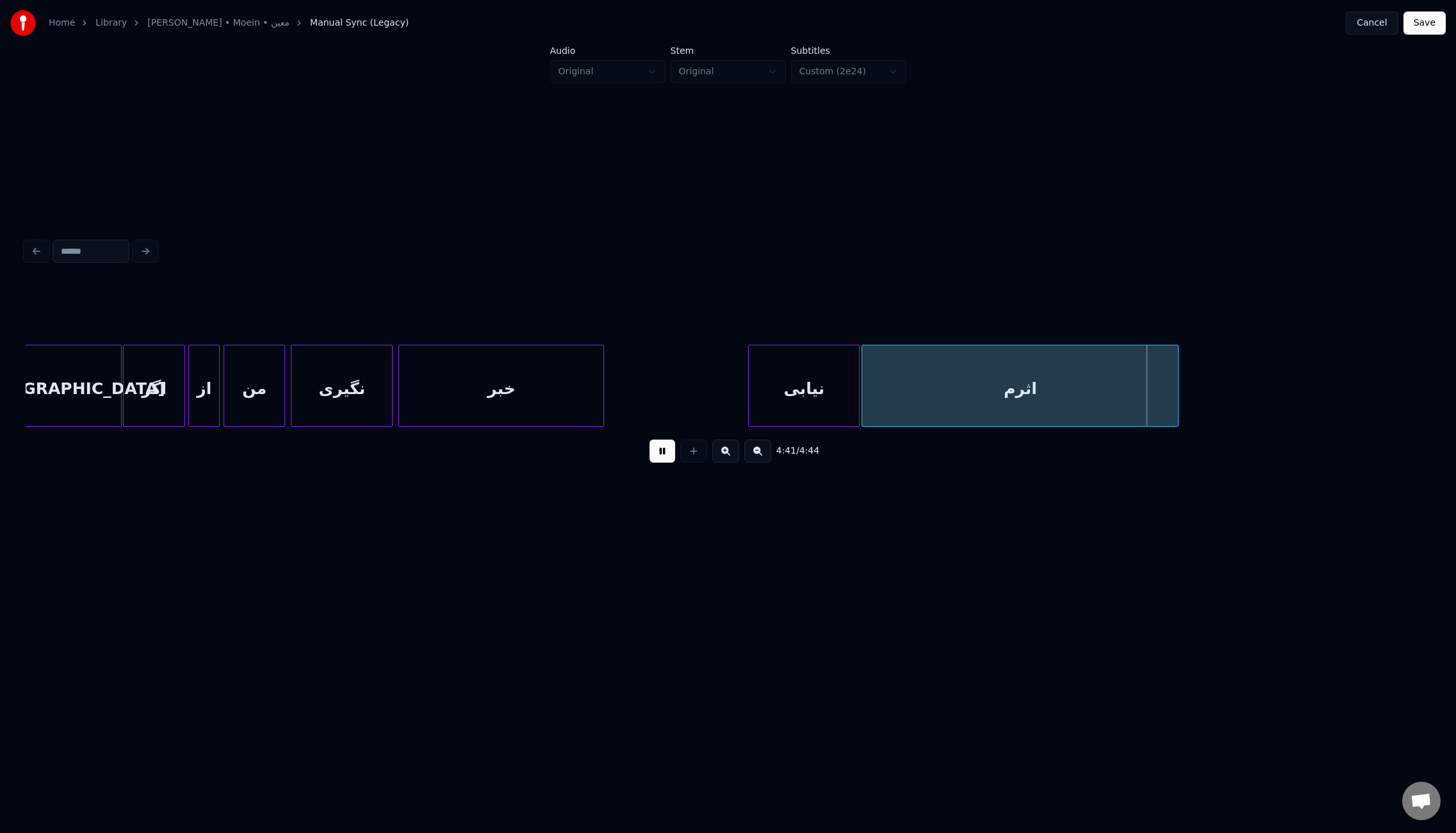
click at [1432, 22] on button "Save" at bounding box center [1425, 23] width 43 height 23
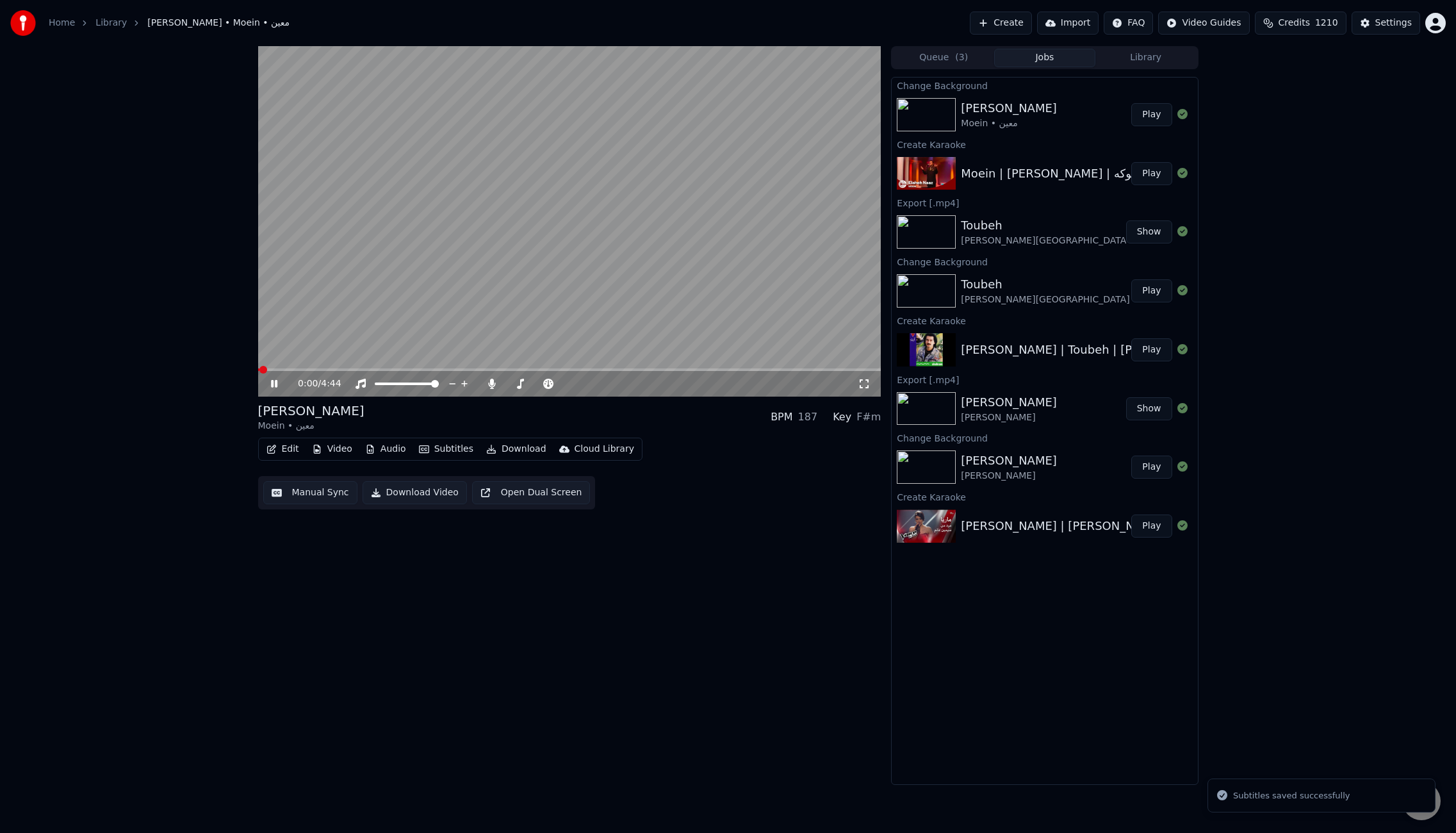
click at [597, 275] on video at bounding box center [570, 221] width 623 height 351
click at [494, 383] on icon at bounding box center [492, 384] width 7 height 10
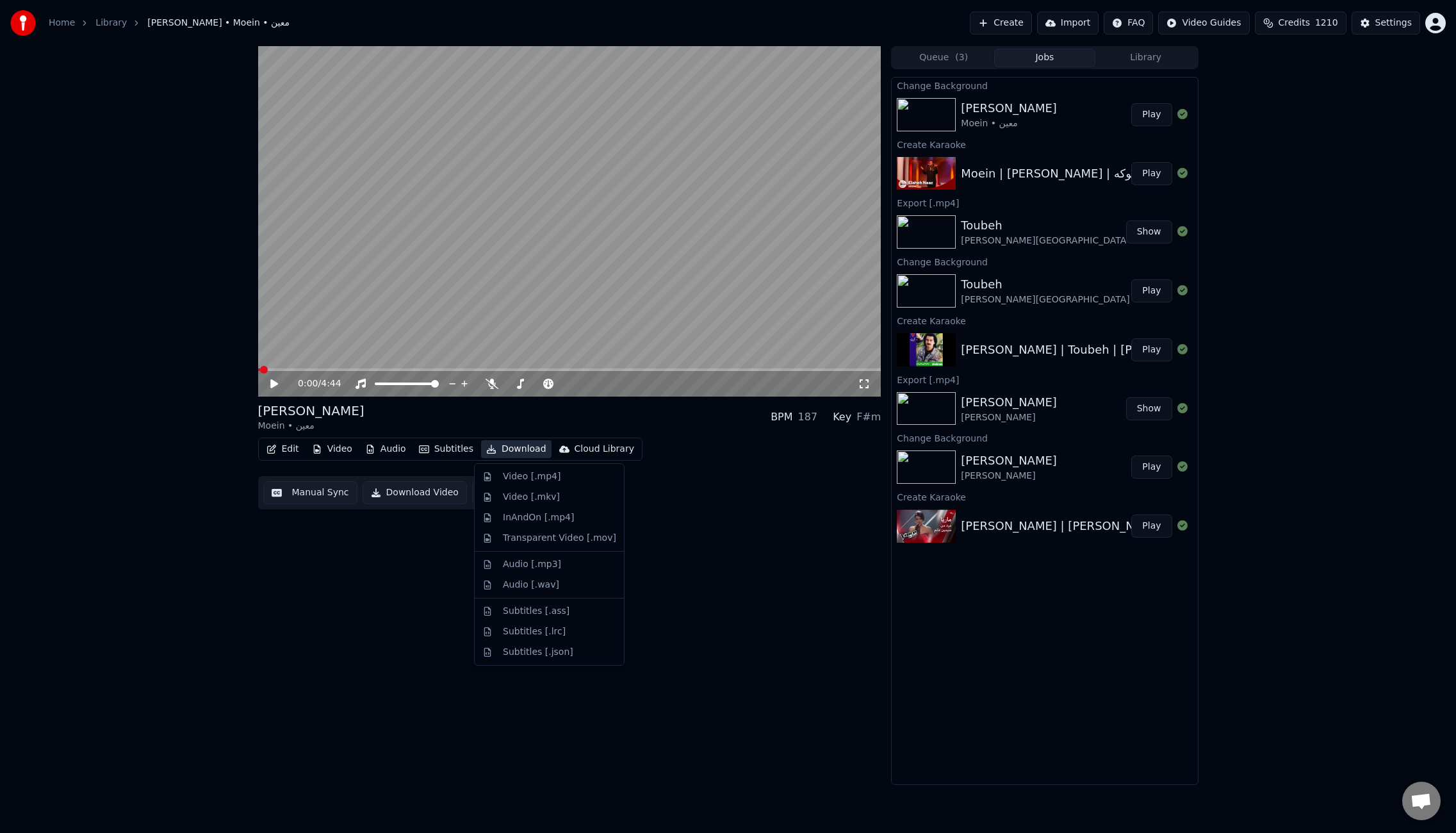
click at [527, 445] on button "Download" at bounding box center [516, 449] width 70 height 18
click at [546, 480] on div "Video [.mp4]" at bounding box center [531, 476] width 58 height 13
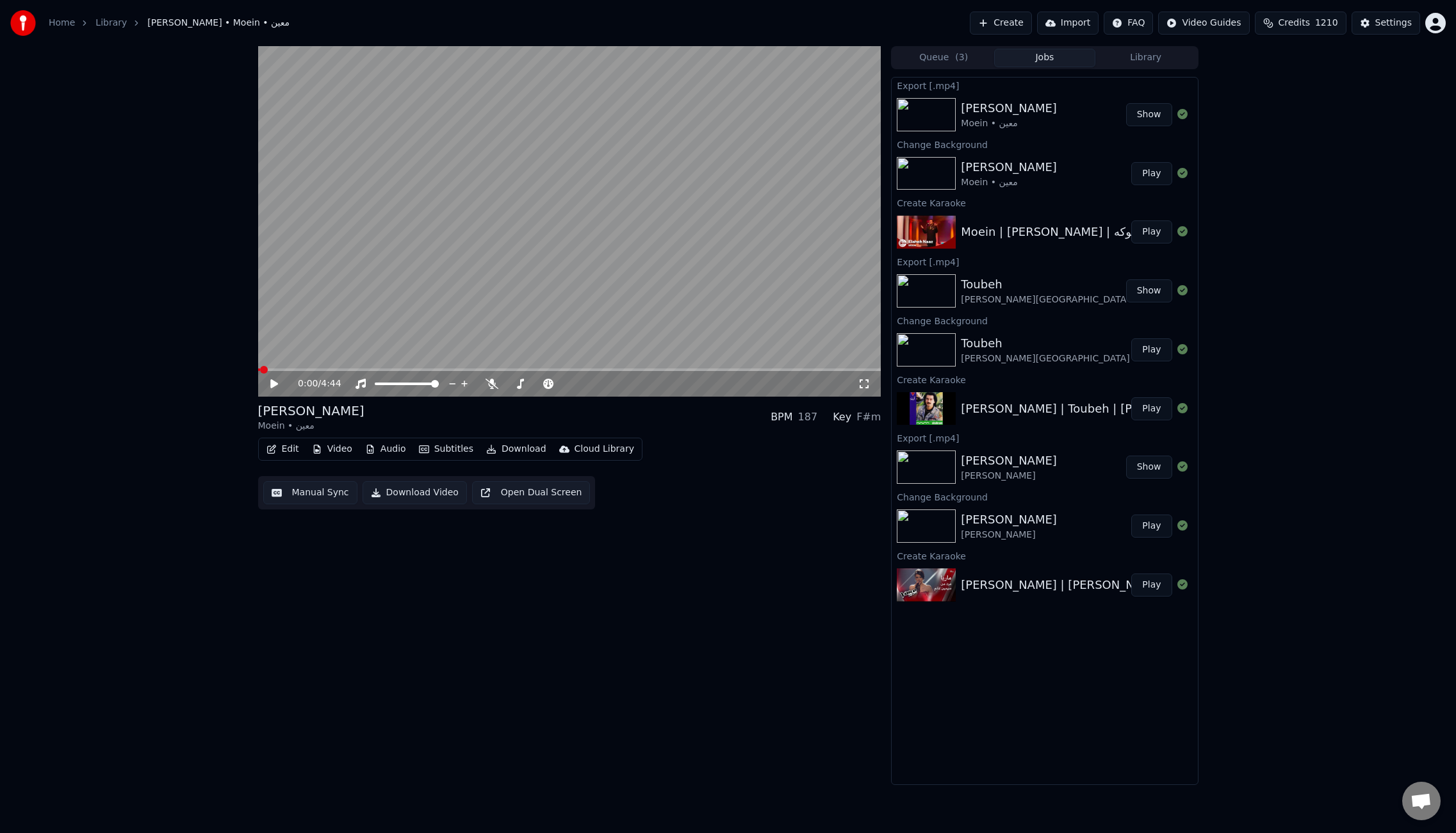
click at [294, 453] on button "Edit" at bounding box center [282, 449] width 43 height 18
click at [318, 499] on div "Edit Metadata" at bounding box center [319, 497] width 63 height 13
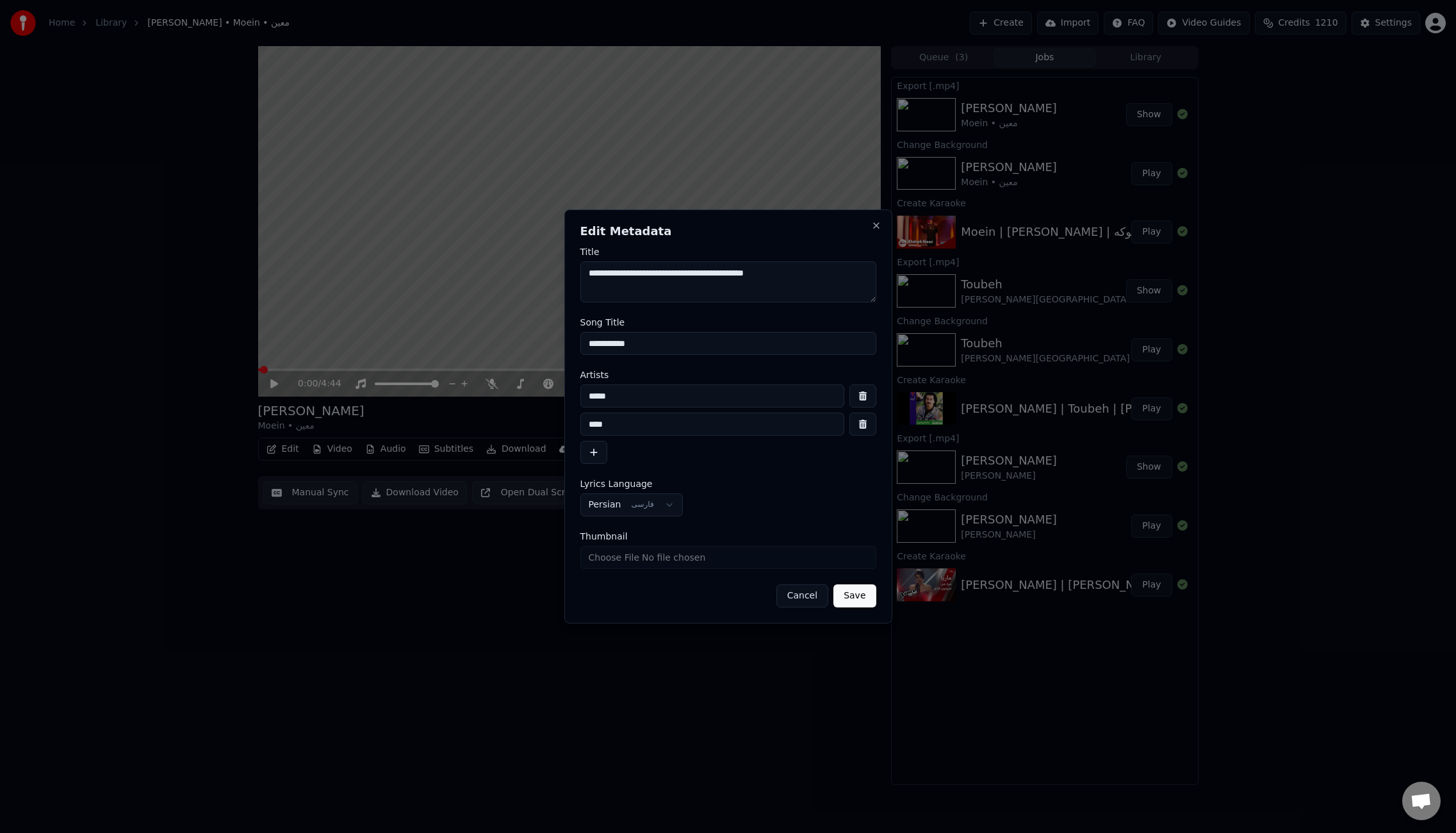
click at [753, 278] on textarea "**********" at bounding box center [729, 281] width 296 height 41
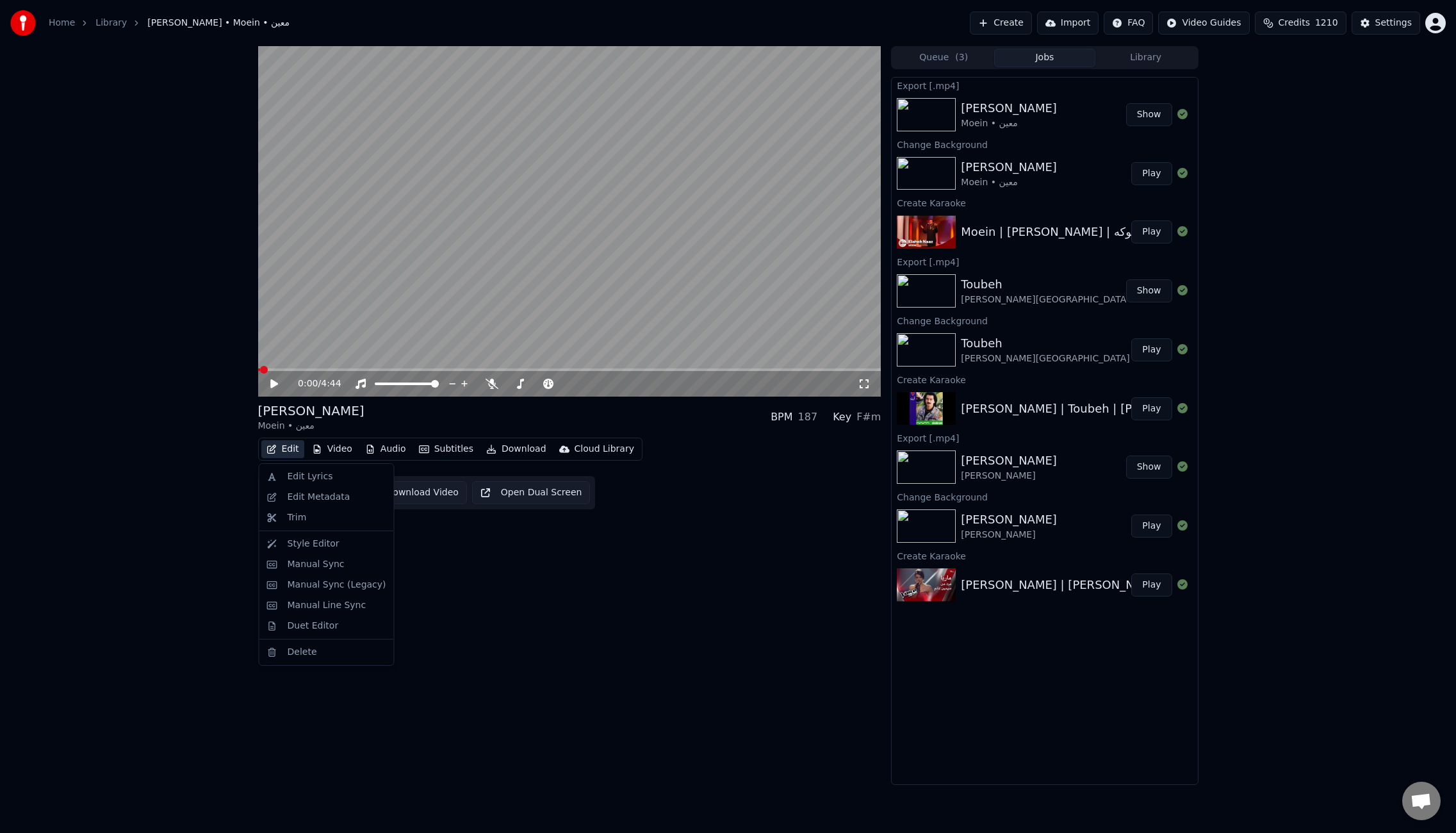
click at [293, 450] on button "Edit" at bounding box center [282, 449] width 43 height 18
click at [310, 477] on div "Edit Lyrics" at bounding box center [310, 476] width 45 height 13
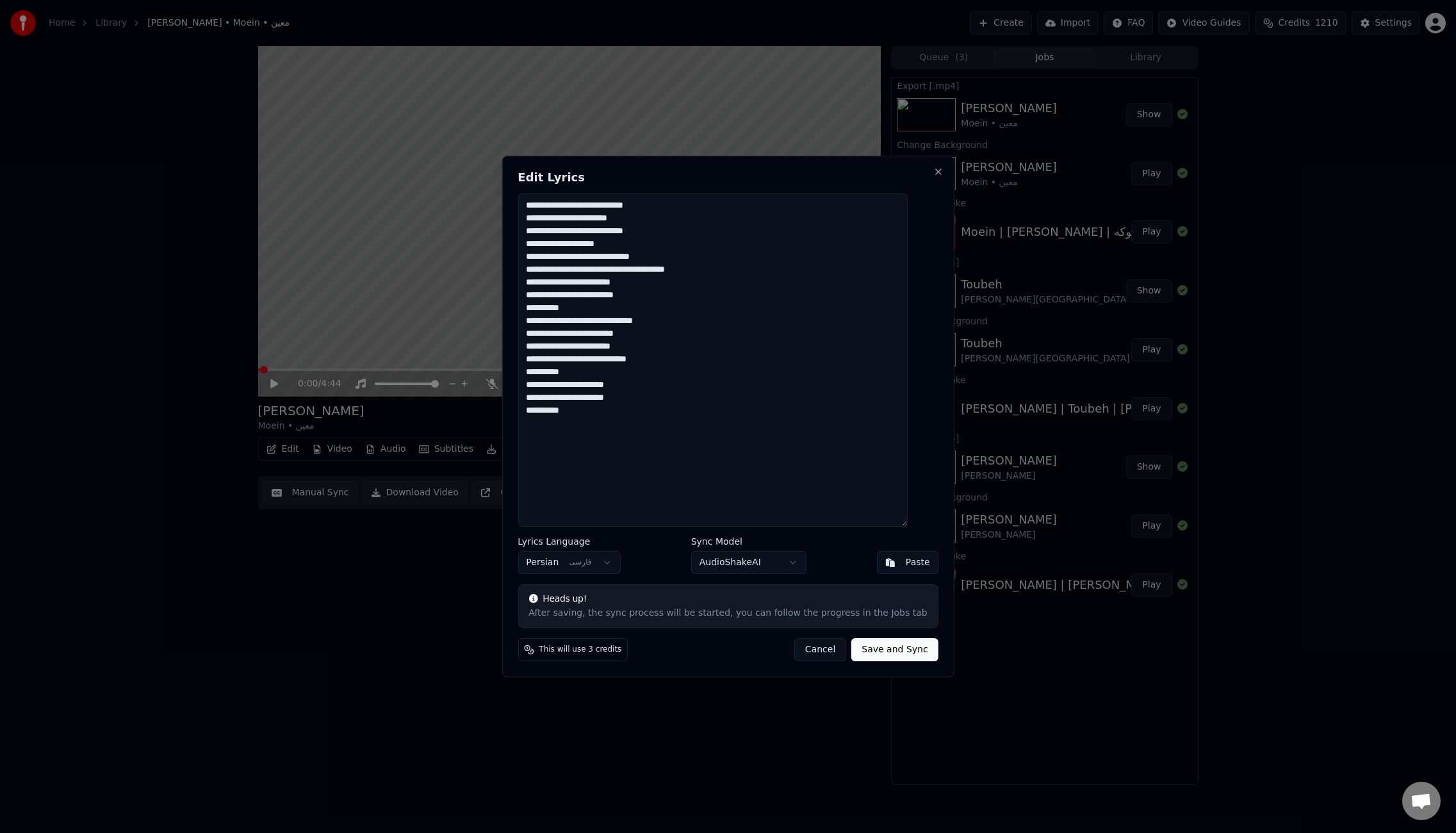
click at [841, 404] on textarea "**********" at bounding box center [713, 360] width 390 height 333
click at [934, 174] on button "Close" at bounding box center [939, 172] width 10 height 10
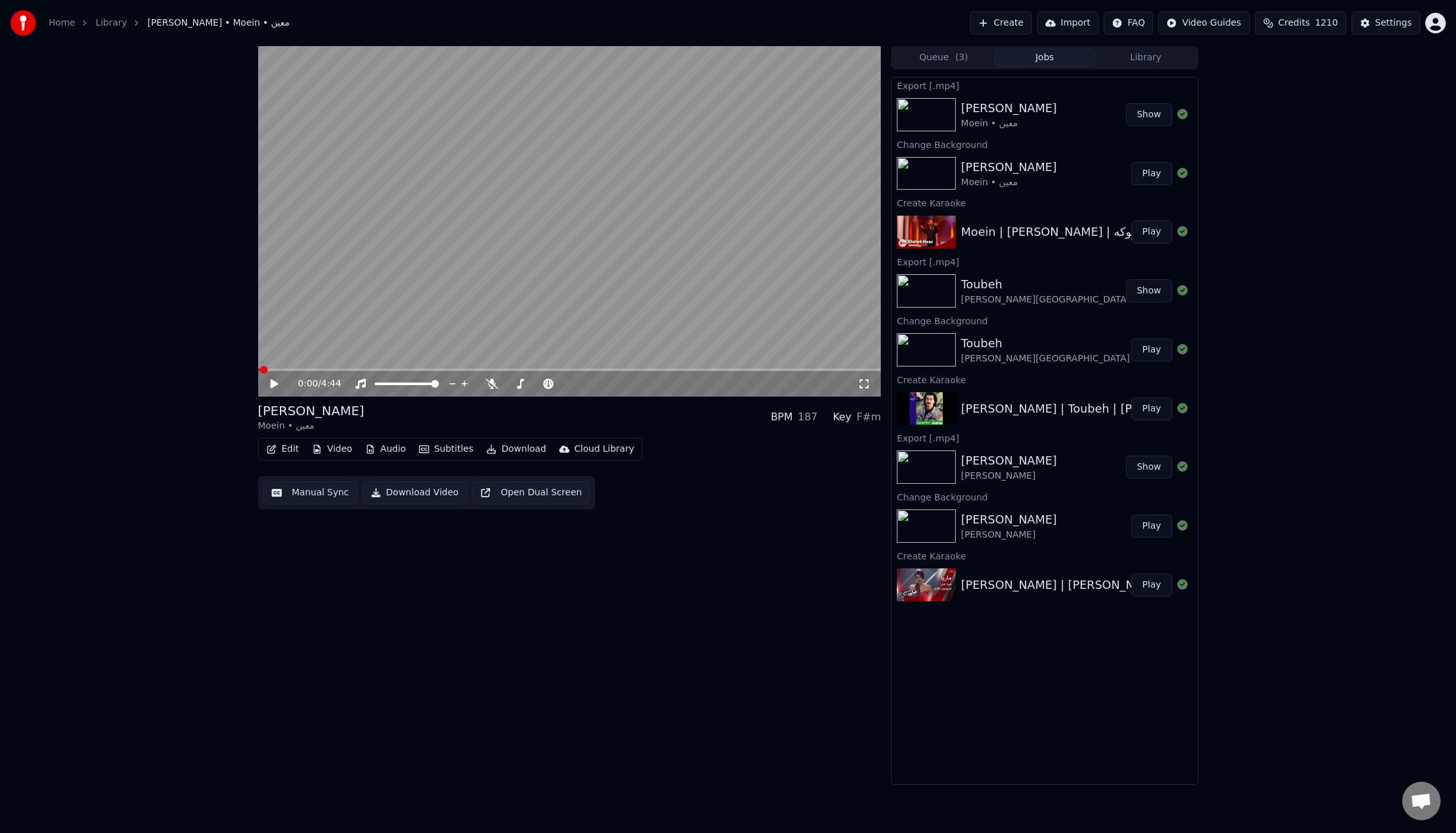
click at [1018, 23] on button "Create" at bounding box center [1001, 23] width 62 height 23
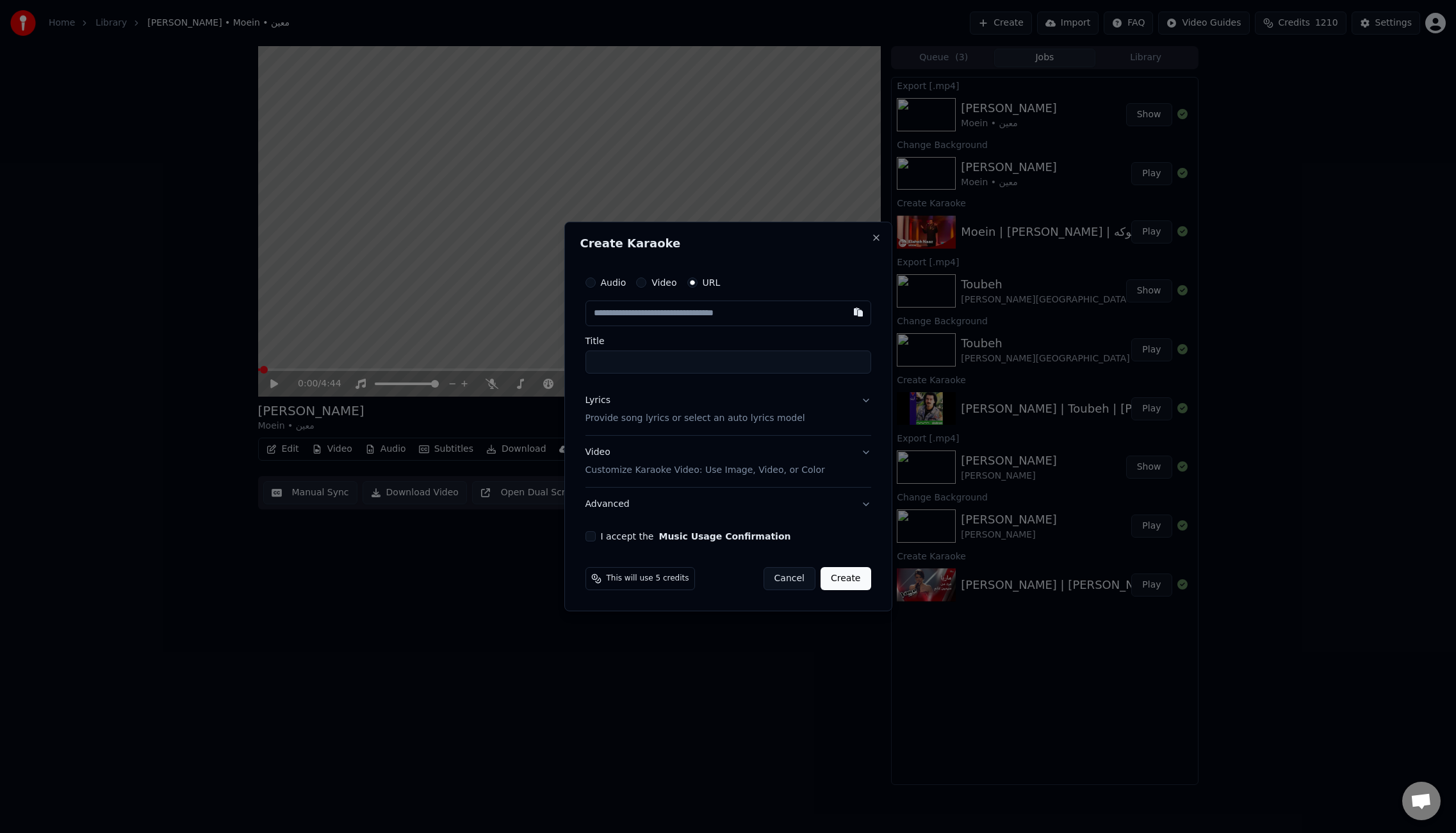
click at [656, 315] on input "text" at bounding box center [728, 313] width 285 height 26
type input "**********"
click at [643, 364] on input "**********" at bounding box center [728, 363] width 285 height 23
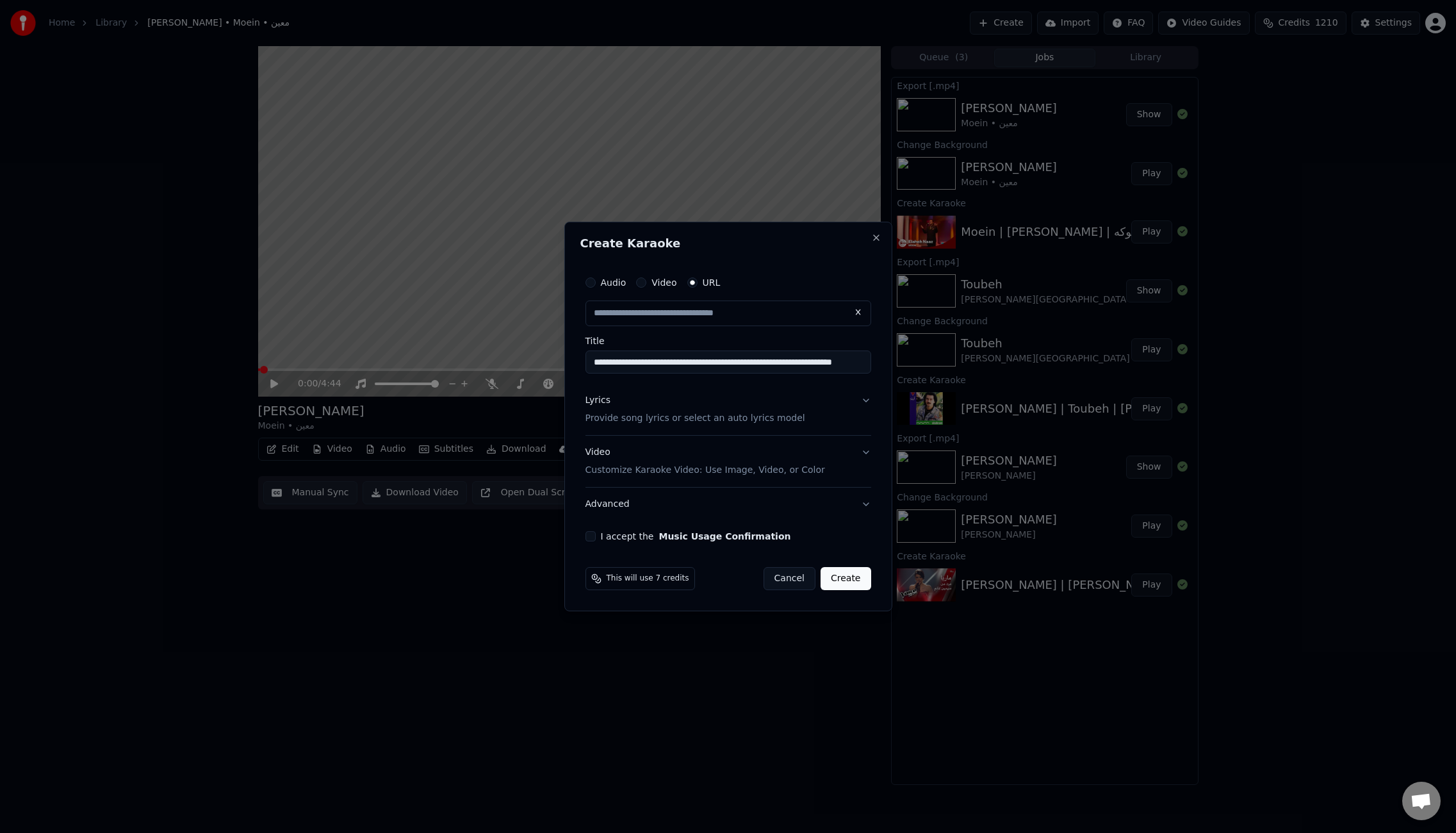
click at [643, 364] on input "**********" at bounding box center [728, 363] width 285 height 23
click at [643, 364] on input "**********" at bounding box center [728, 363] width 285 height 23
type input "**********"
drag, startPoint x: 731, startPoint y: 360, endPoint x: 799, endPoint y: 363, distance: 68.1
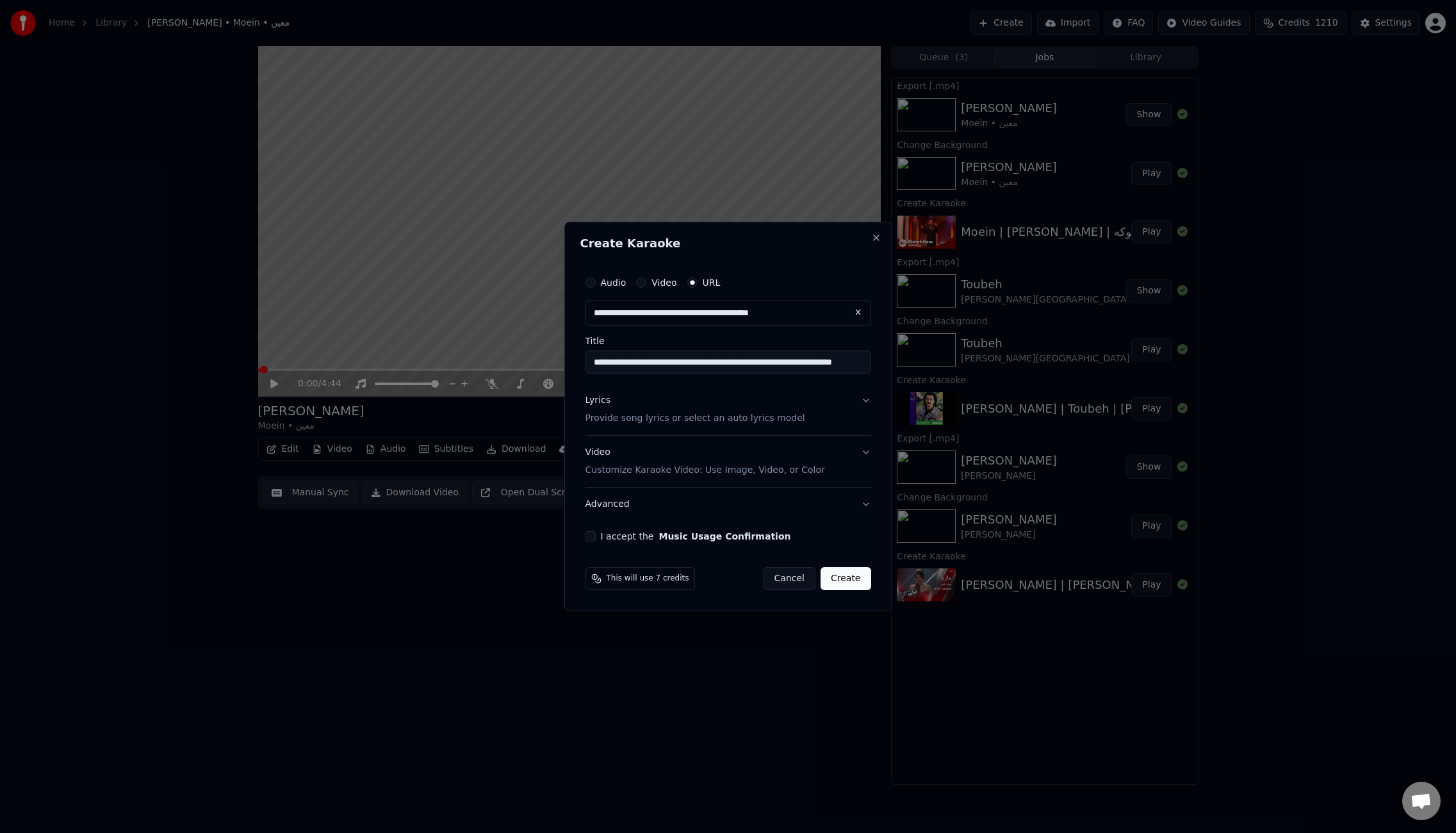
click at [799, 363] on input "**********" at bounding box center [728, 363] width 285 height 23
click at [786, 363] on input "**********" at bounding box center [728, 363] width 285 height 23
click at [844, 358] on input "**********" at bounding box center [728, 363] width 285 height 23
paste input "*********"
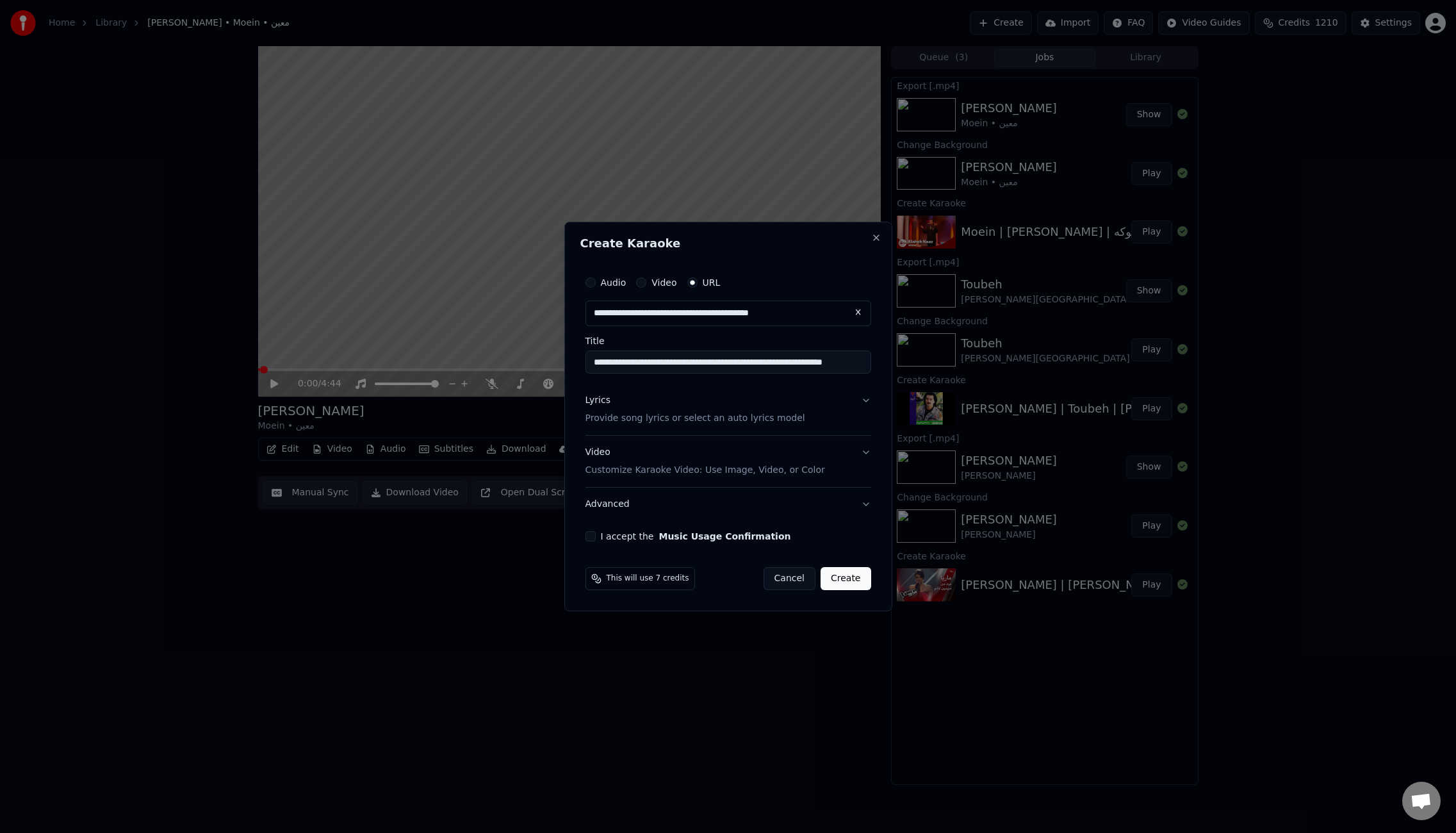
type input "**********"
drag, startPoint x: 859, startPoint y: 363, endPoint x: 767, endPoint y: 362, distance: 92.0
click at [767, 362] on input "**********" at bounding box center [728, 363] width 285 height 23
click at [600, 406] on div "Lyrics" at bounding box center [598, 400] width 25 height 13
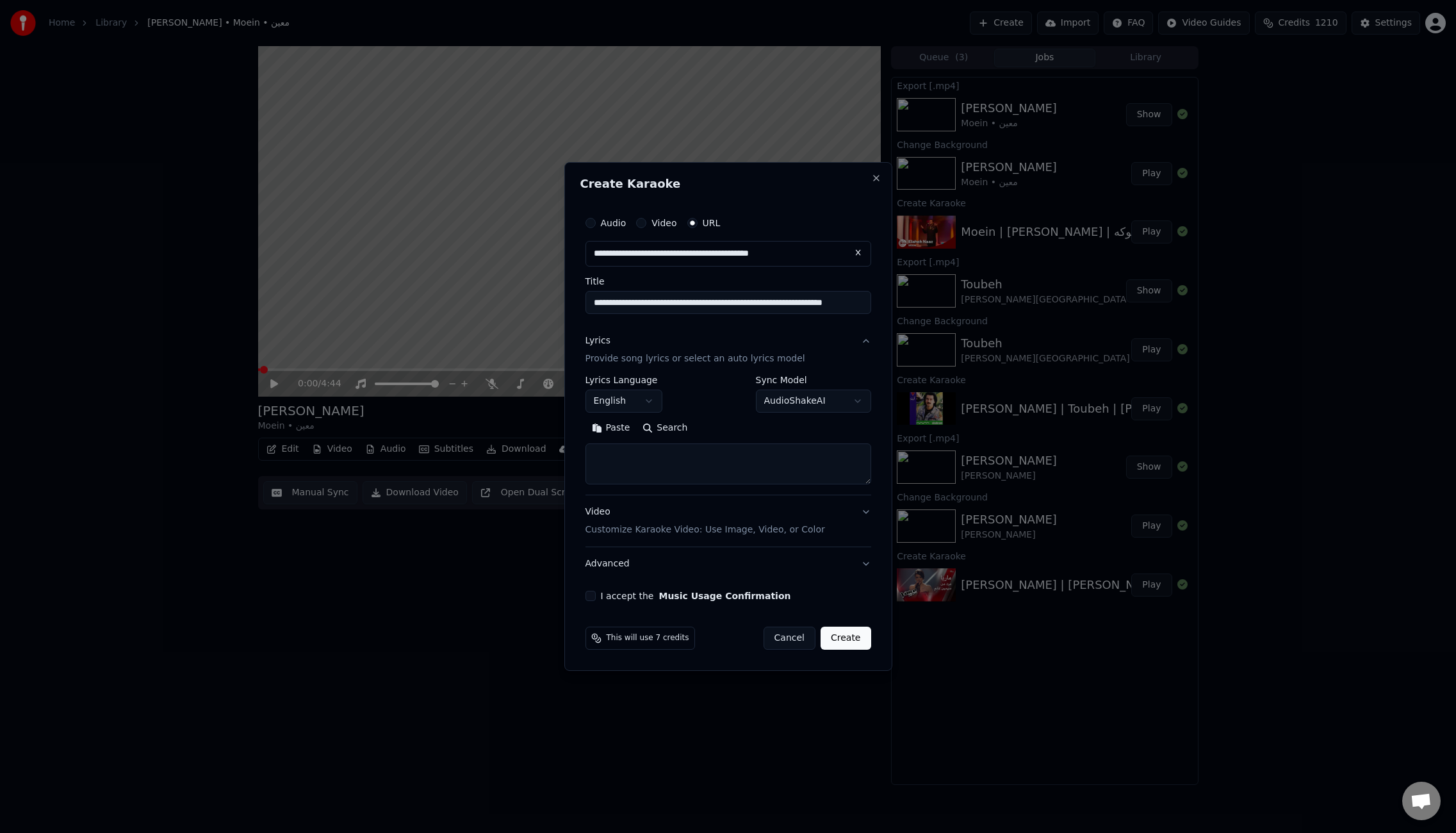
click at [674, 458] on textarea at bounding box center [728, 464] width 285 height 41
paste textarea "**********"
type textarea "**********"
click at [649, 399] on body "**********" at bounding box center [728, 416] width 1456 height 833
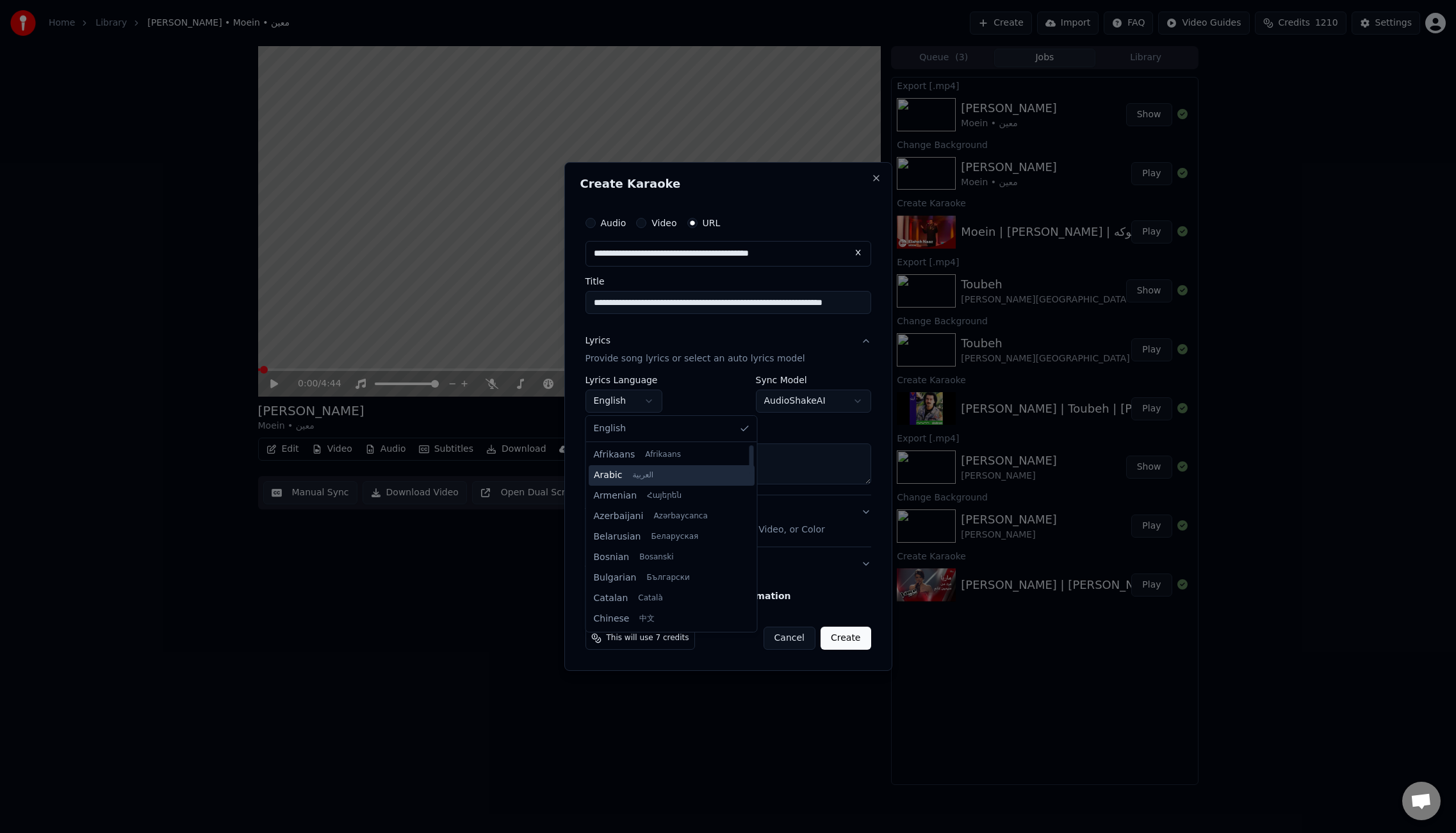
scroll to position [763, 0]
select select "**"
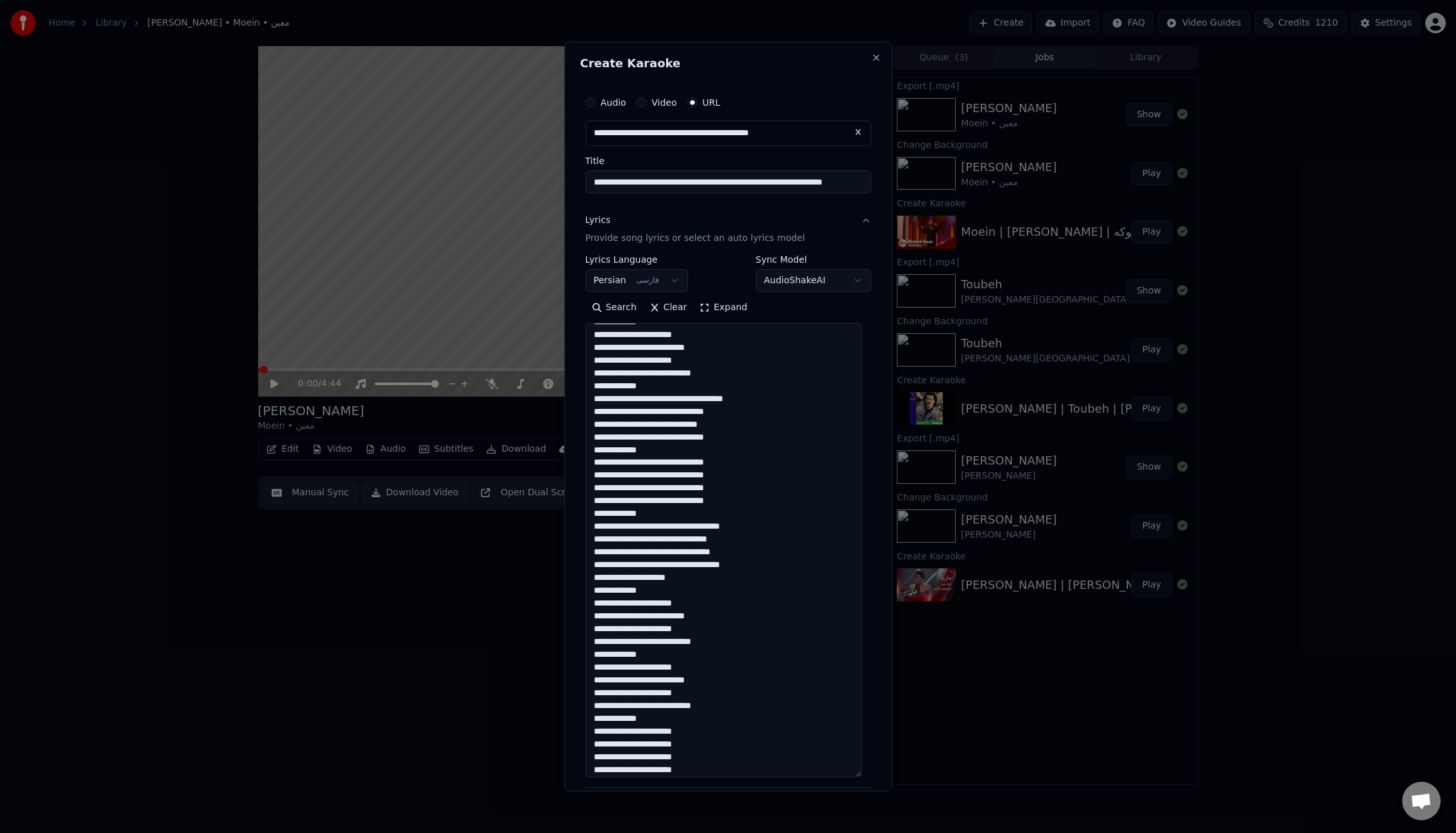
scroll to position [264, 0]
drag, startPoint x: 866, startPoint y: 477, endPoint x: 808, endPoint y: 628, distance: 161.8
click at [887, 781] on div "**********" at bounding box center [729, 417] width 328 height 750
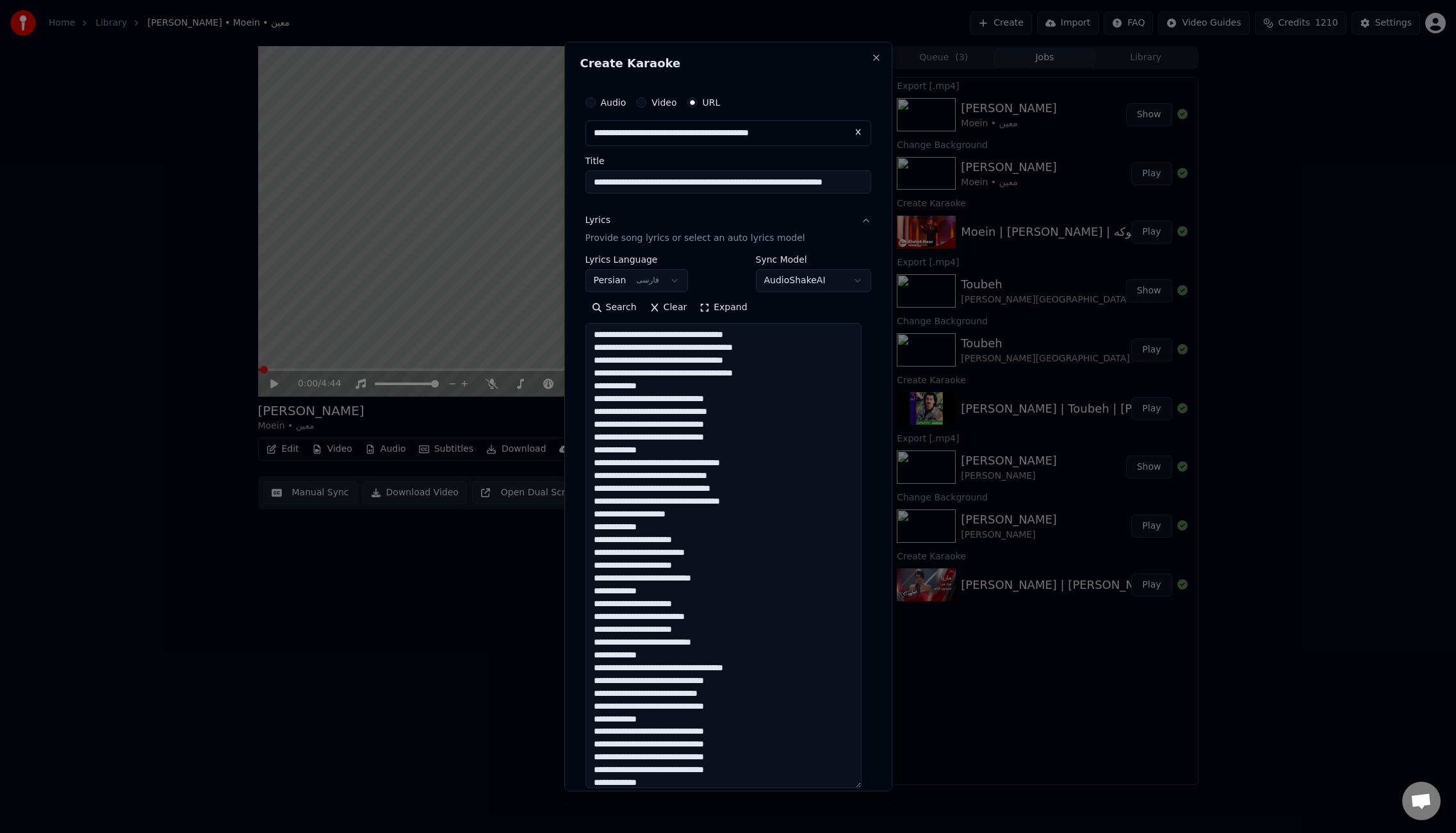
click at [659, 385] on textarea at bounding box center [724, 556] width 276 height 465
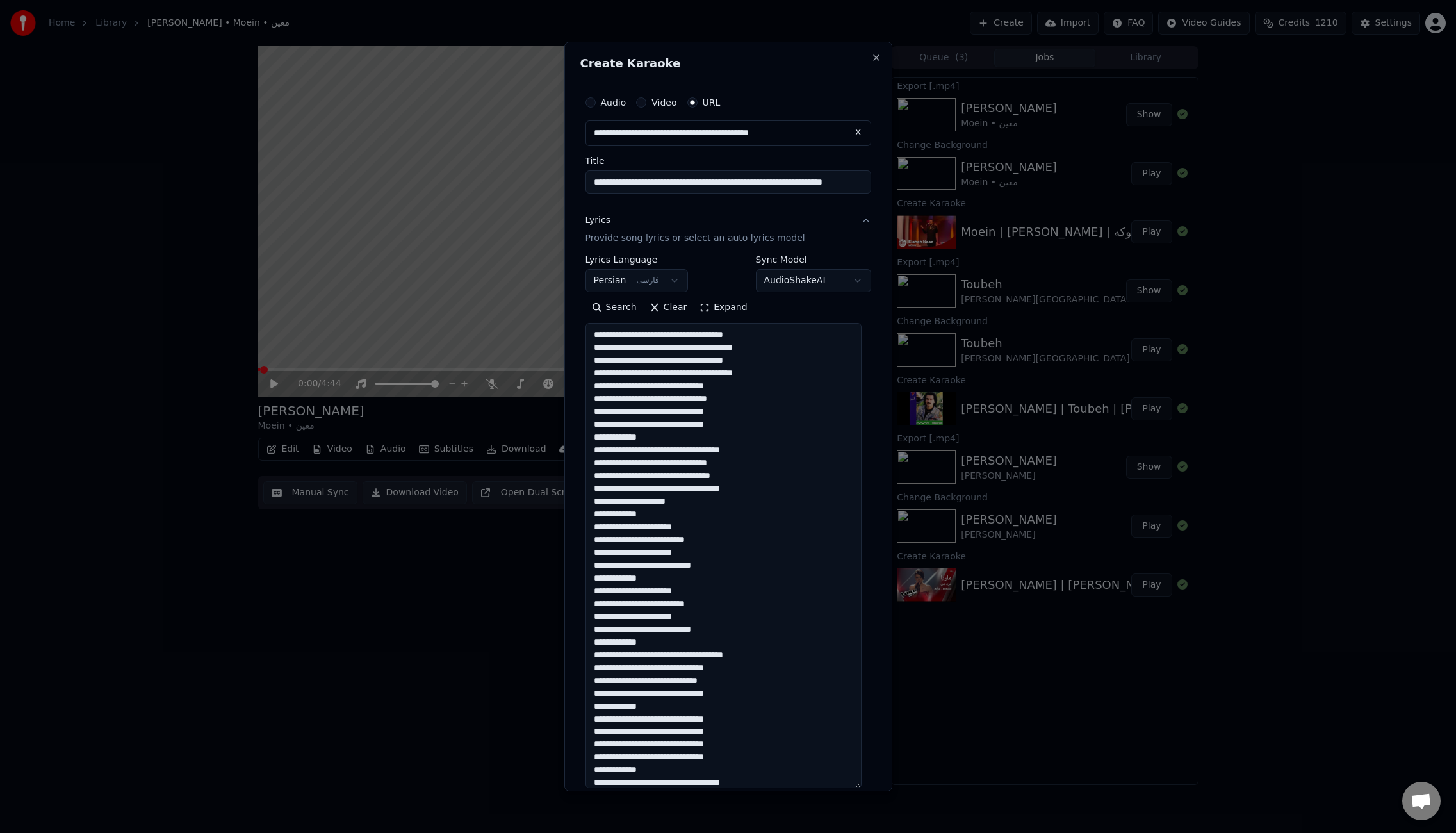
click at [655, 437] on textarea at bounding box center [724, 556] width 276 height 465
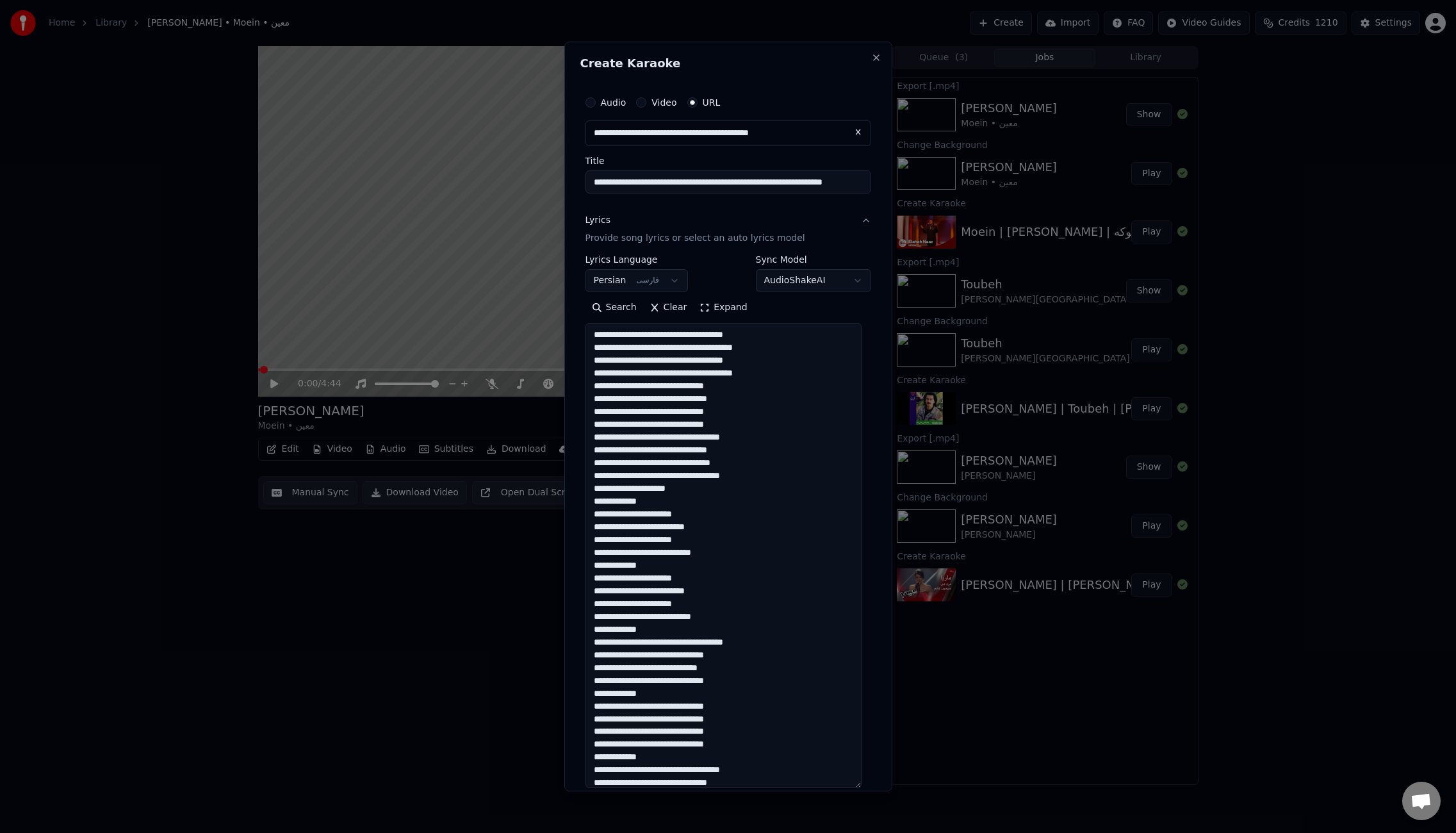
click at [663, 501] on textarea at bounding box center [724, 556] width 276 height 465
click at [649, 553] on textarea at bounding box center [724, 556] width 276 height 465
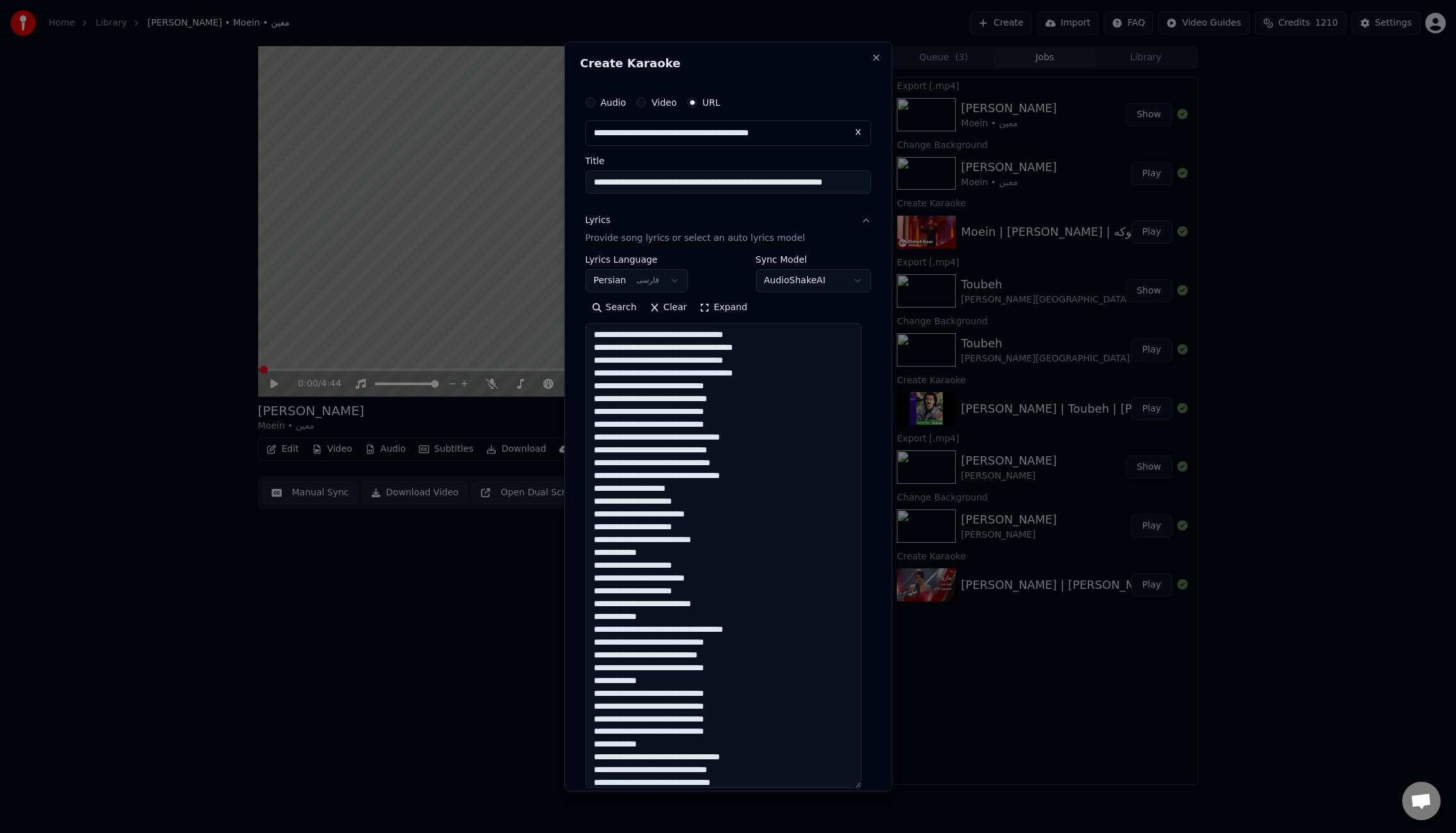
click at [649, 553] on textarea at bounding box center [724, 556] width 276 height 465
click at [658, 604] on textarea at bounding box center [724, 556] width 276 height 465
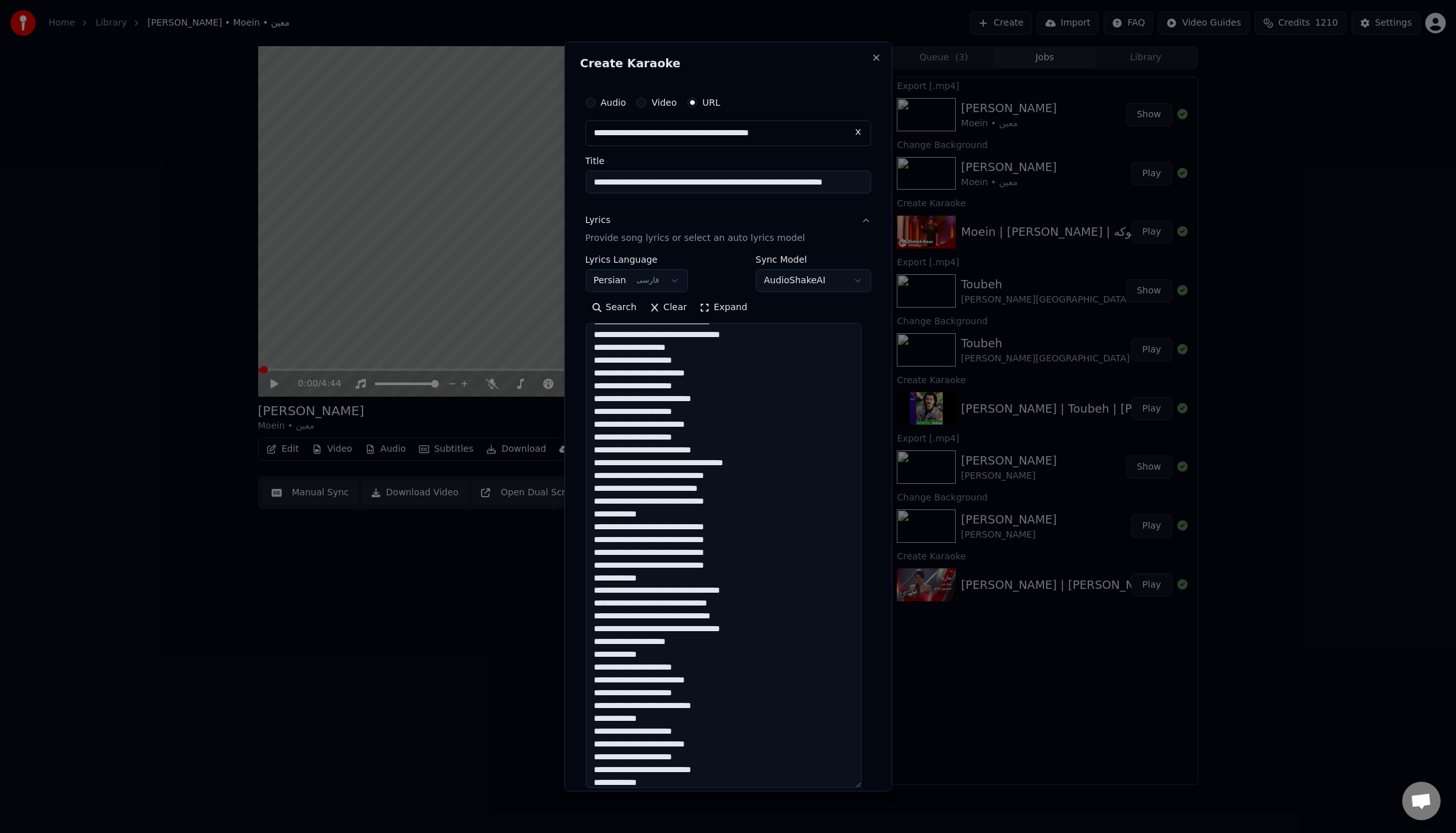
click at [658, 514] on textarea at bounding box center [724, 556] width 276 height 465
click at [658, 513] on textarea at bounding box center [724, 556] width 276 height 465
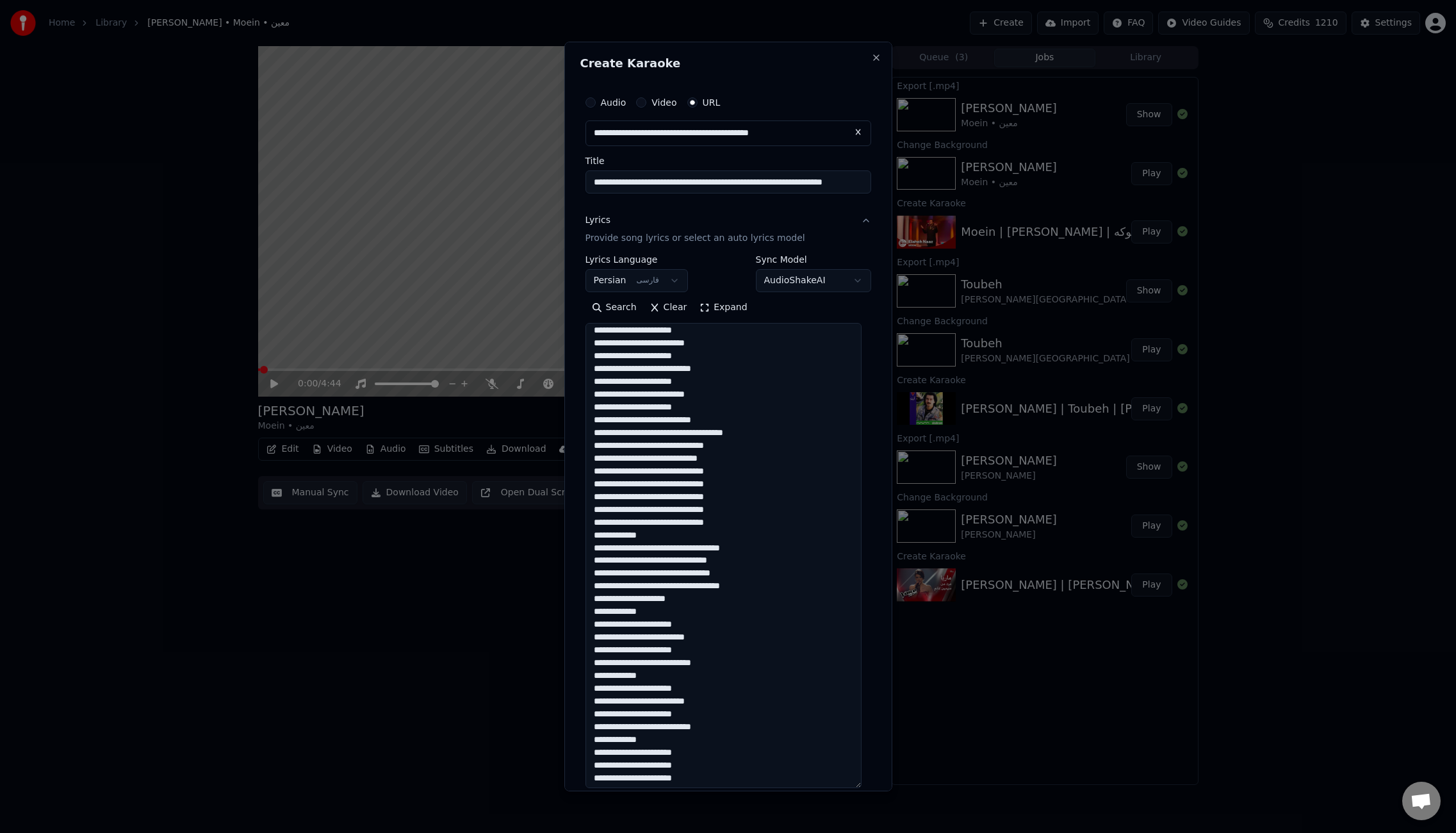
scroll to position [174, 0]
click at [646, 532] on textarea at bounding box center [724, 556] width 276 height 465
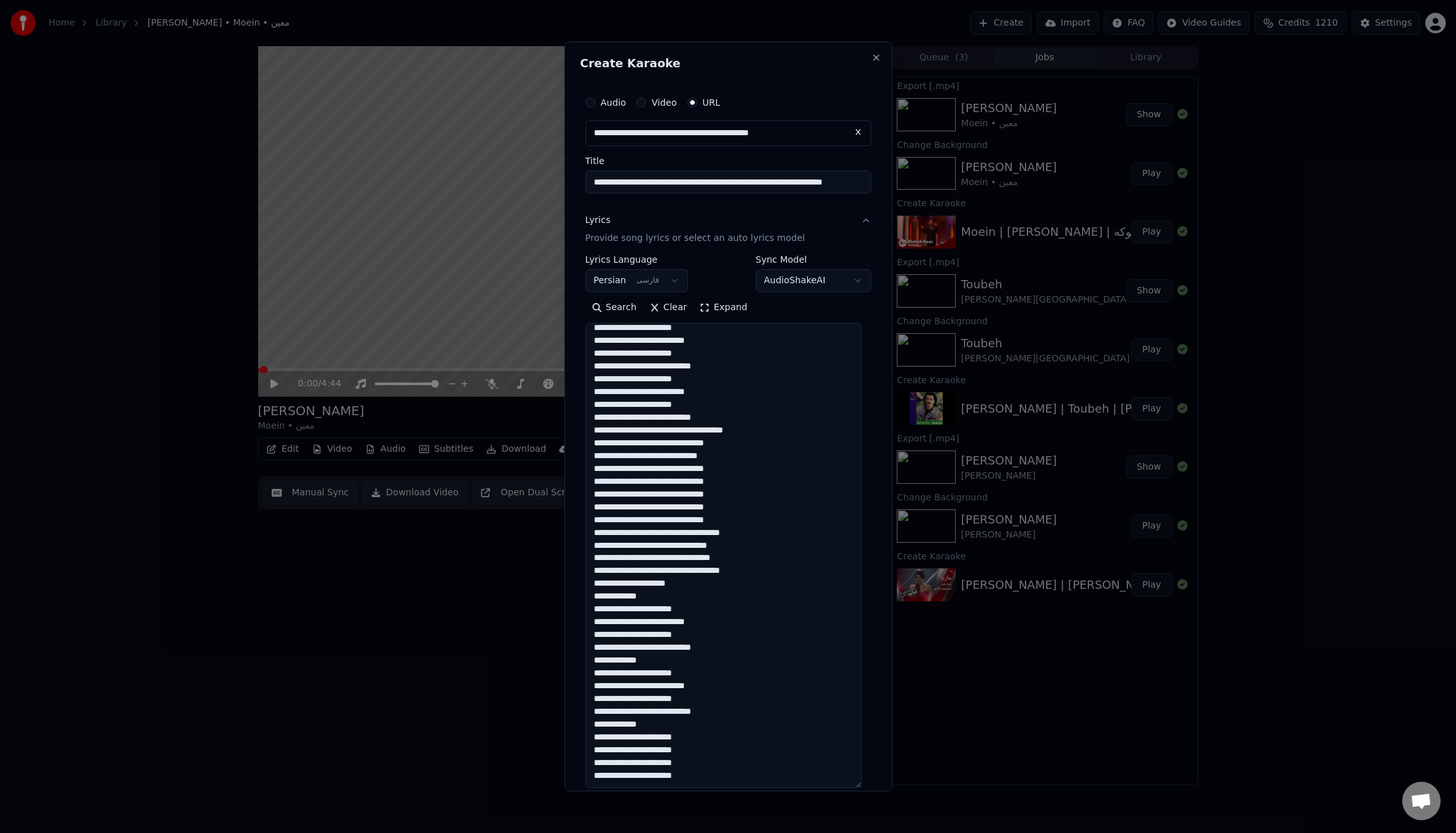
click at [656, 595] on textarea at bounding box center [724, 556] width 276 height 465
click at [655, 658] on textarea at bounding box center [724, 556] width 276 height 465
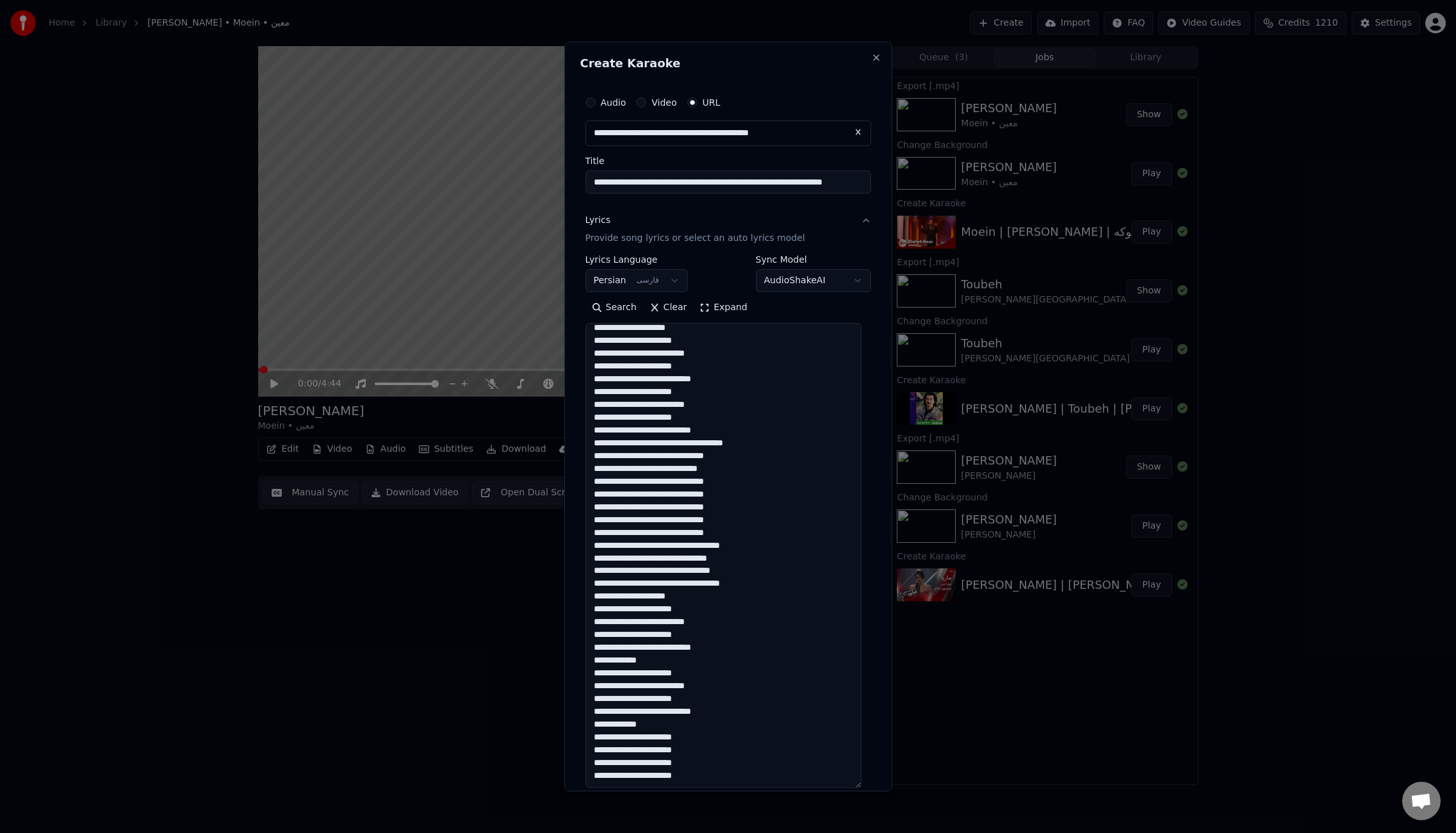
click at [655, 658] on textarea at bounding box center [724, 556] width 276 height 465
click at [658, 727] on textarea at bounding box center [724, 556] width 276 height 465
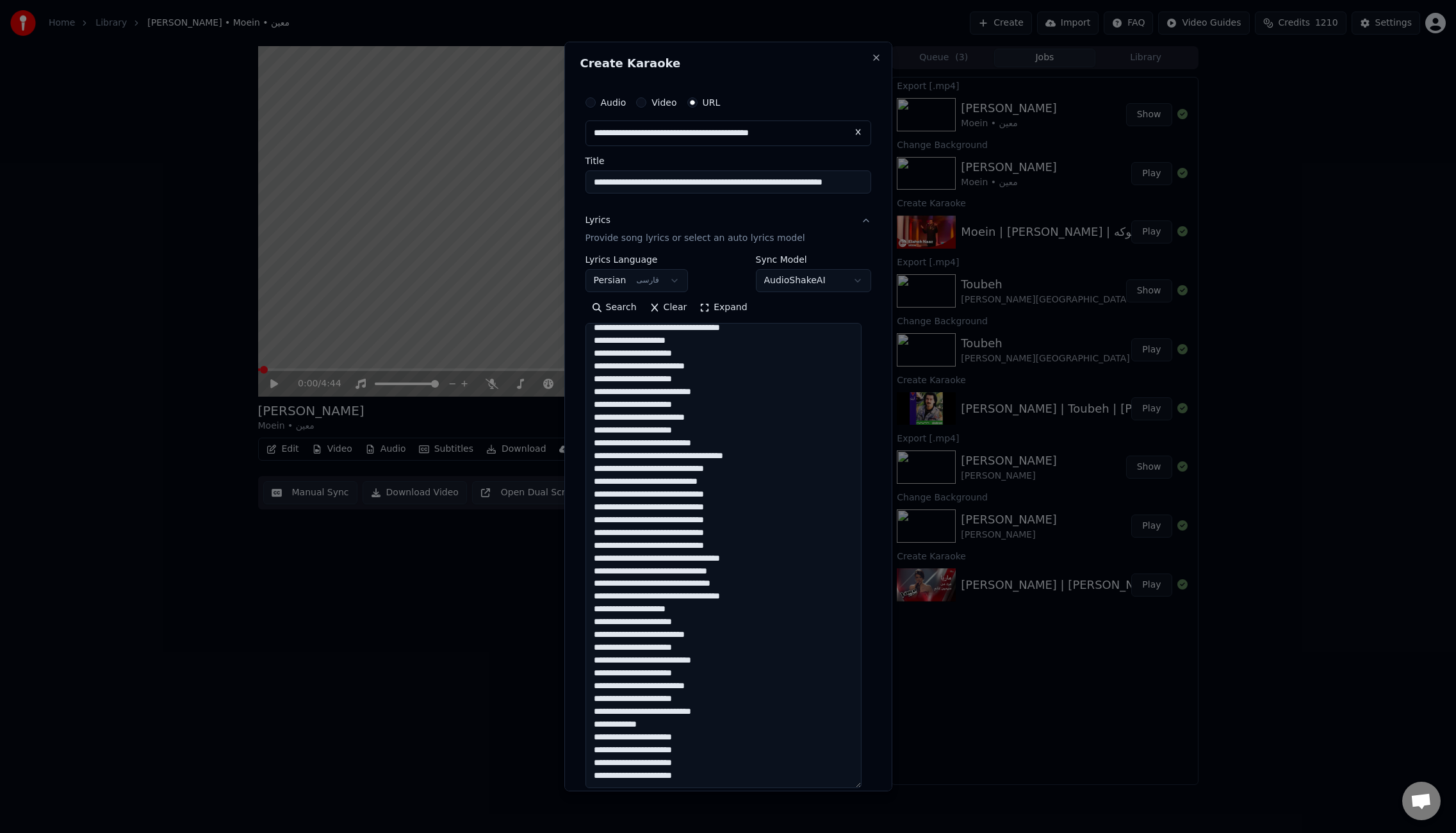
click at [658, 727] on textarea at bounding box center [724, 556] width 276 height 465
type textarea "**********"
click at [826, 278] on body "**********" at bounding box center [728, 416] width 1456 height 833
click at [841, 250] on body "**********" at bounding box center [728, 416] width 1456 height 833
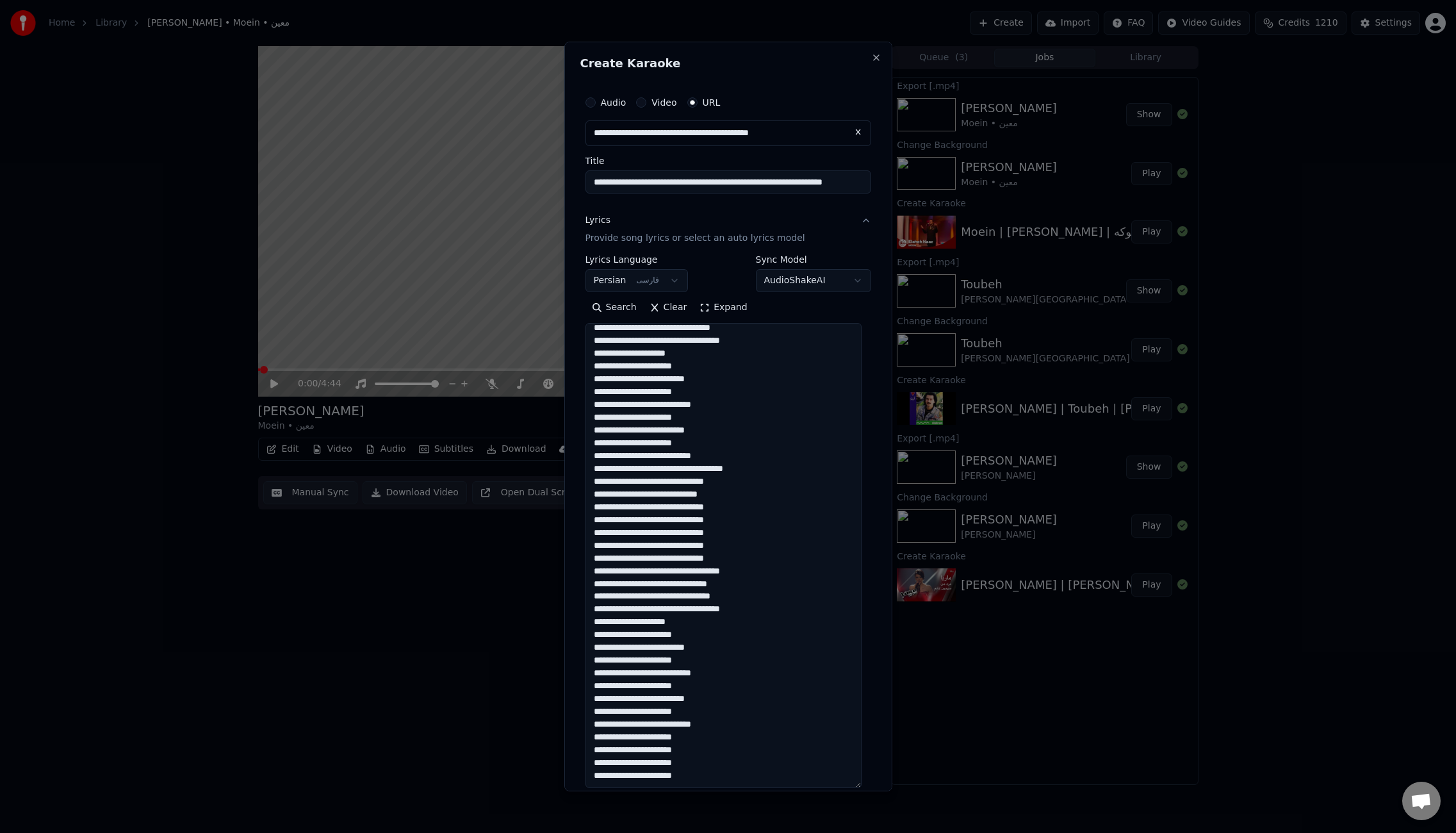
scroll to position [183, 0]
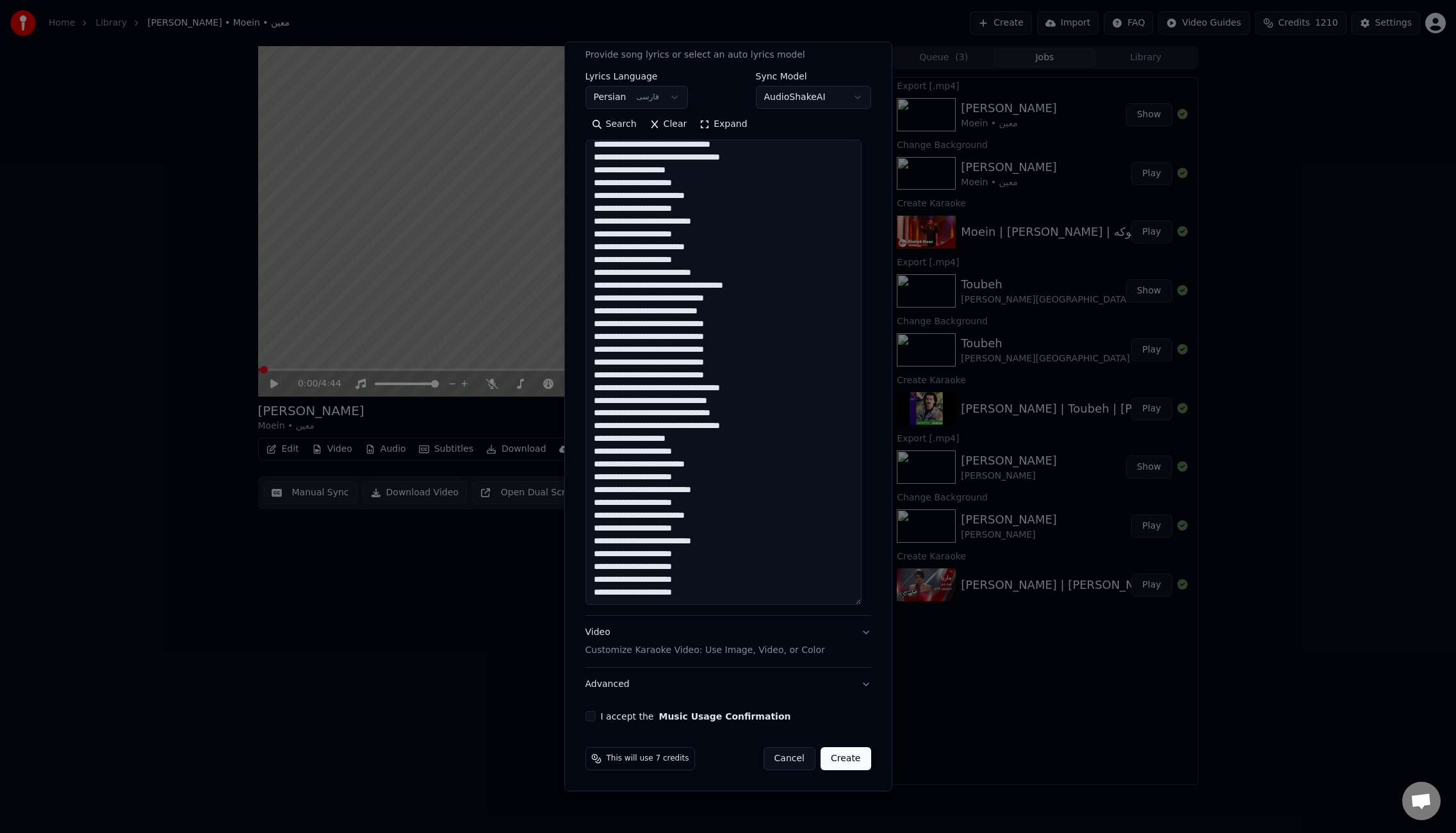
click at [849, 758] on button "Create" at bounding box center [846, 759] width 50 height 23
click at [593, 719] on button "I accept the Music Usage Confirmation" at bounding box center [591, 717] width 10 height 10
drag, startPoint x: 848, startPoint y: 759, endPoint x: 859, endPoint y: 762, distance: 11.4
click at [849, 759] on button "Create" at bounding box center [846, 759] width 50 height 23
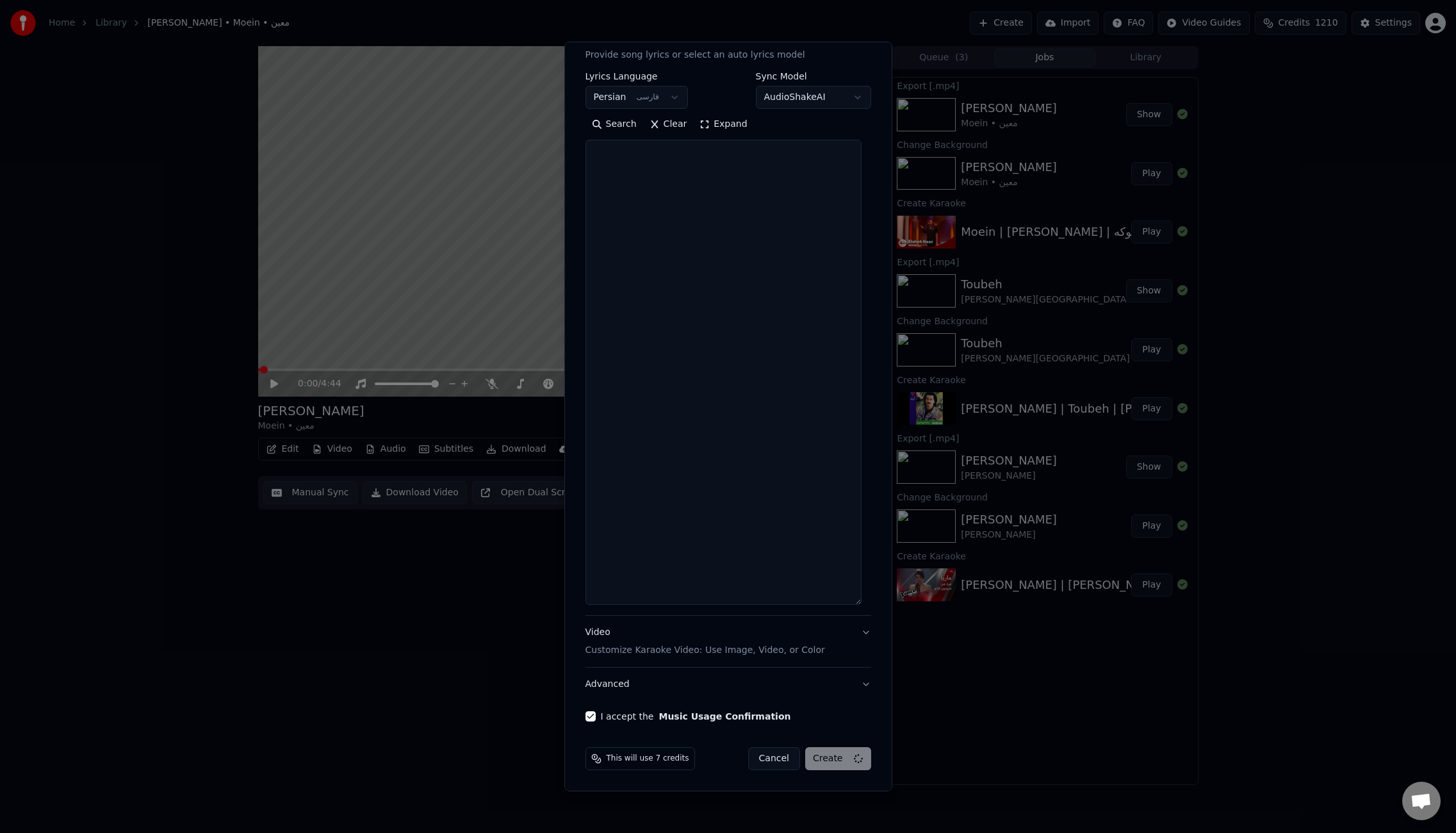
select select
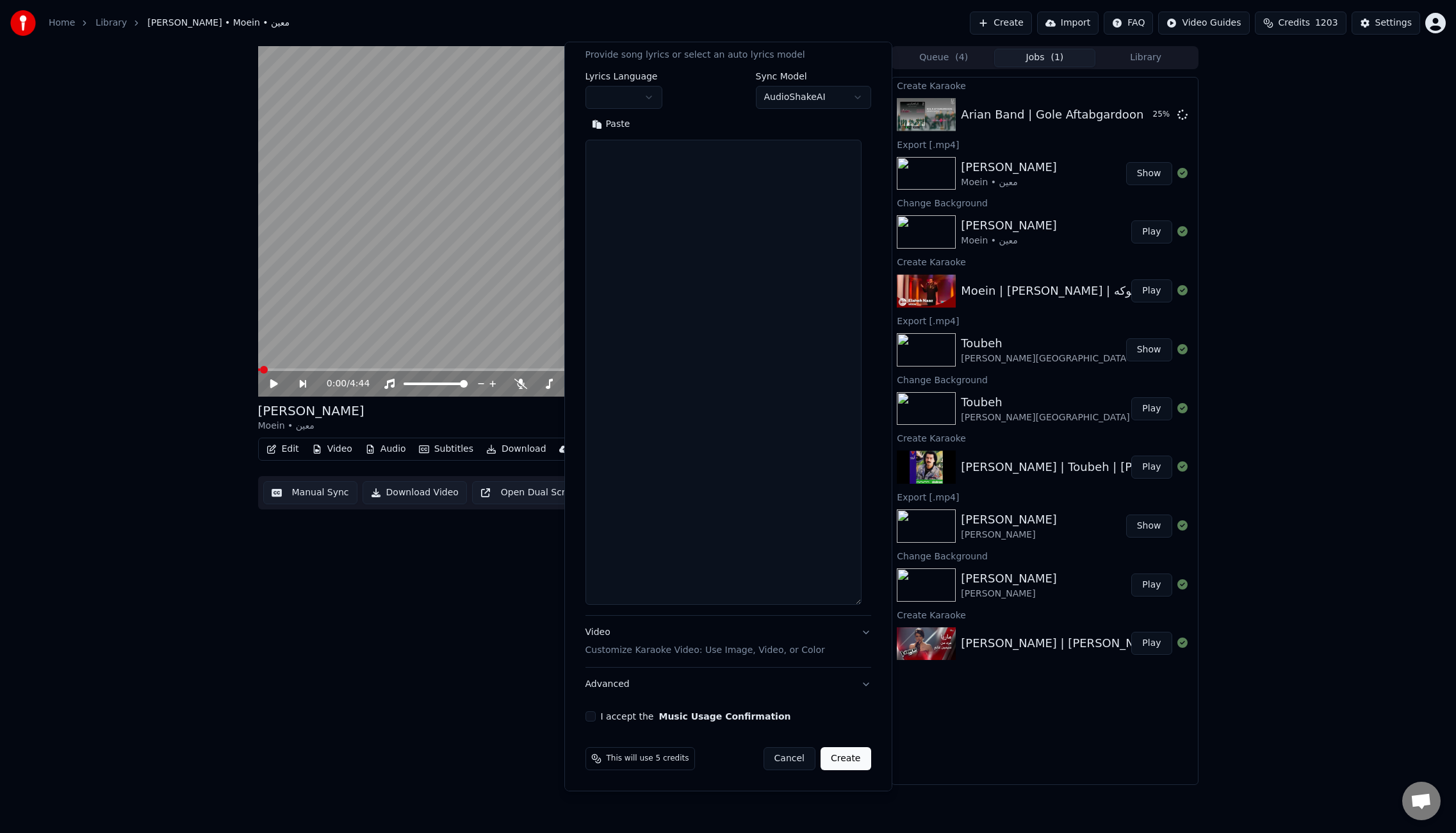
scroll to position [0, 0]
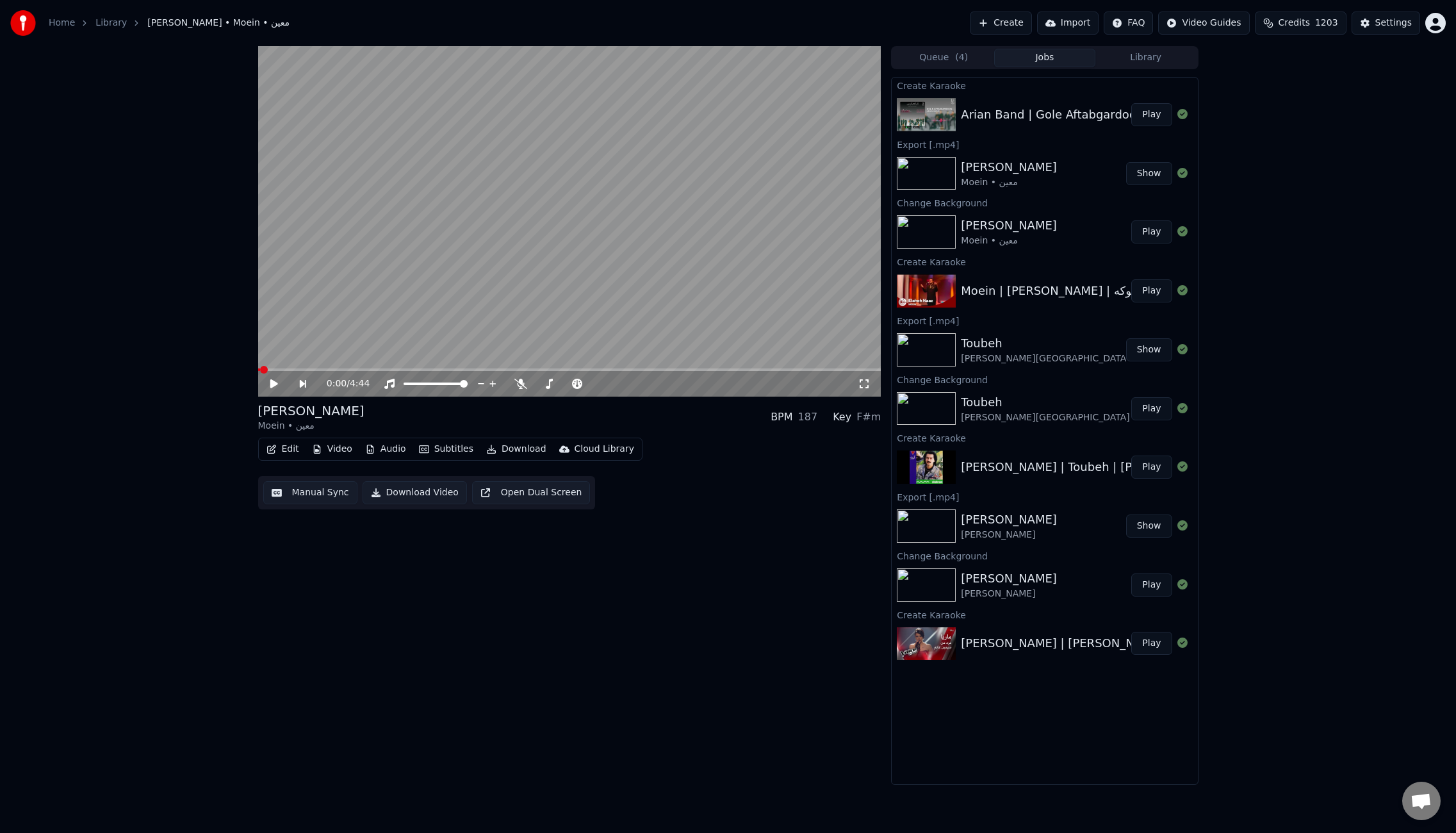
click at [1161, 113] on button "Play" at bounding box center [1151, 115] width 40 height 23
click at [570, 284] on video at bounding box center [570, 221] width 623 height 351
click at [292, 453] on button "Edit" at bounding box center [282, 449] width 43 height 18
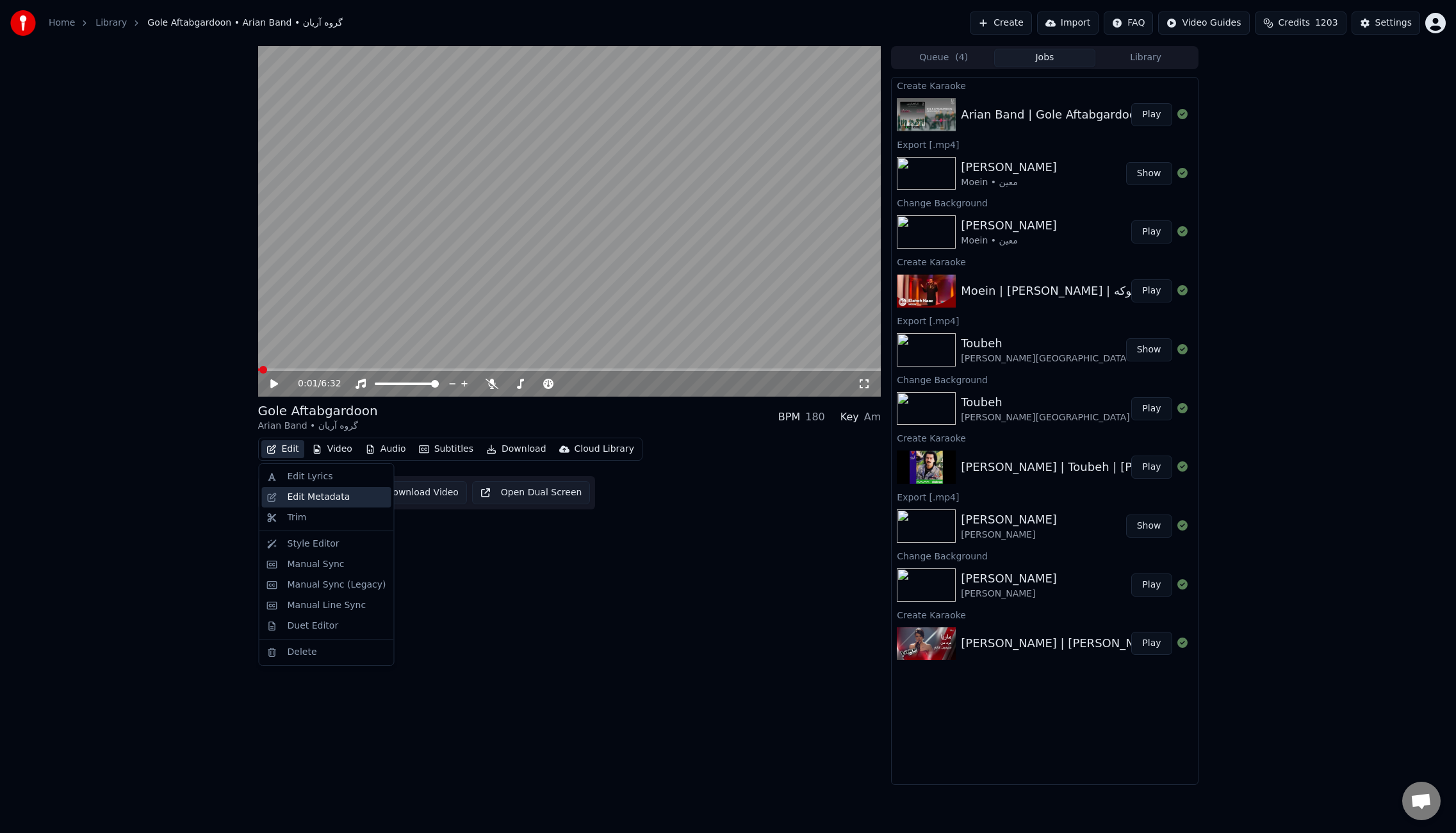
click at [321, 496] on div "Edit Metadata" at bounding box center [319, 497] width 63 height 13
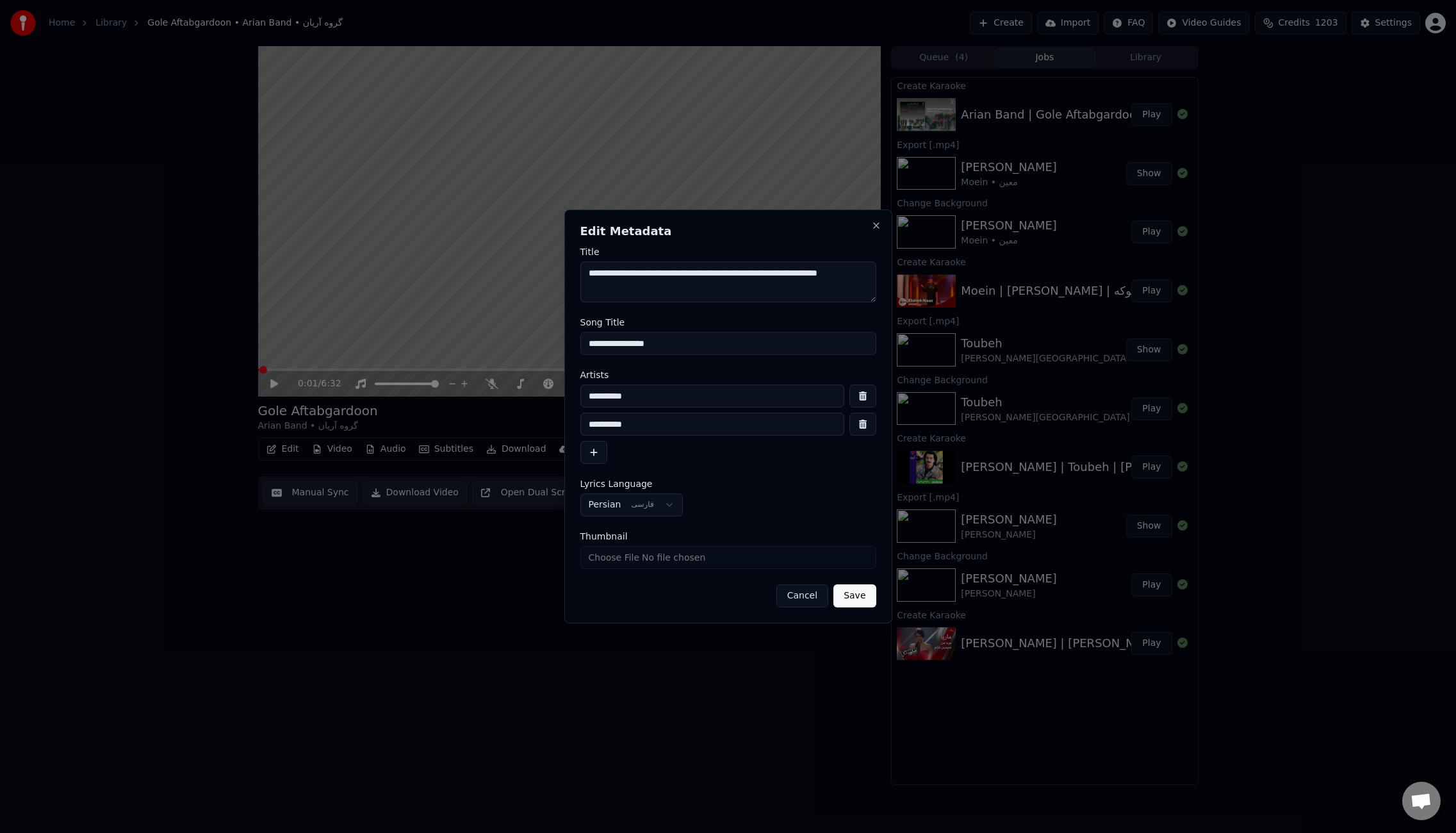
drag, startPoint x: 850, startPoint y: 275, endPoint x: 818, endPoint y: 274, distance: 32.0
click at [818, 274] on textarea "**********" at bounding box center [729, 281] width 296 height 41
drag, startPoint x: 809, startPoint y: 275, endPoint x: 761, endPoint y: 272, distance: 48.1
click at [761, 272] on textarea "**********" at bounding box center [729, 281] width 296 height 41
drag, startPoint x: 718, startPoint y: 274, endPoint x: 641, endPoint y: 273, distance: 77.0
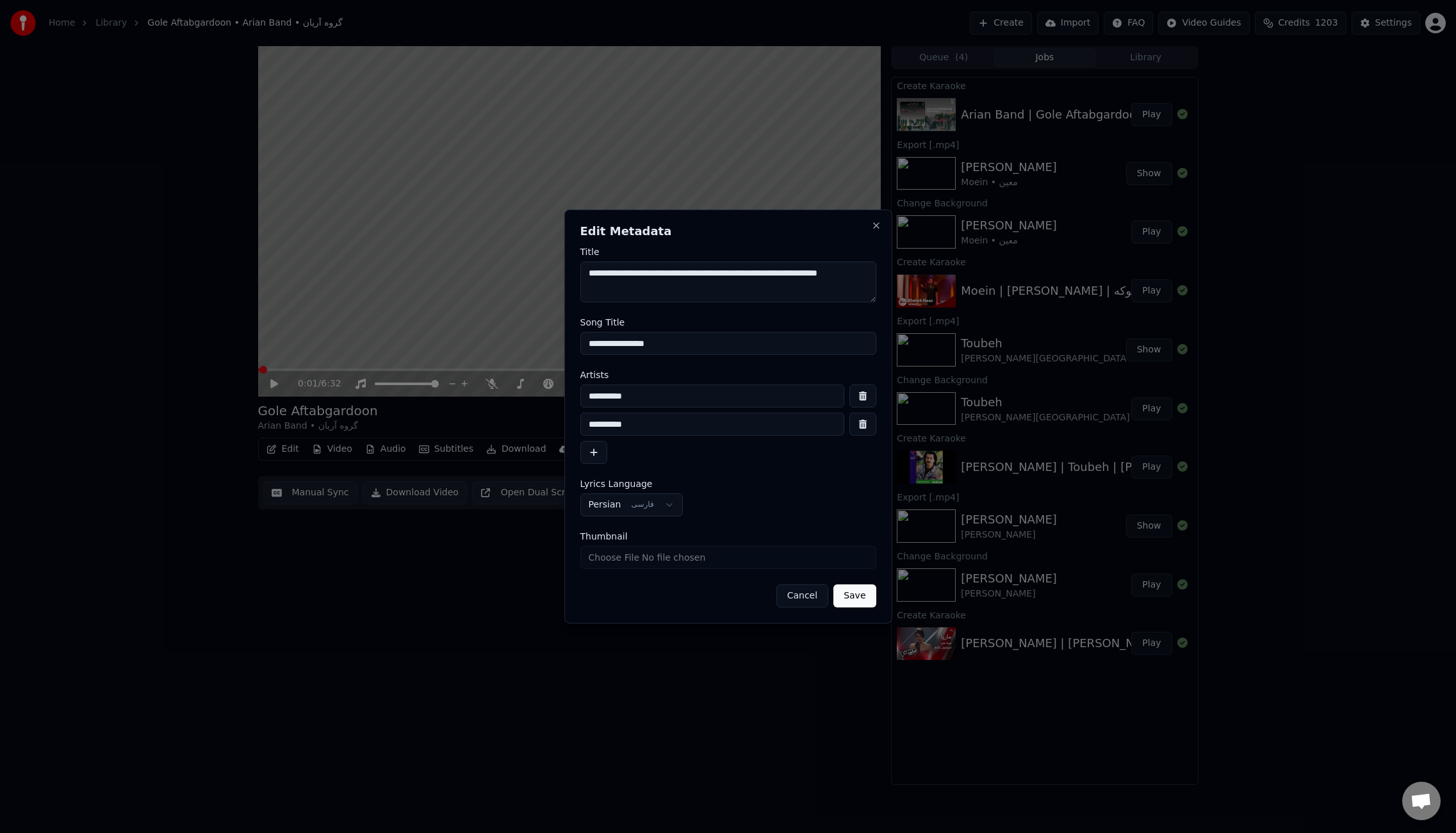
click at [641, 273] on textarea "**********" at bounding box center [729, 281] width 296 height 41
drag, startPoint x: 633, startPoint y: 276, endPoint x: 588, endPoint y: 278, distance: 45.0
click at [588, 278] on textarea "**********" at bounding box center [729, 281] width 296 height 41
